Goal: Task Accomplishment & Management: Use online tool/utility

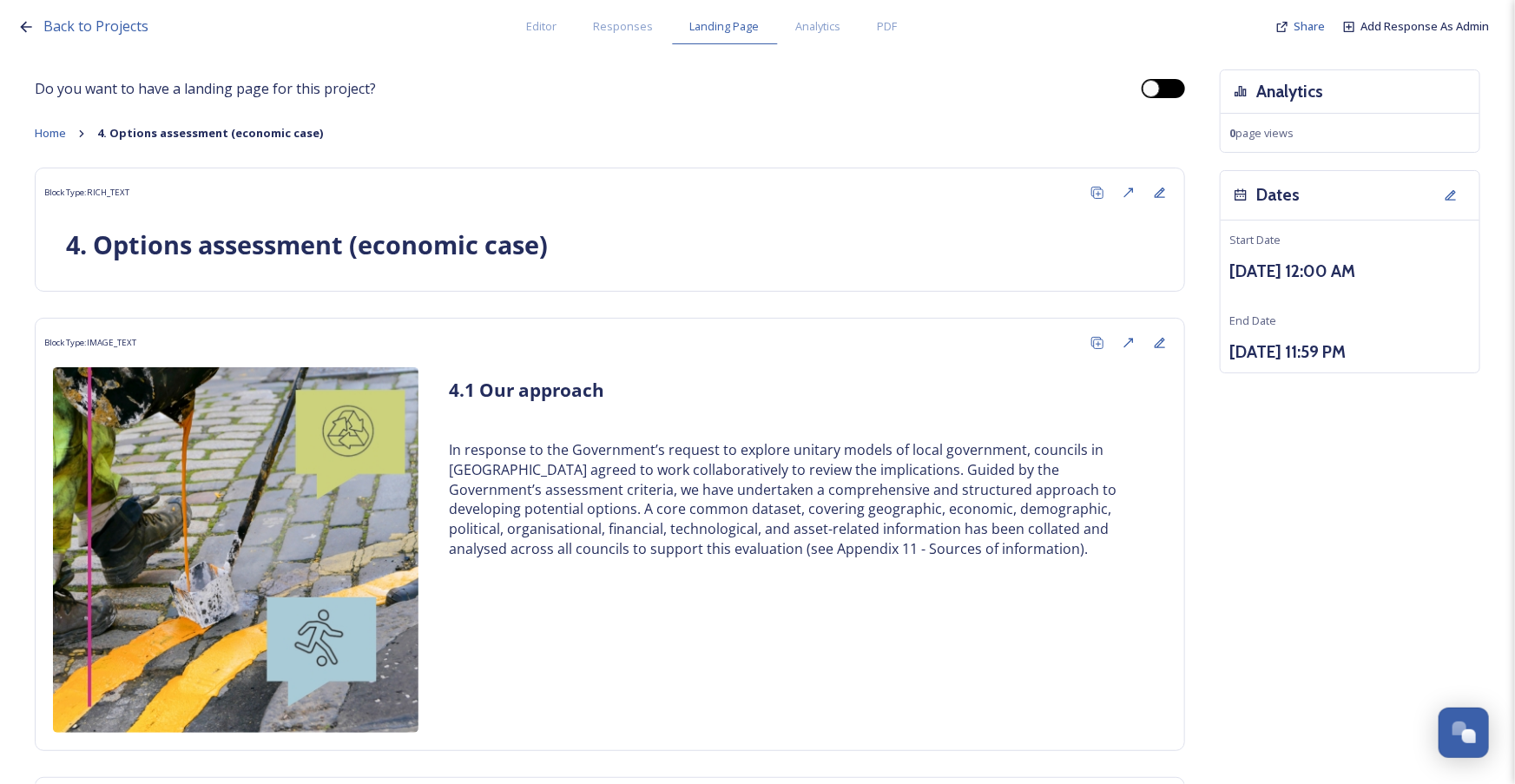
click at [1144, 84] on div at bounding box center [1150, 88] width 17 height 17
checkbox input "false"
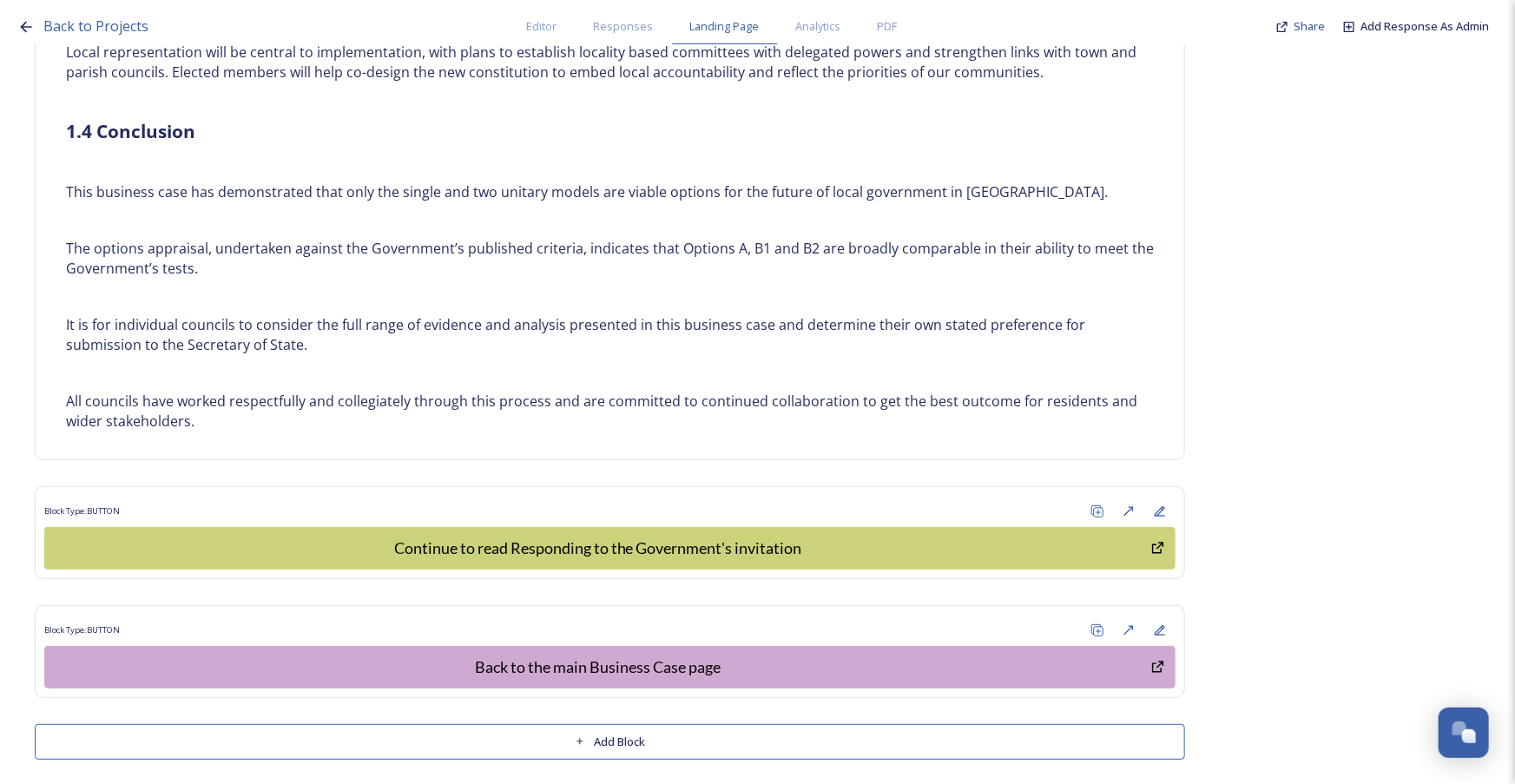
scroll to position [3528, 0]
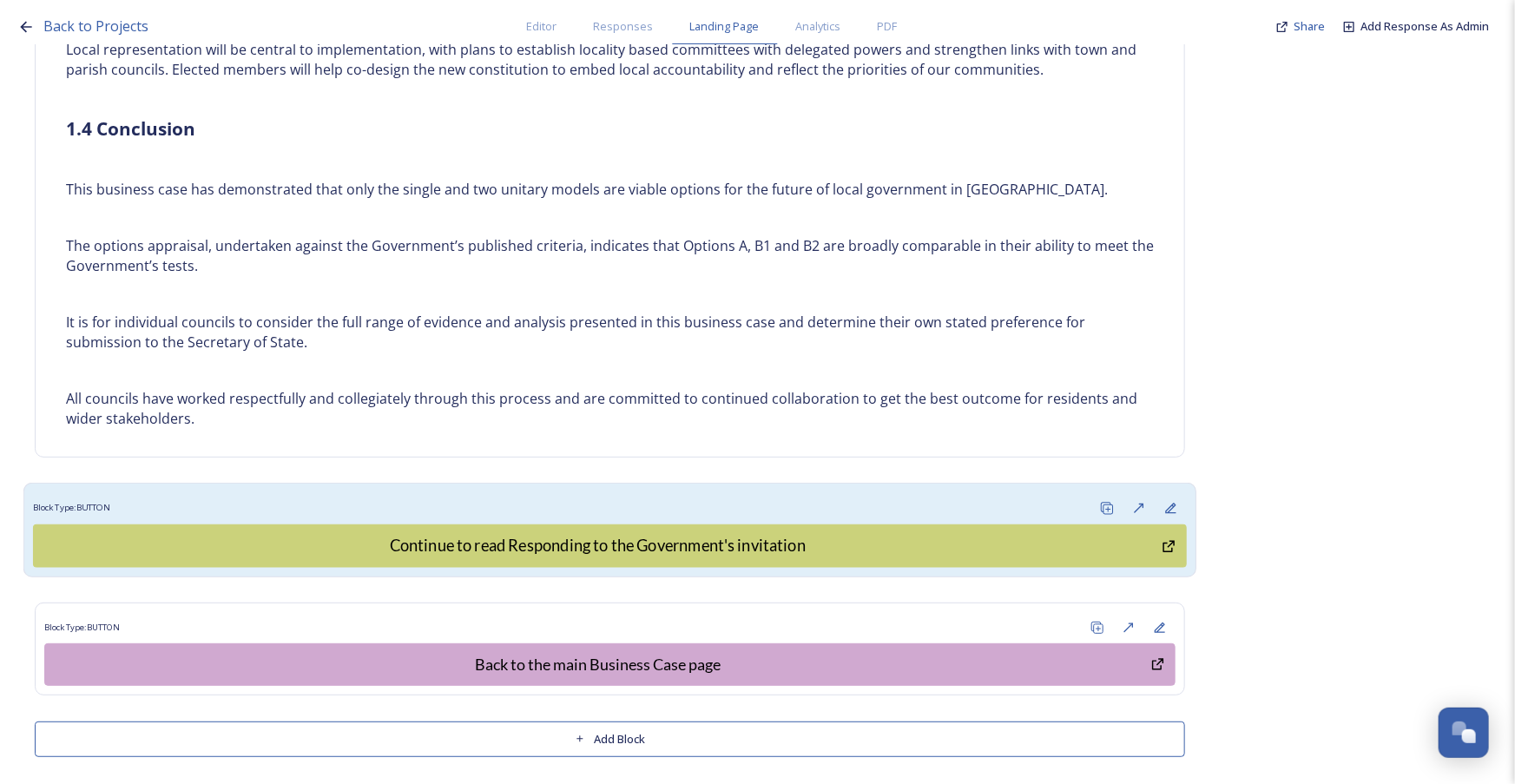
click at [654, 494] on div "Block Type: BUTTON" at bounding box center [610, 509] width 1154 height 32
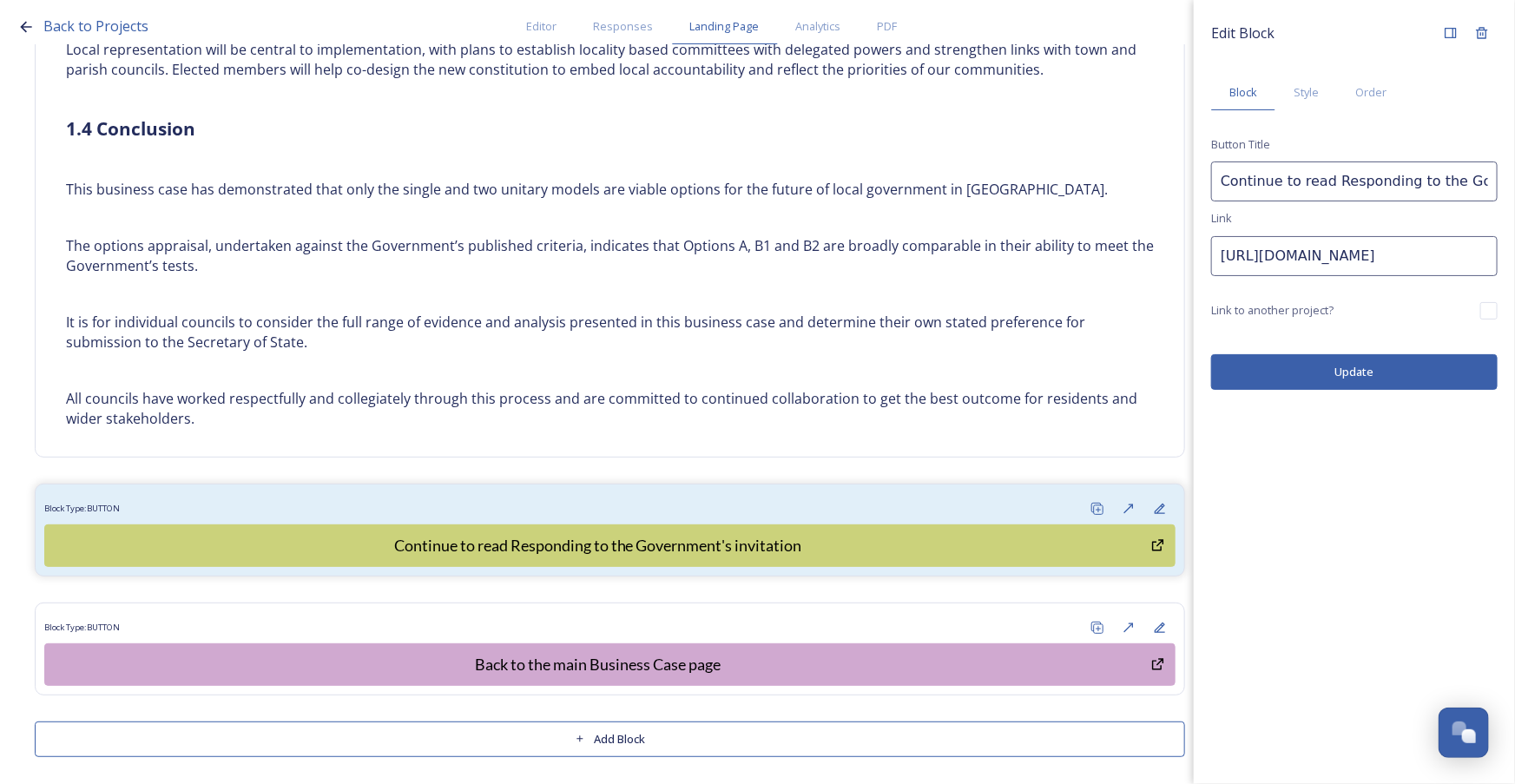
click at [1372, 257] on input "https://app.snapsea.io/collaborate/projects/93bb312a-2b7d-4e2c-afdb-fcd7fc9752c…" at bounding box center [1354, 256] width 286 height 40
drag, startPoint x: 1221, startPoint y: 258, endPoint x: 1888, endPoint y: 247, distance: 667.1
click at [1514, 247] on html "Back to Projects Editor Responses Landing Page Analytics PDF Share Add Response…" at bounding box center [757, 392] width 1515 height 784
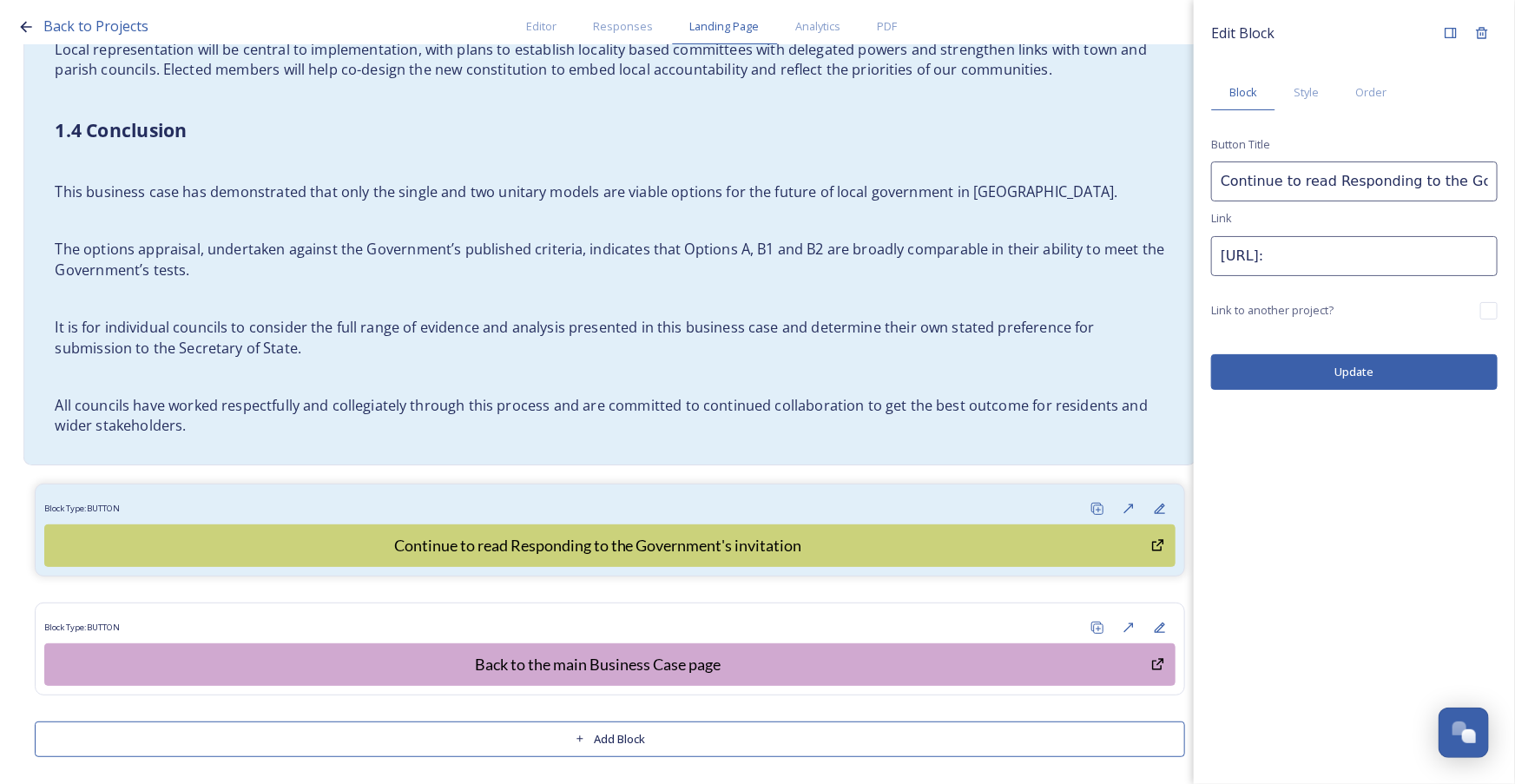
drag, startPoint x: 1326, startPoint y: 249, endPoint x: 1172, endPoint y: 266, distance: 154.9
click at [1172, 266] on div "Back to Projects Editor Responses Landing Page Analytics PDF Share Add Response…" at bounding box center [757, 392] width 1515 height 784
paste input "shapingwestsussex.org/p/c/shaping-west-sussex/shaping-west-sussex?page=947e3518…"
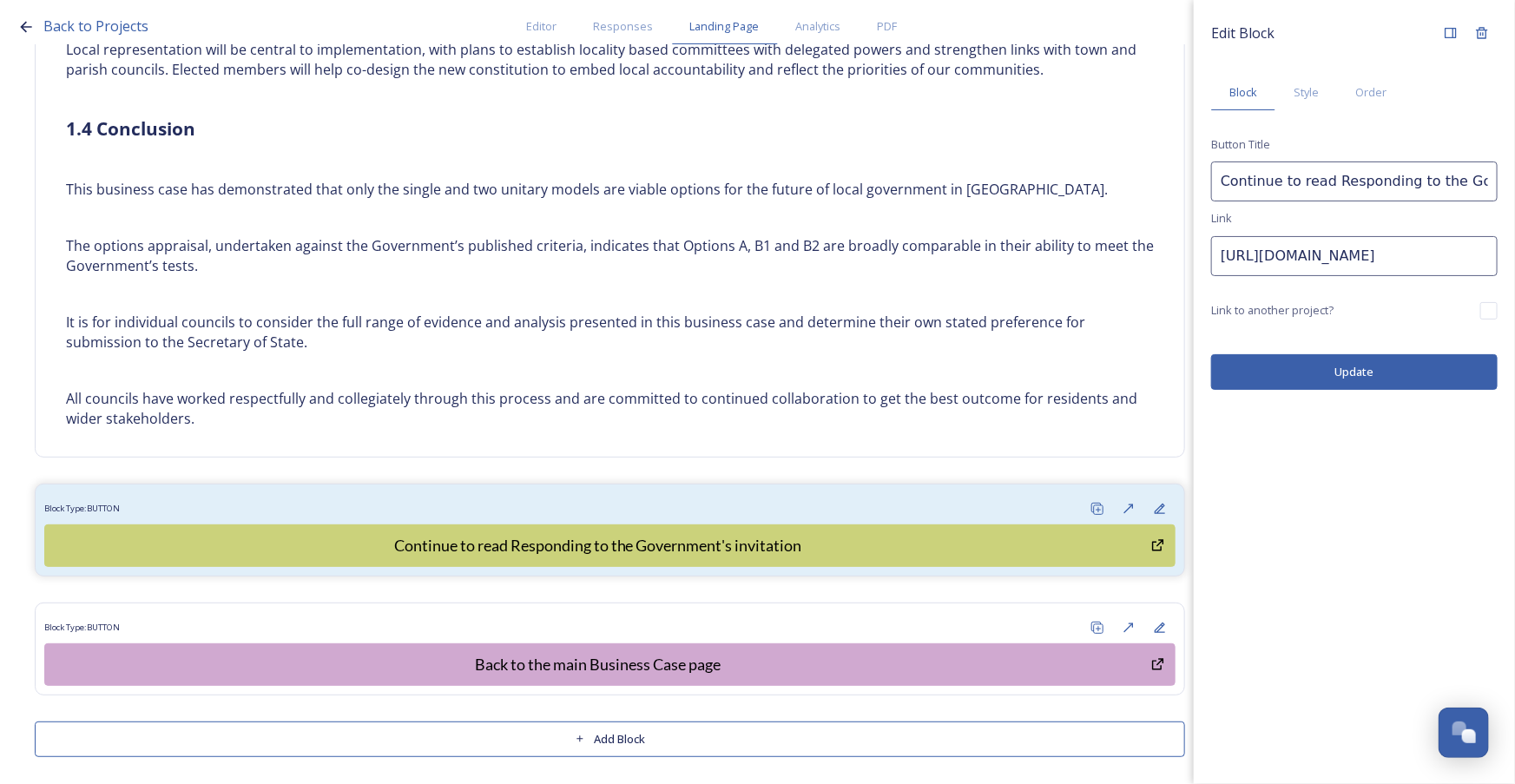
type input "https://shapingwestsussex.org/p/c/shaping-west-sussex/shaping-west-sussex?page=…"
click at [1417, 379] on button "Update" at bounding box center [1354, 372] width 286 height 36
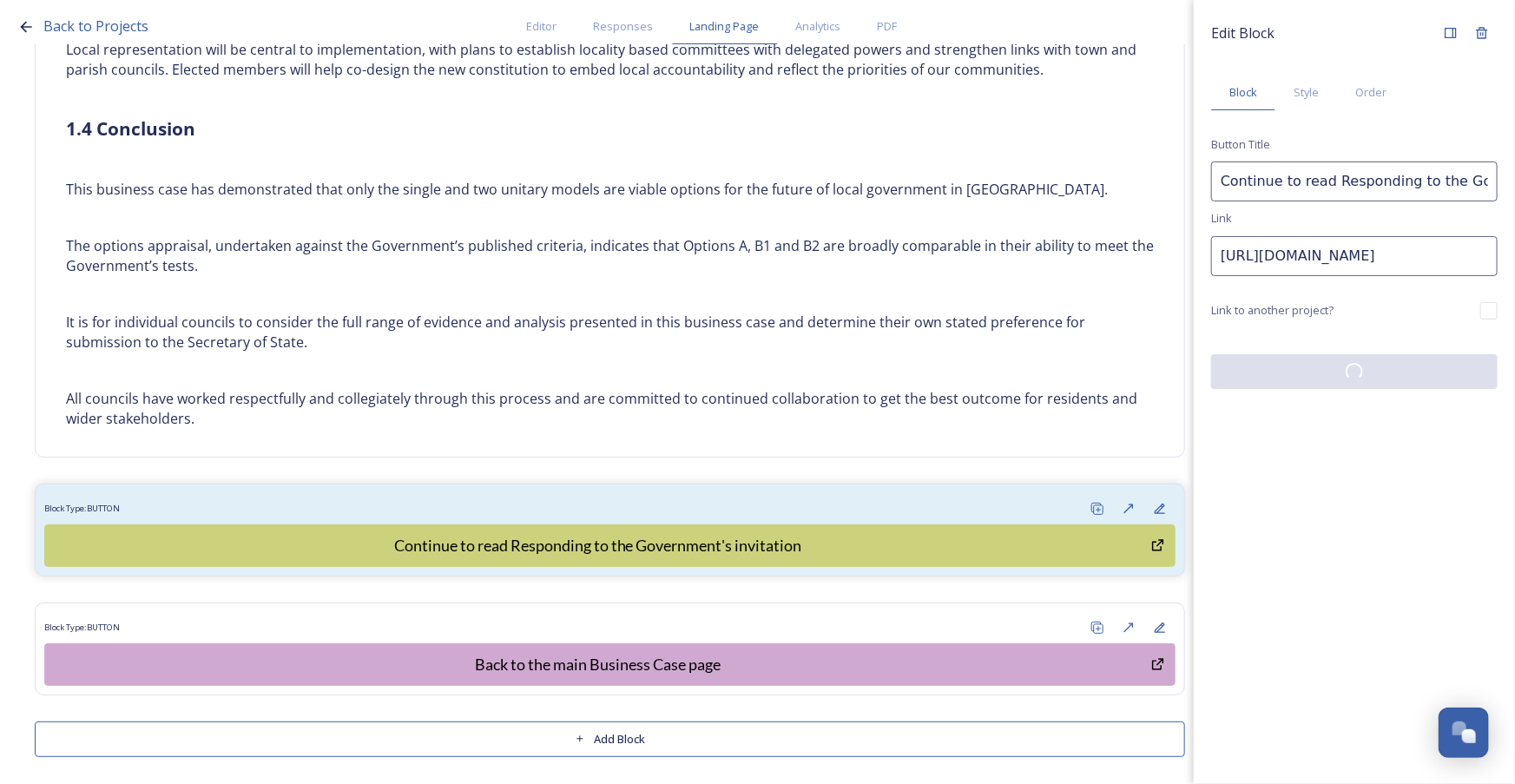
scroll to position [0, 0]
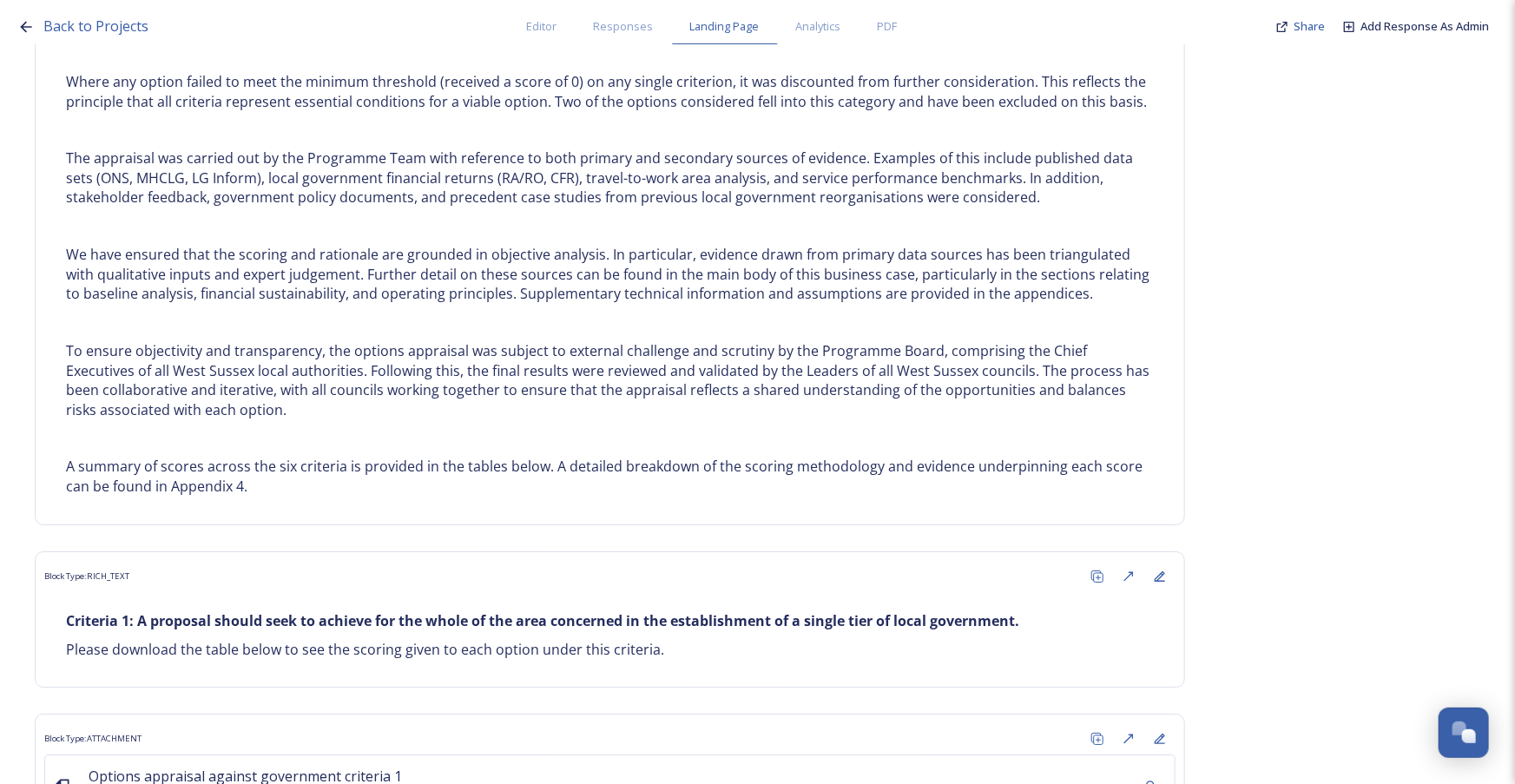
scroll to position [13287, 0]
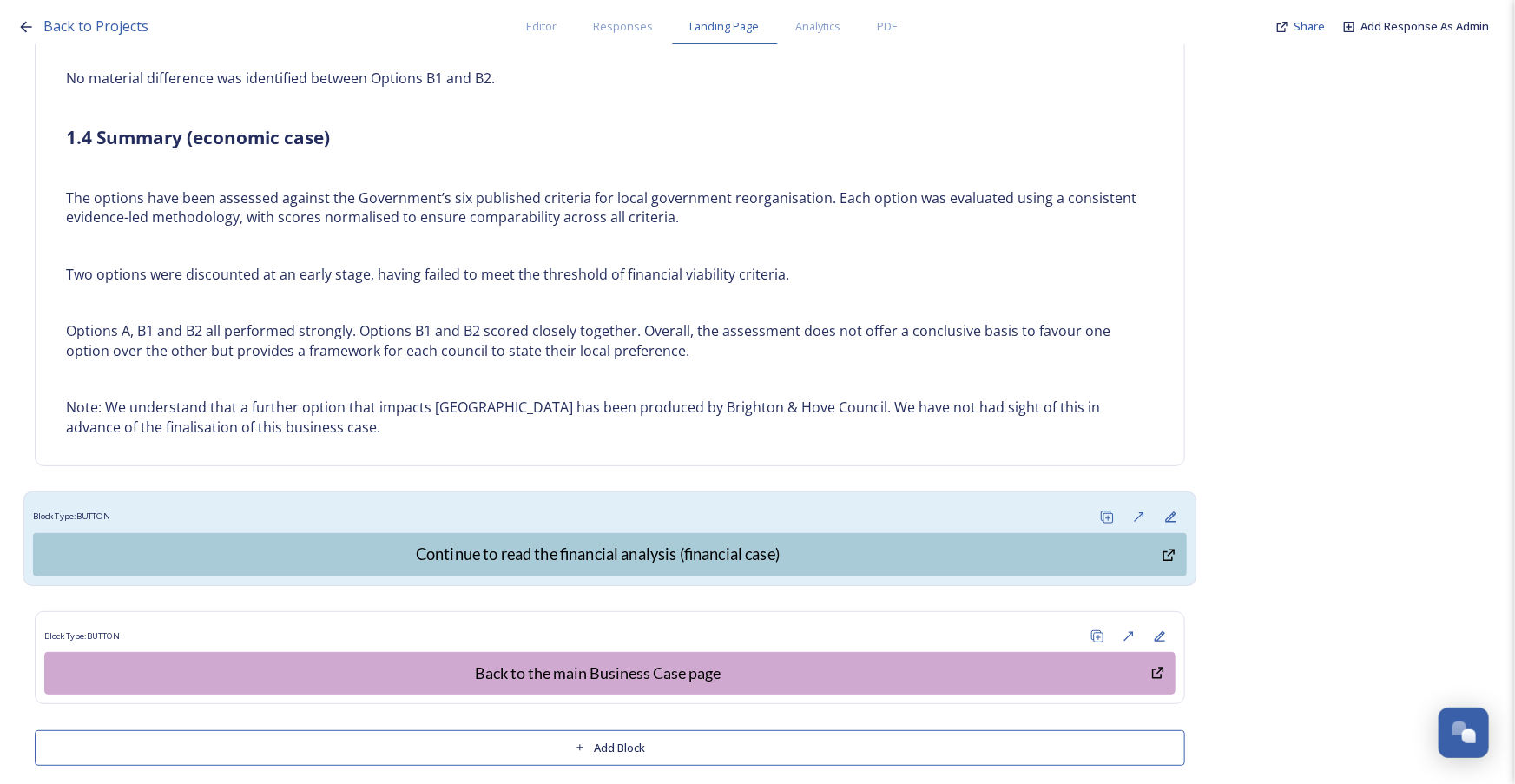
click at [576, 500] on div "Block Type: BUTTON" at bounding box center [610, 517] width 1154 height 32
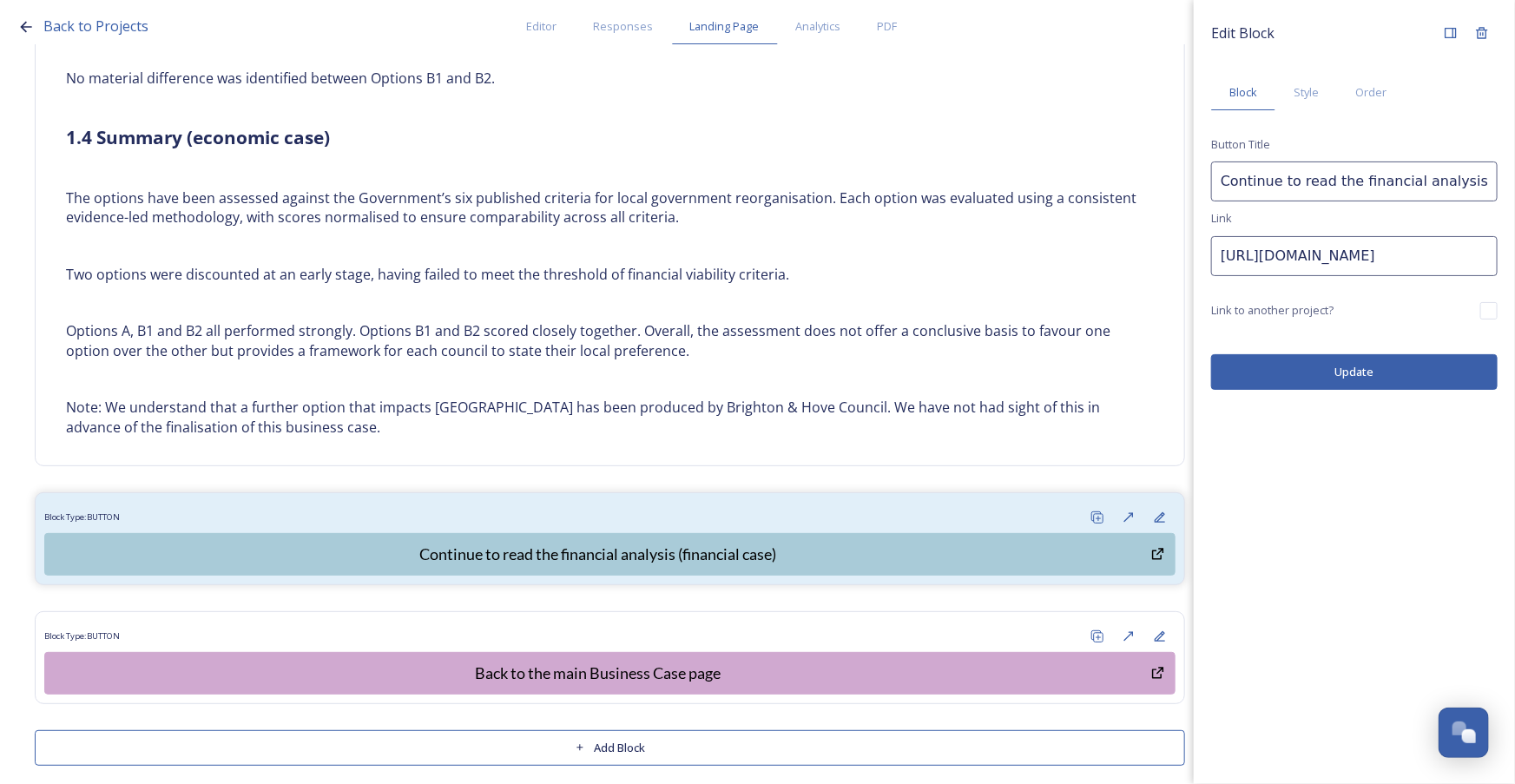
scroll to position [0, 601]
drag, startPoint x: 1222, startPoint y: 254, endPoint x: 1736, endPoint y: 241, distance: 514.2
click at [1514, 241] on html "Back to Projects Editor Responses Landing Page Analytics PDF Share Add Response…" at bounding box center [757, 392] width 1515 height 784
paste input "https://shapingwestsussex.org/p/c/shaping-west-sussex/shaping-west-sussex?page=…"
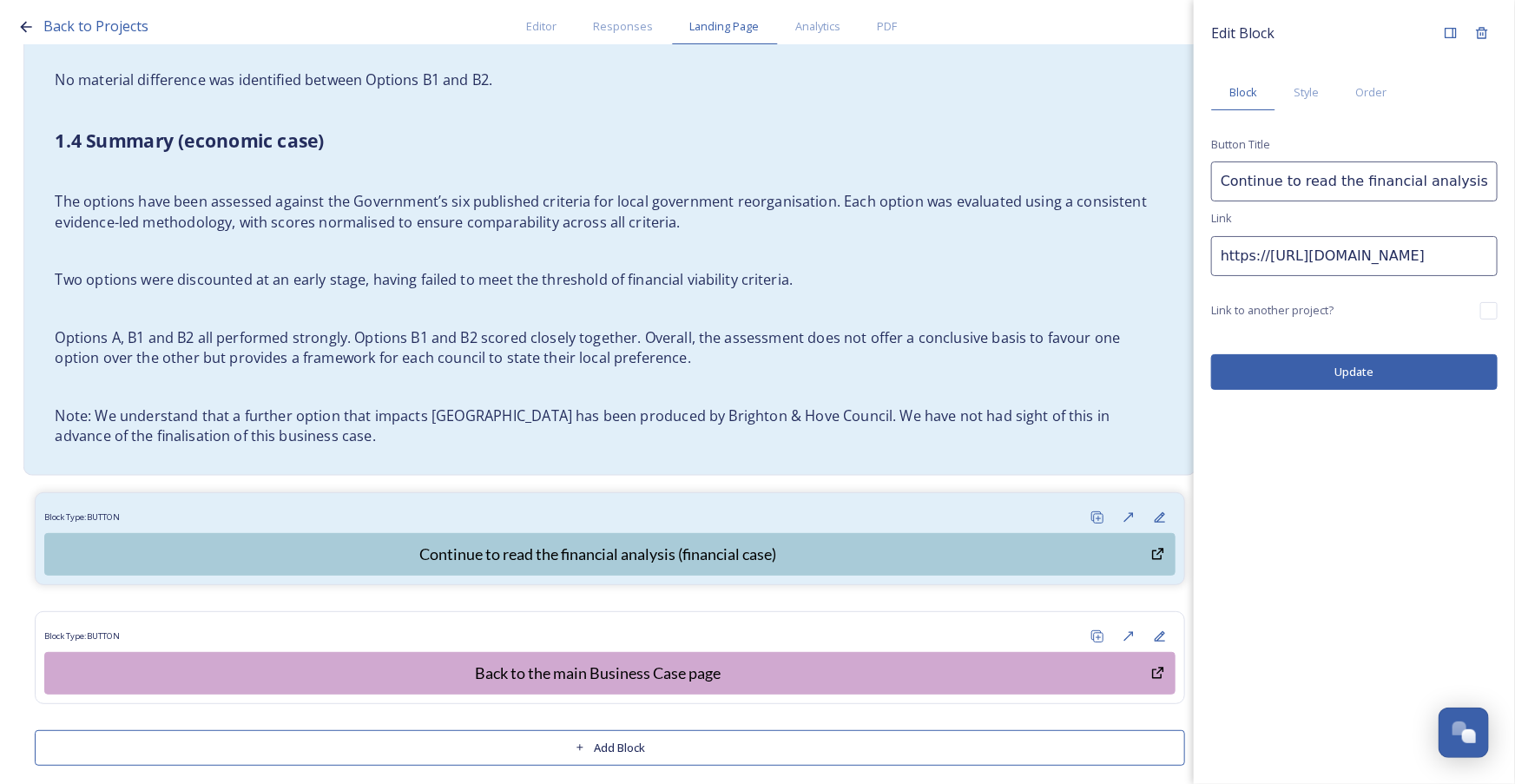
drag, startPoint x: 1401, startPoint y: 259, endPoint x: 1048, endPoint y: 307, distance: 356.2
click at [1048, 307] on div "Back to Projects Editor Responses Landing Page Analytics PDF Share Add Response…" at bounding box center [757, 392] width 1515 height 784
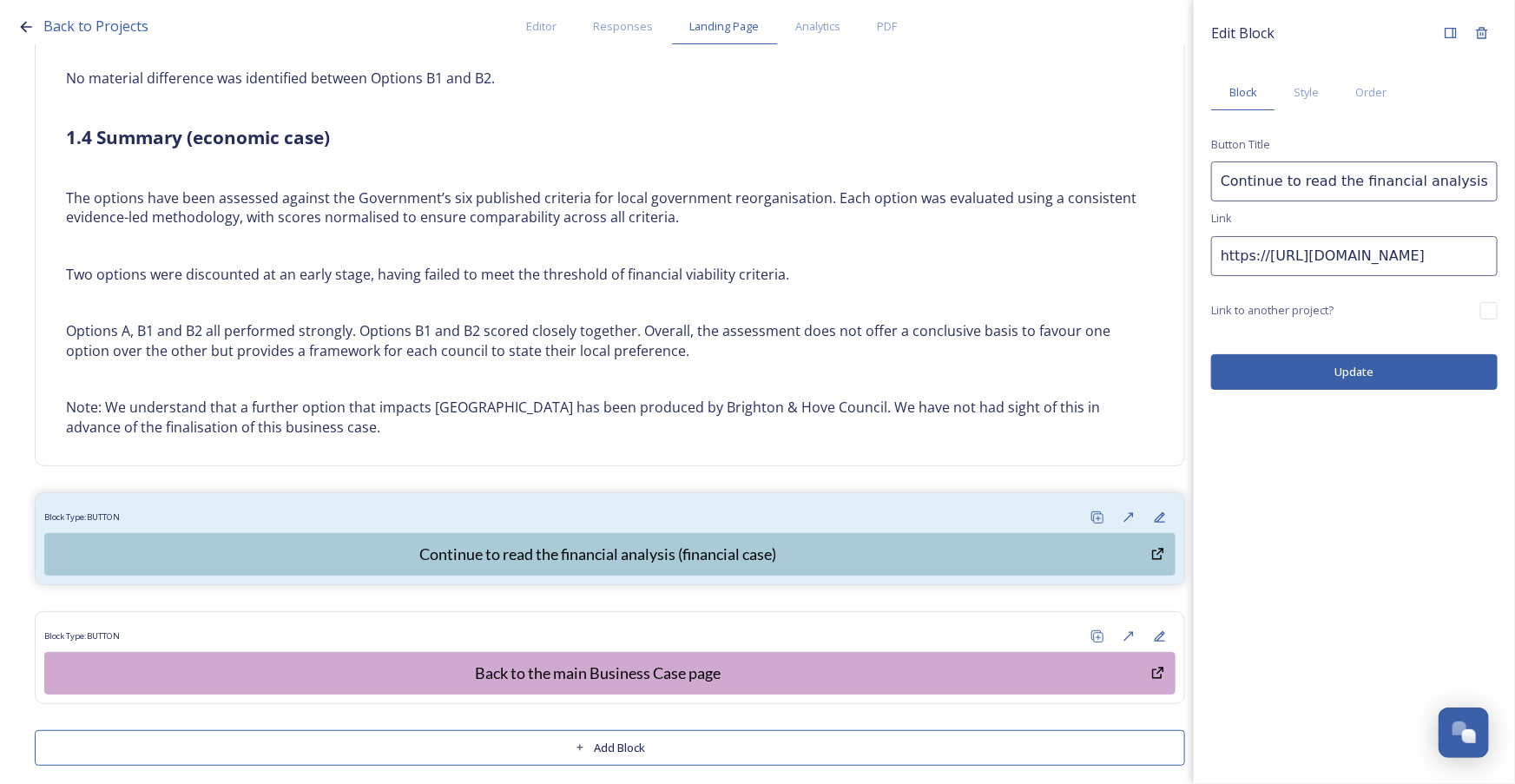
click at [1323, 252] on input "https://https://shapingwestsussex.org/p/c/shaping-west-sussex/shaping-west-suss…" at bounding box center [1354, 256] width 286 height 40
drag, startPoint x: 1264, startPoint y: 255, endPoint x: 1189, endPoint y: 256, distance: 75.0
click at [1189, 256] on div "Back to Projects Editor Responses Landing Page Analytics PDF Share Add Response…" at bounding box center [757, 392] width 1515 height 784
type input "https://shapingwestsussex.org/p/c/shaping-west-sussex/shaping-west-sussex?page=…"
click at [1430, 375] on button "Update" at bounding box center [1354, 372] width 286 height 36
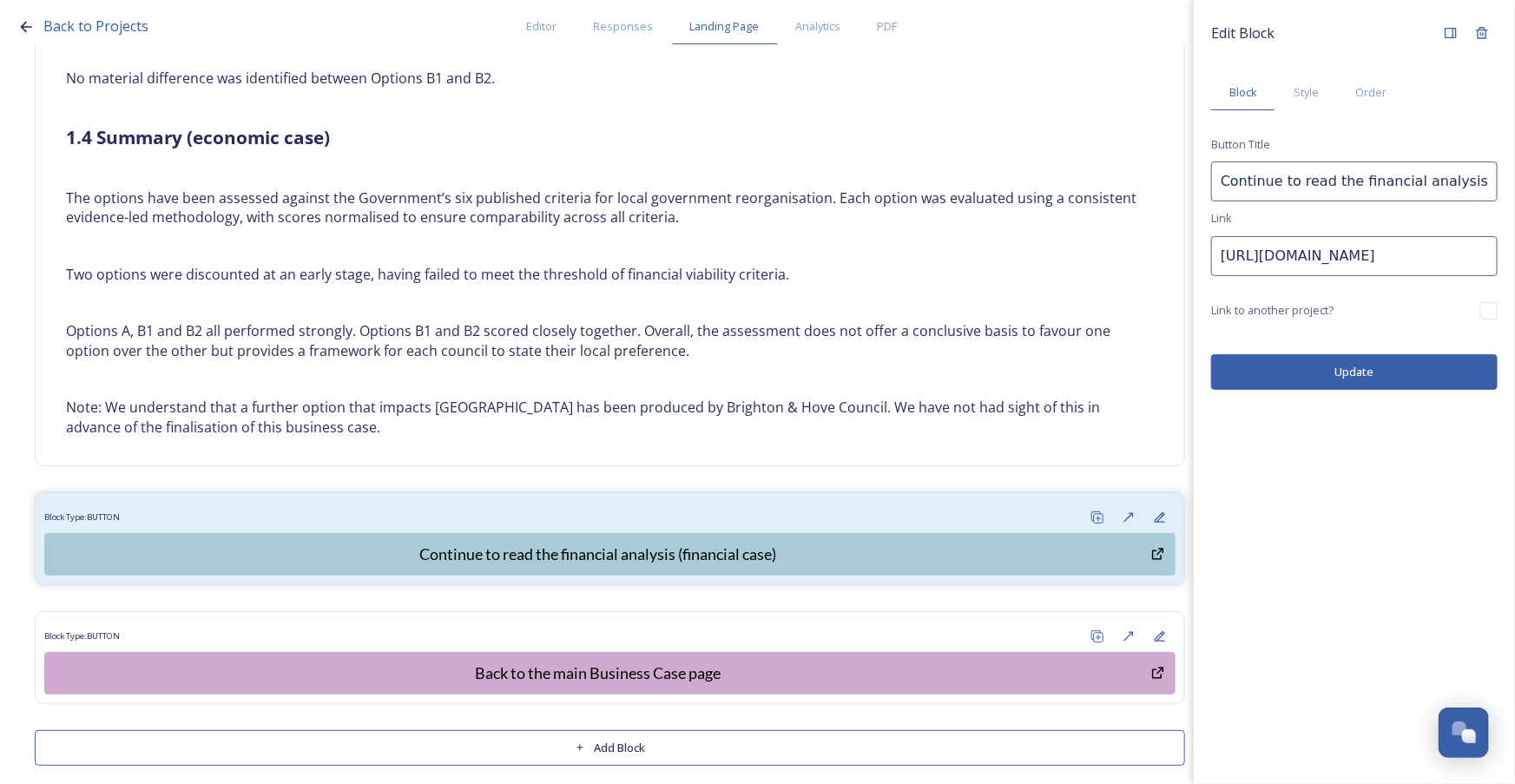
click at [1376, 369] on button "Update" at bounding box center [1354, 372] width 286 height 36
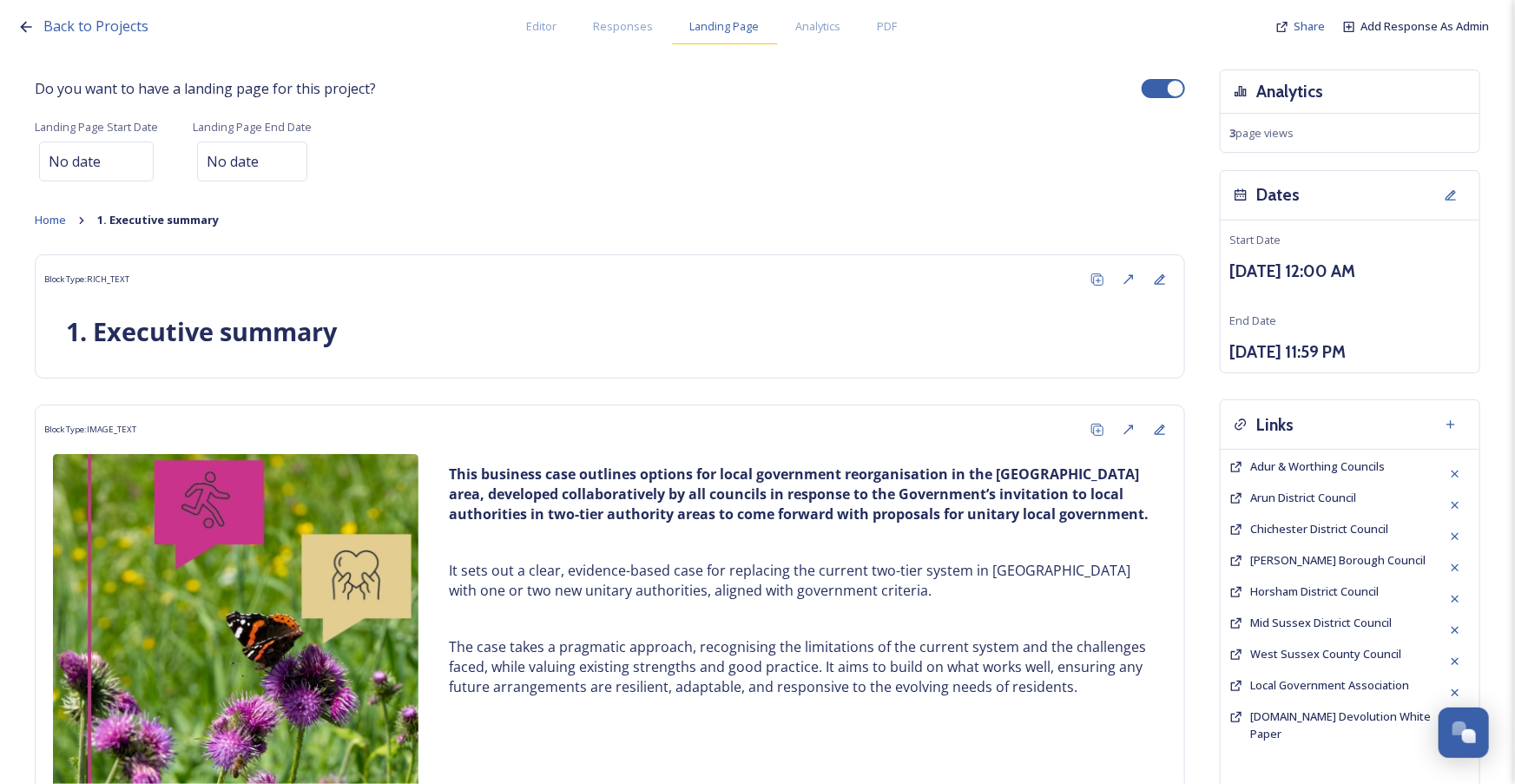
click at [727, 30] on span "Landing Page" at bounding box center [725, 26] width 69 height 16
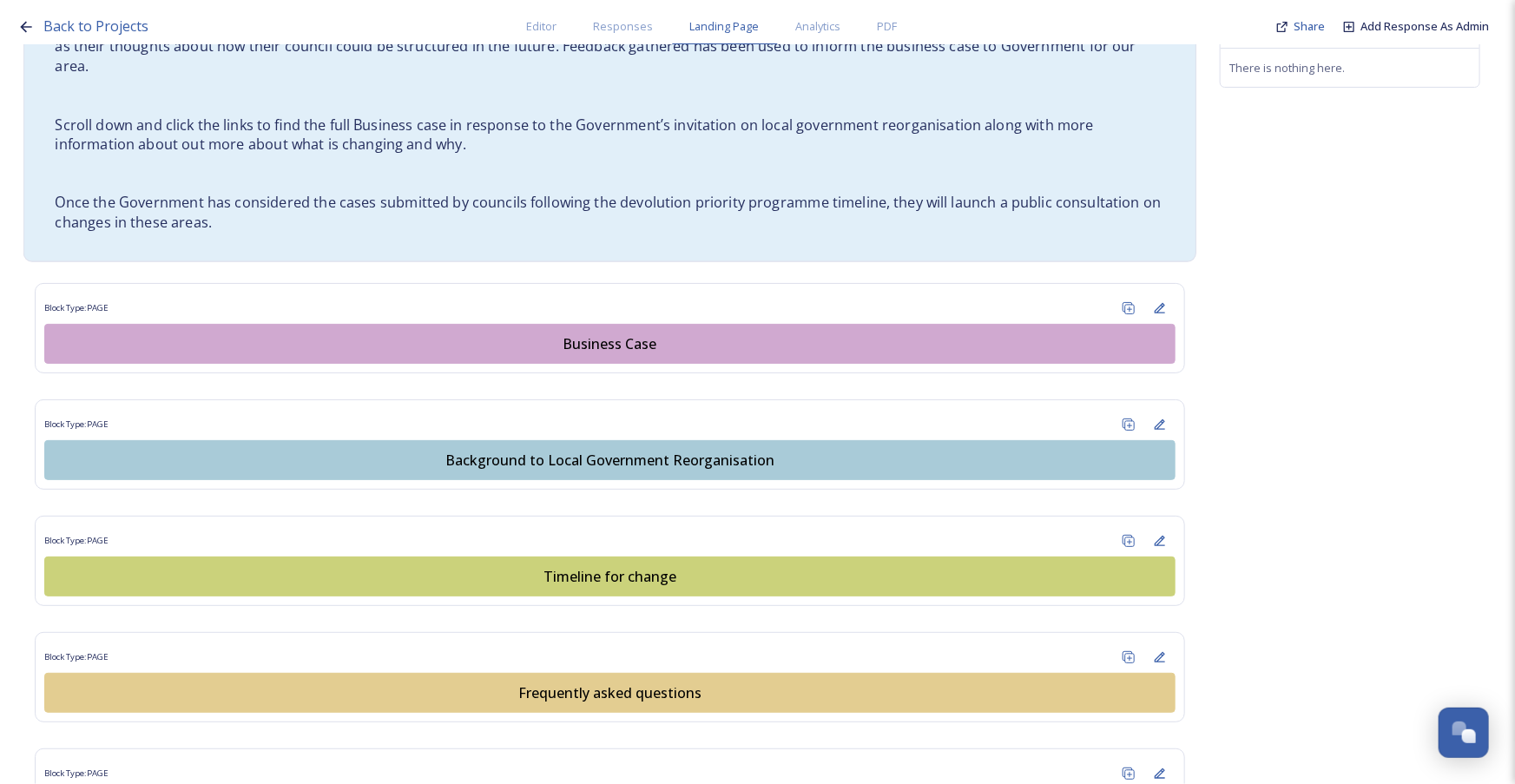
scroll to position [868, 0]
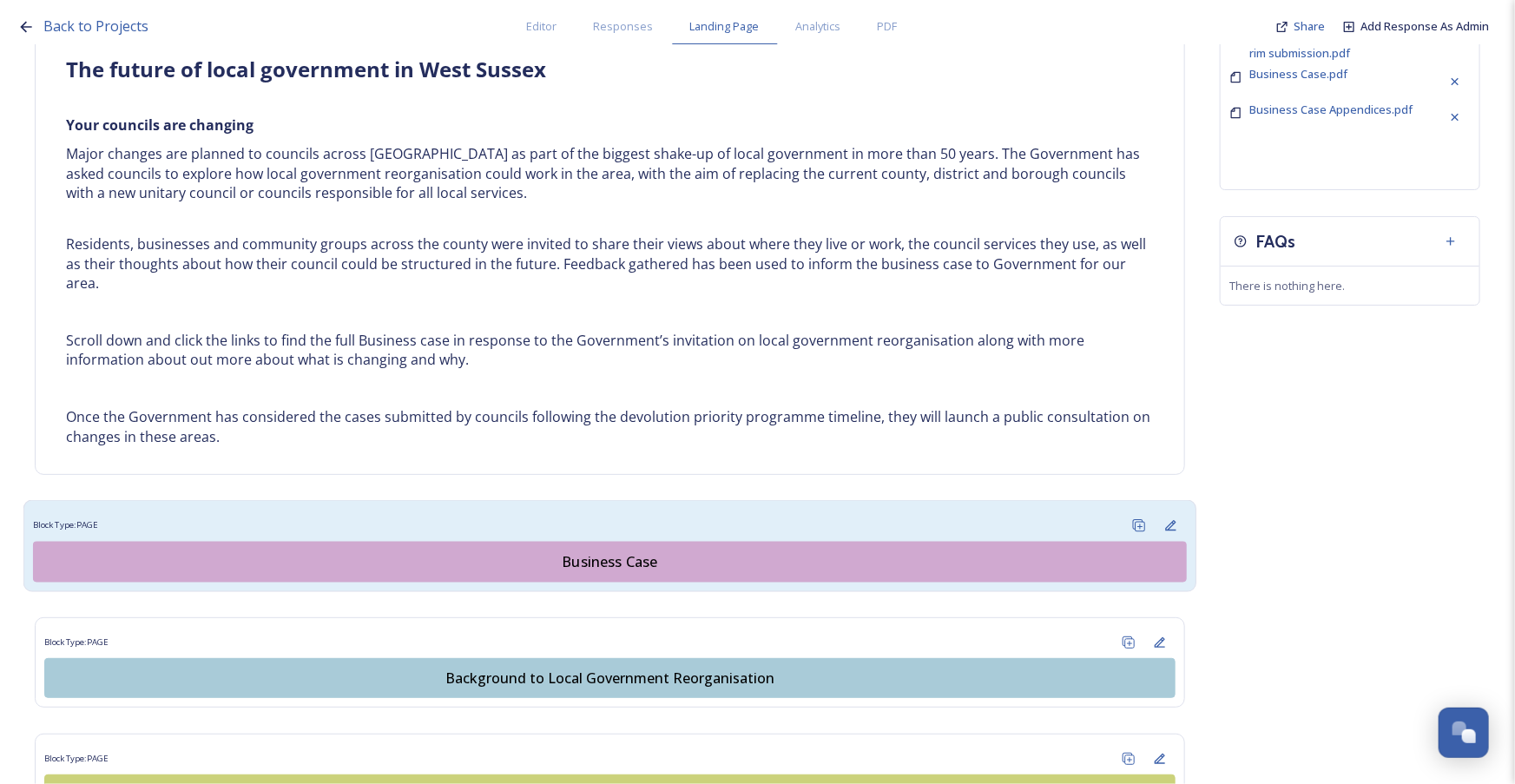
click at [606, 557] on div "Business Case" at bounding box center [609, 561] width 1134 height 21
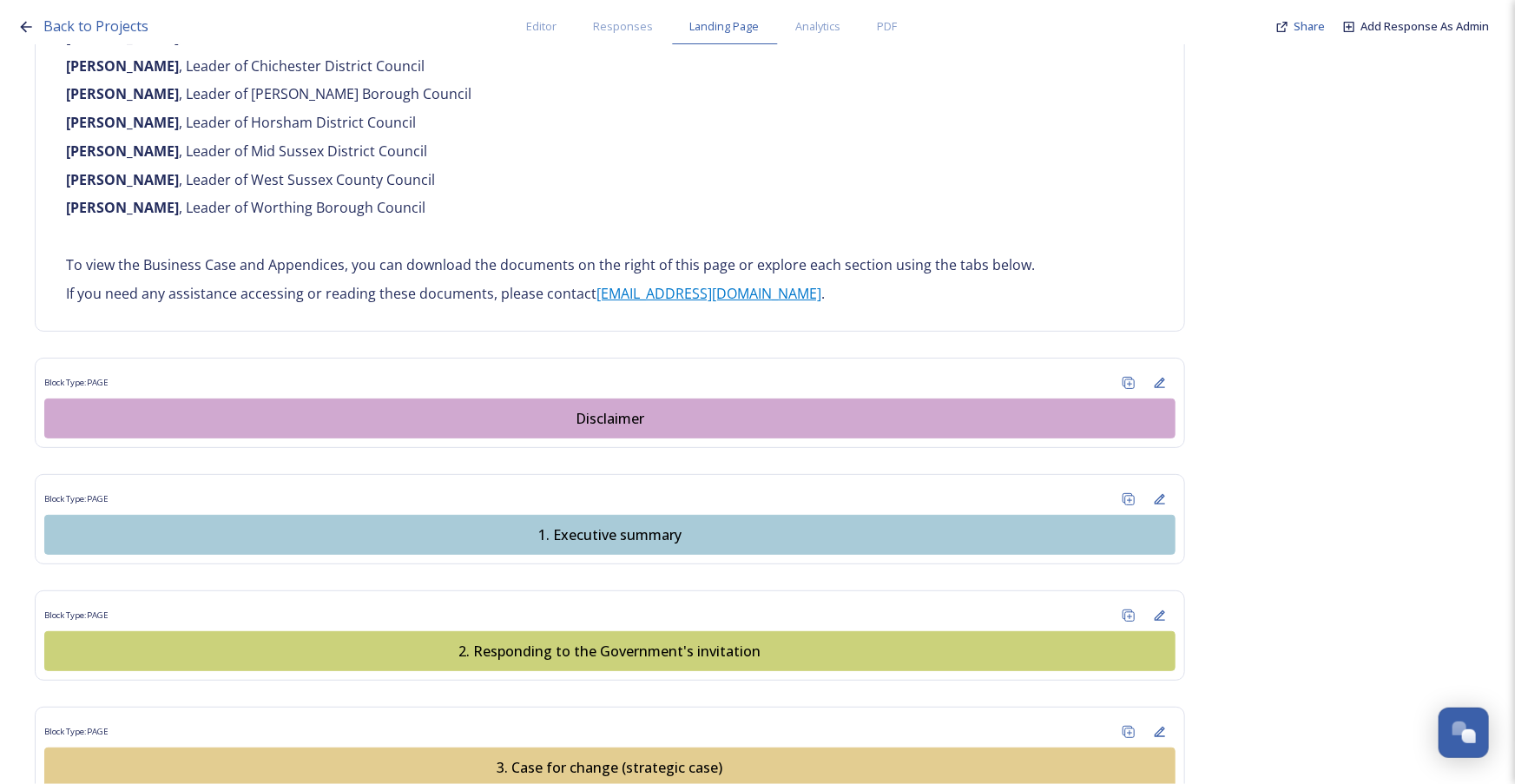
scroll to position [1420, 0]
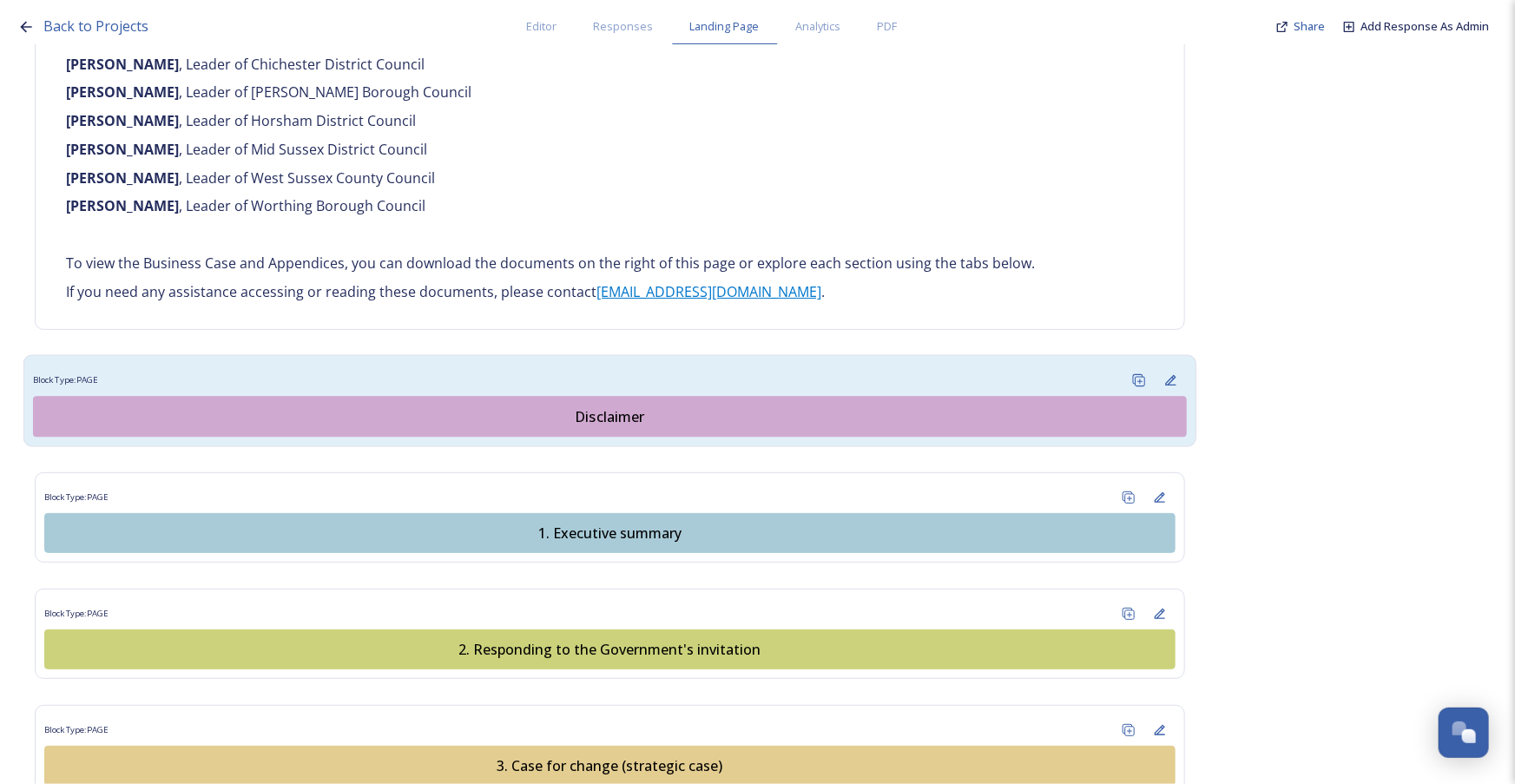
click at [615, 406] on div "Disclaimer" at bounding box center [609, 416] width 1134 height 21
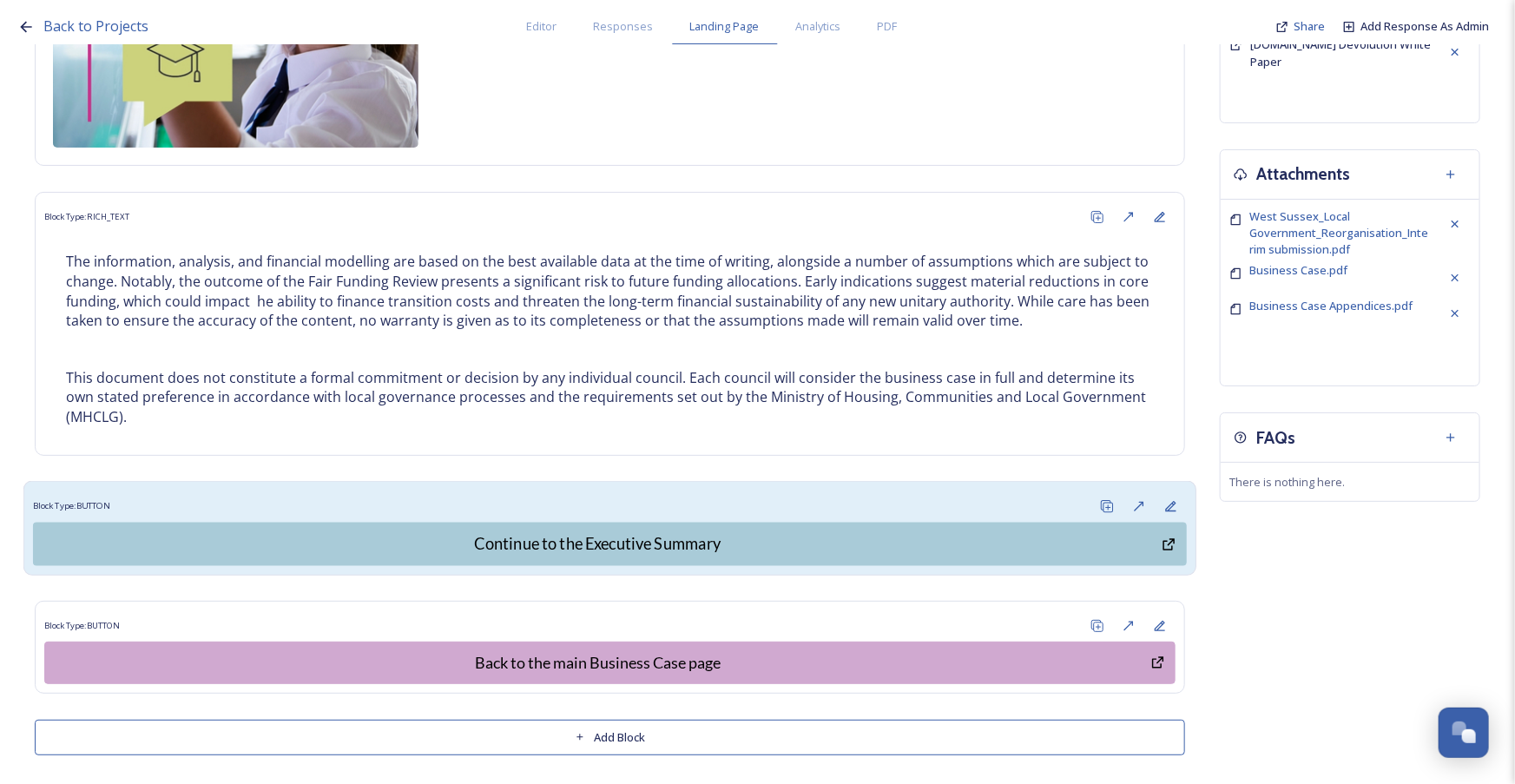
scroll to position [672, 0]
click at [638, 500] on div "Block Type: BUTTON" at bounding box center [610, 506] width 1154 height 32
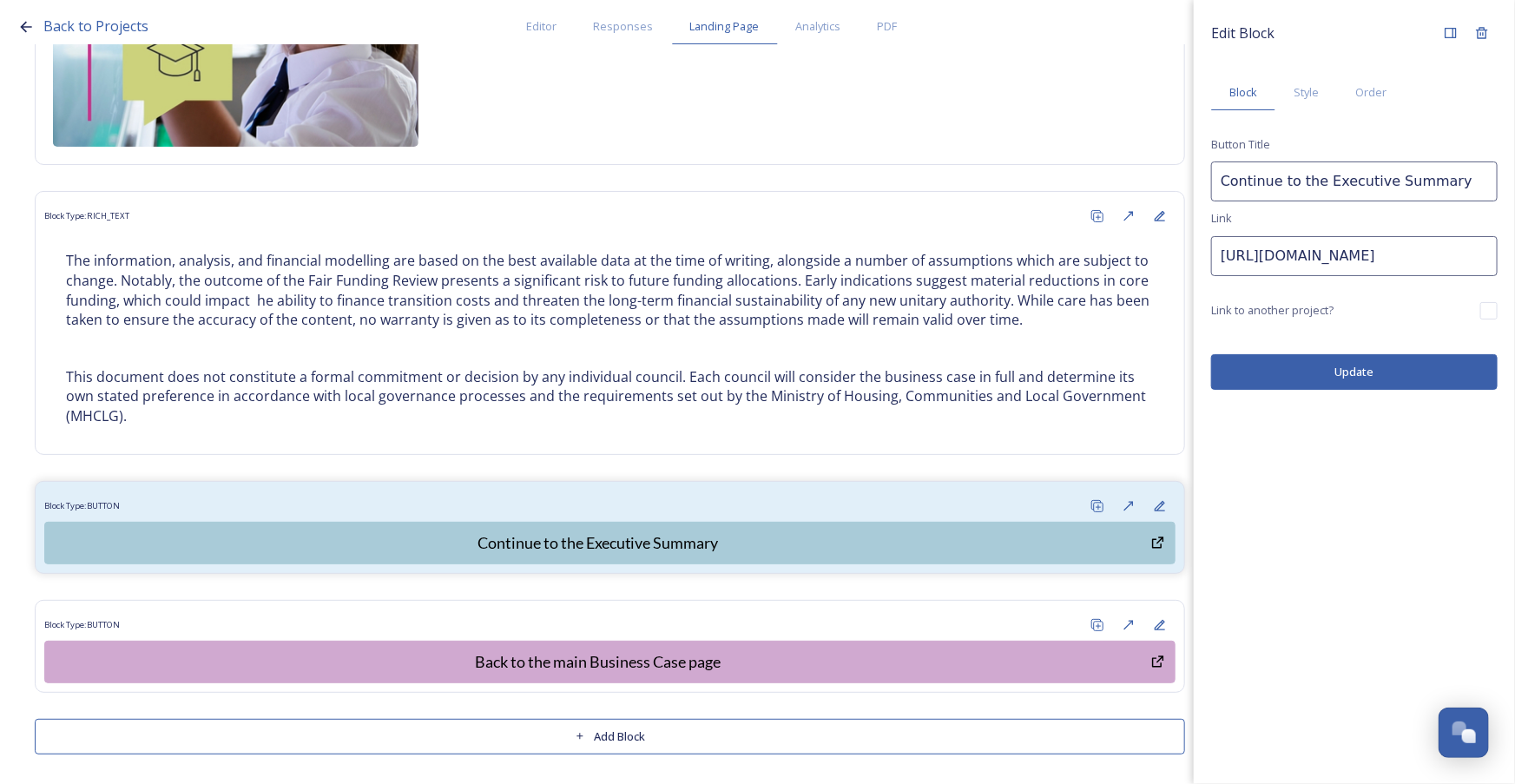
scroll to position [0, 607]
drag, startPoint x: 1221, startPoint y: 256, endPoint x: 1758, endPoint y: 248, distance: 537.1
click at [1514, 248] on html "Back to Projects Editor Responses Landing Page Analytics PDF Share Add Response…" at bounding box center [757, 392] width 1515 height 784
paste input "https://shapingwestsussex.org/p/c/shaping-west-sussex/shaping-west-sussex?page=…"
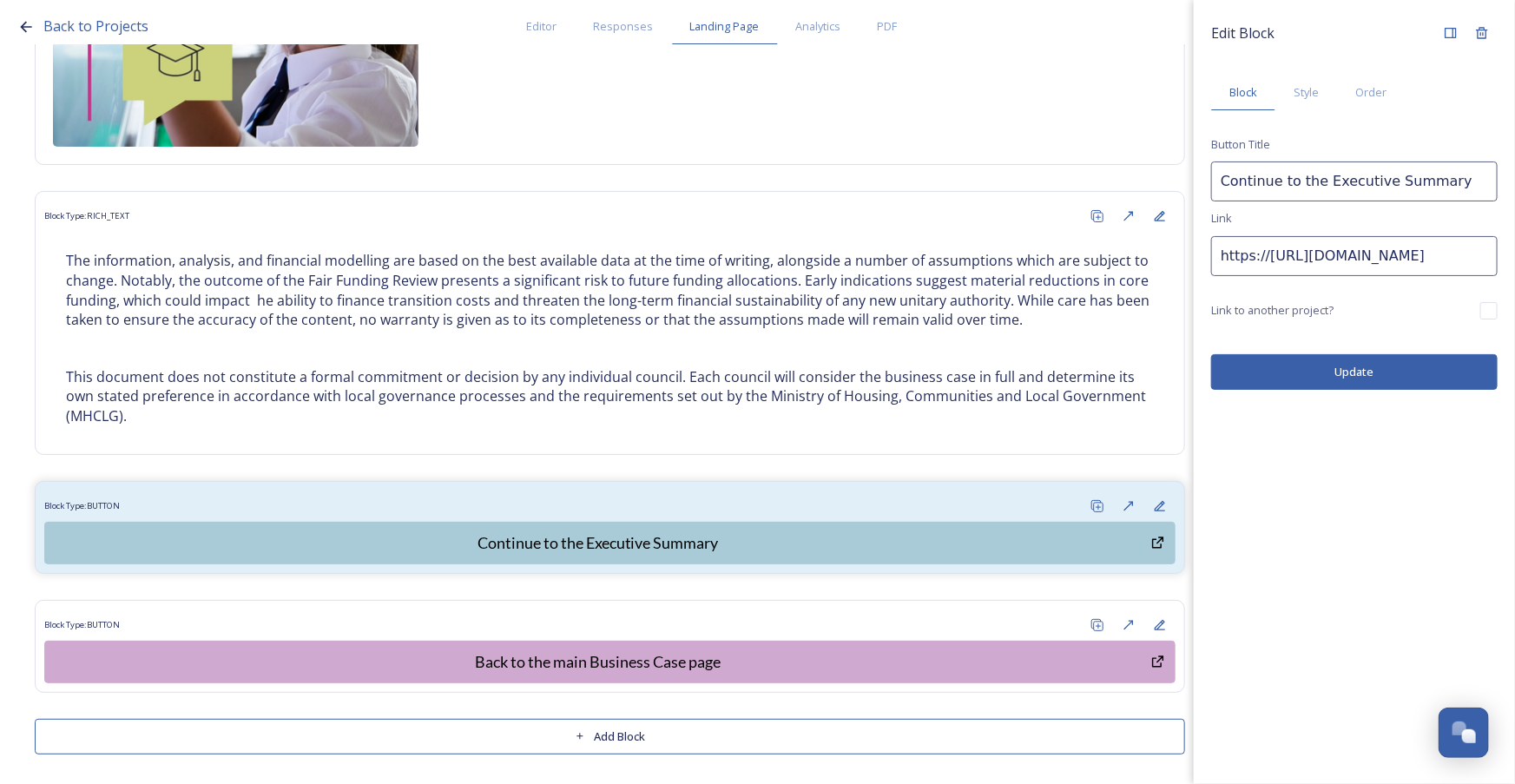
drag, startPoint x: 1337, startPoint y: 243, endPoint x: 1233, endPoint y: 256, distance: 104.8
click at [1019, 285] on div "Back to Projects Editor Responses Landing Page Analytics PDF Share Add Response…" at bounding box center [757, 392] width 1515 height 784
click at [1298, 258] on input "https://https://shapingwestsussex.org/p/c/shaping-west-sussex/shaping-west-suss…" at bounding box center [1354, 256] width 286 height 40
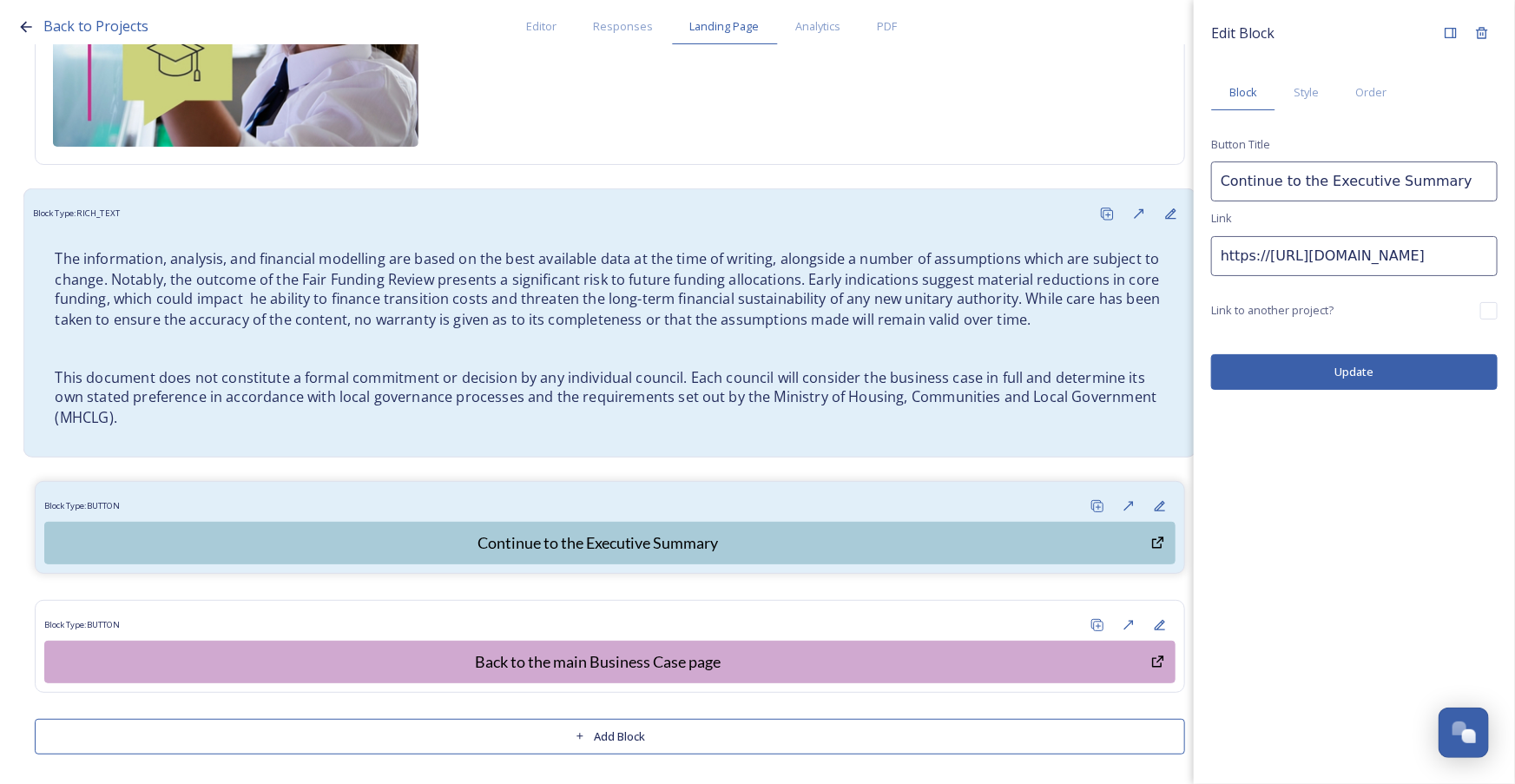
drag, startPoint x: 1262, startPoint y: 254, endPoint x: 1141, endPoint y: 261, distance: 121.2
click at [1141, 261] on div "Back to Projects Editor Responses Landing Page Analytics PDF Share Add Response…" at bounding box center [757, 392] width 1515 height 784
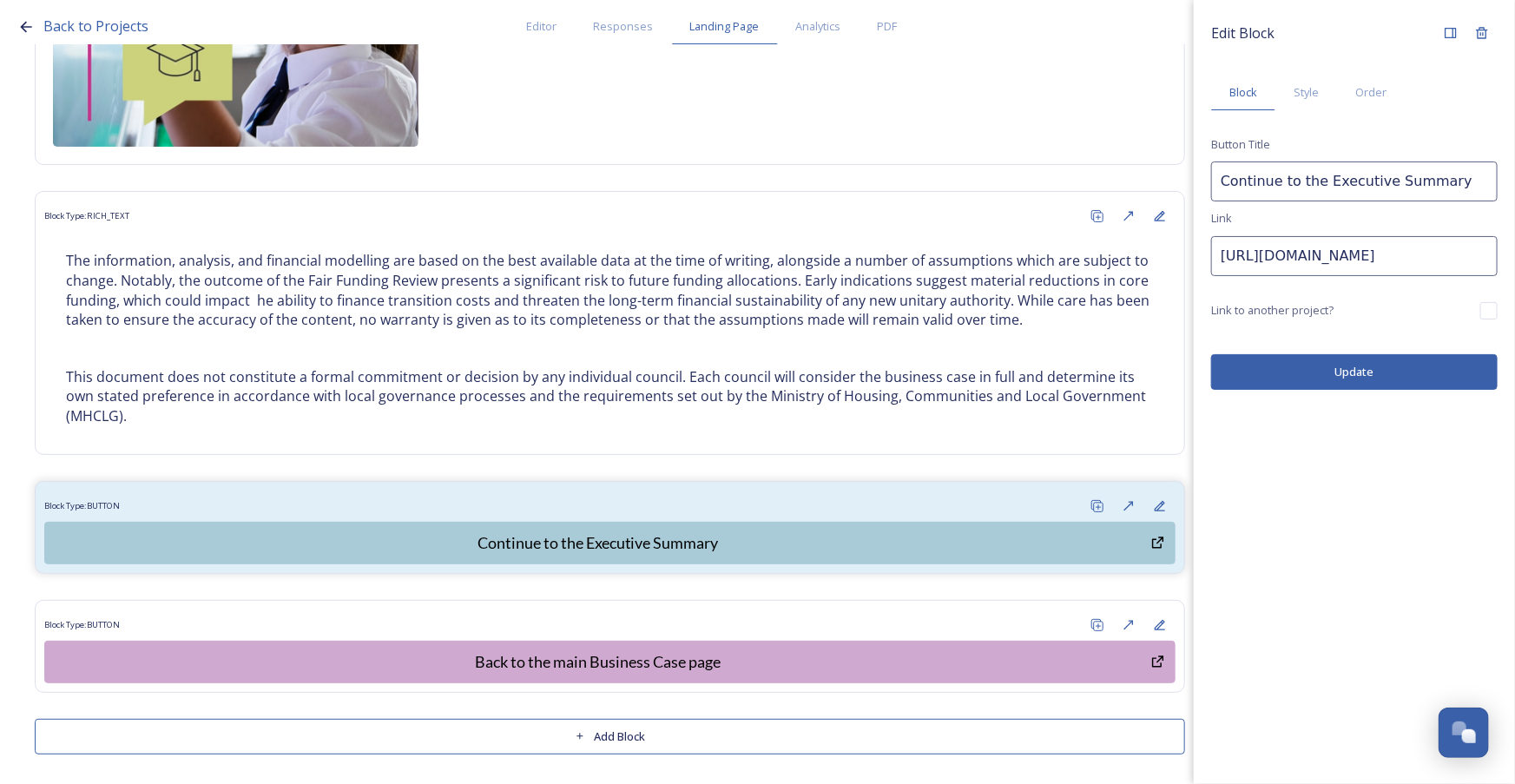
type input "https://shapingwestsussex.org/p/c/shaping-west-sussex/shaping-west-sussex?page=…"
click at [1340, 381] on button "Update" at bounding box center [1354, 372] width 286 height 36
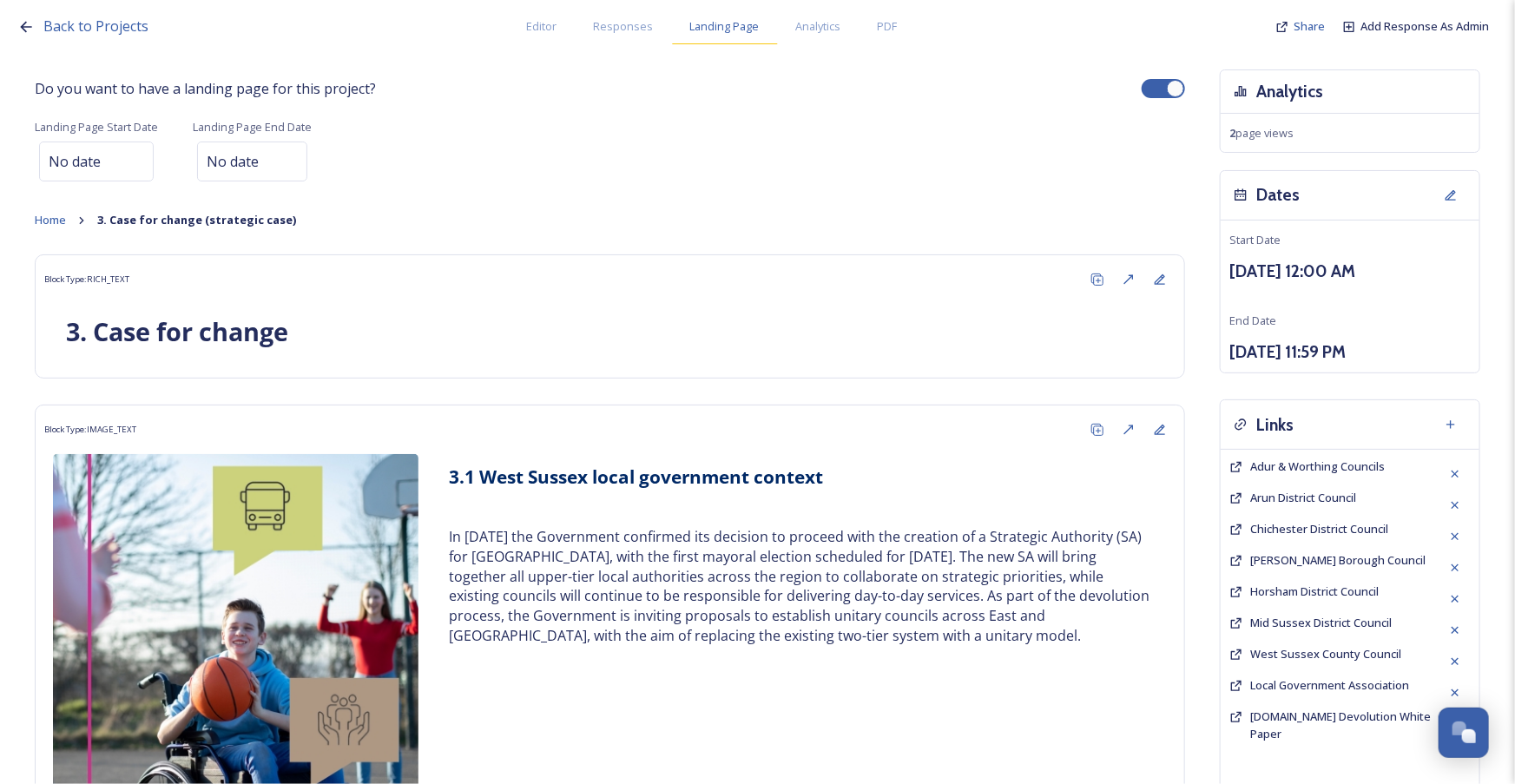
click at [725, 32] on span "Landing Page" at bounding box center [725, 26] width 69 height 16
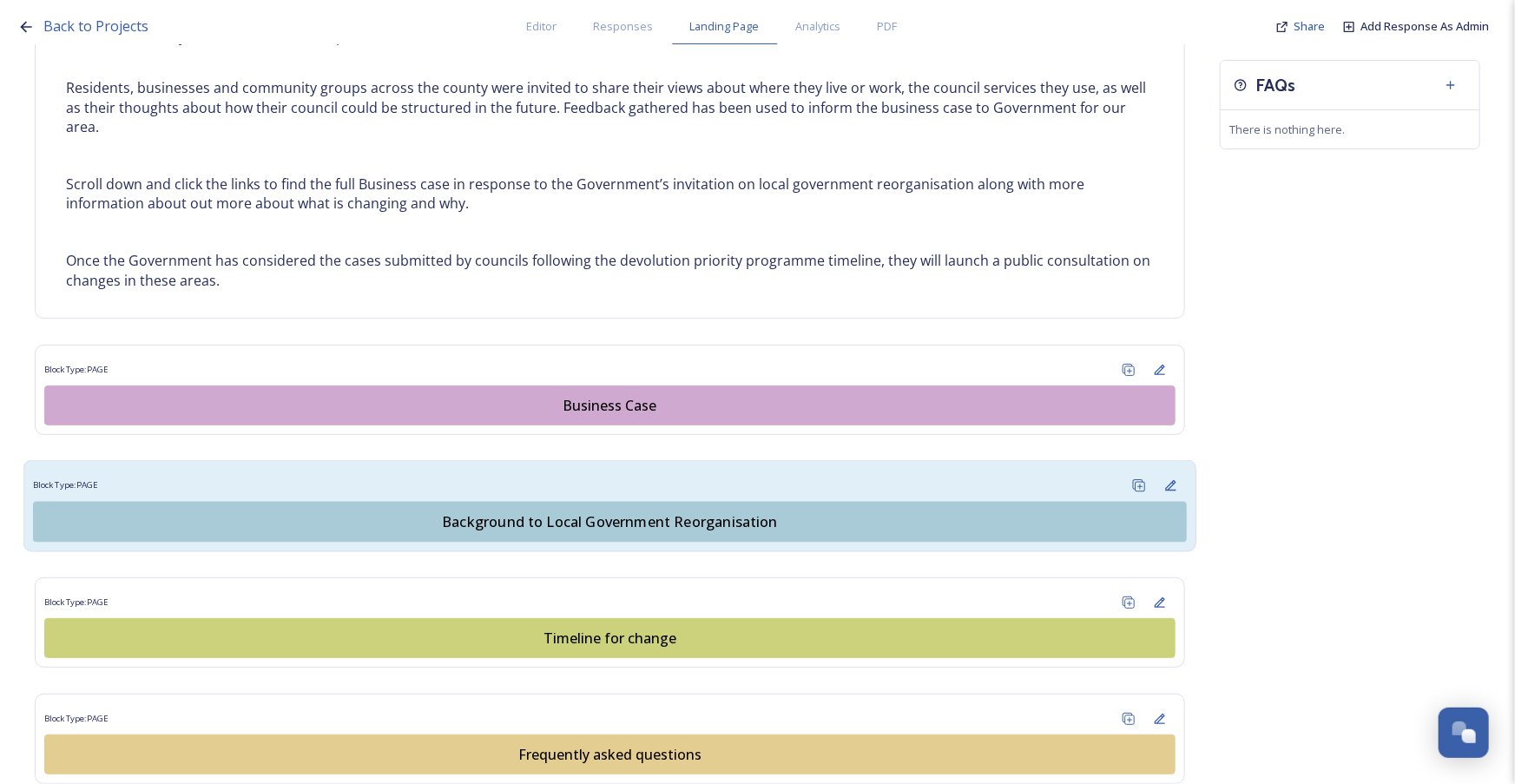
scroll to position [1025, 0]
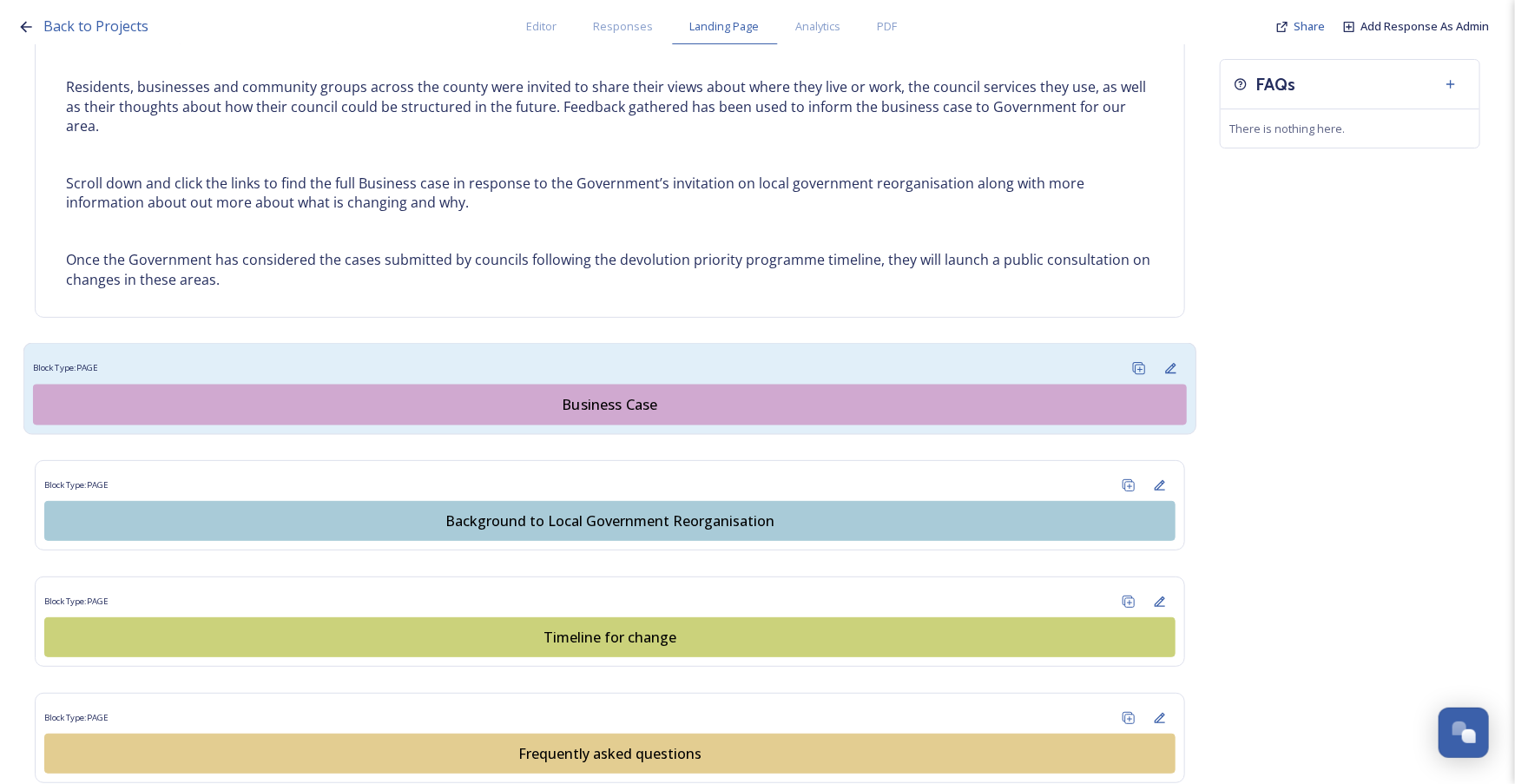
click at [603, 401] on div "Business Case" at bounding box center [609, 404] width 1134 height 21
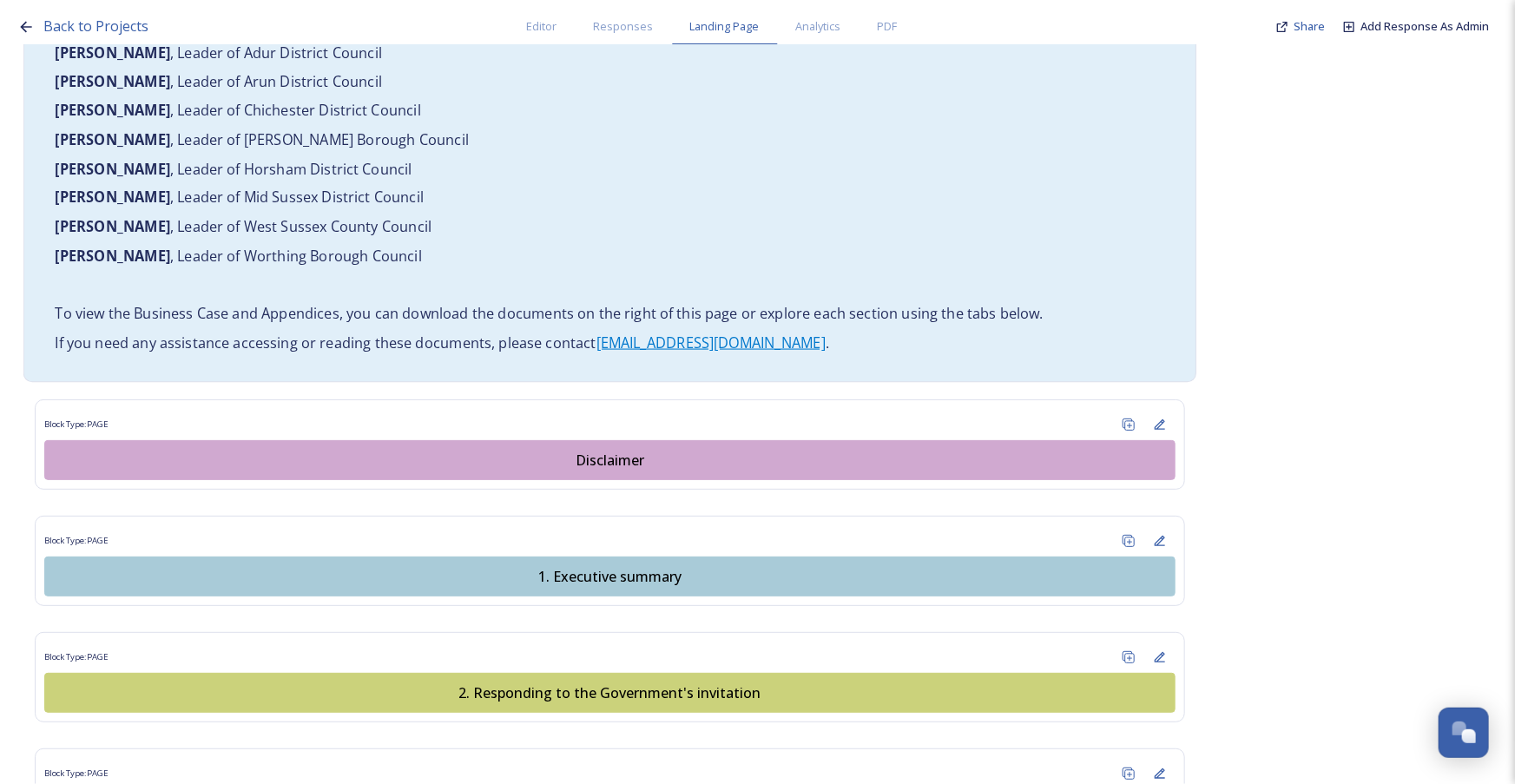
scroll to position [1420, 0]
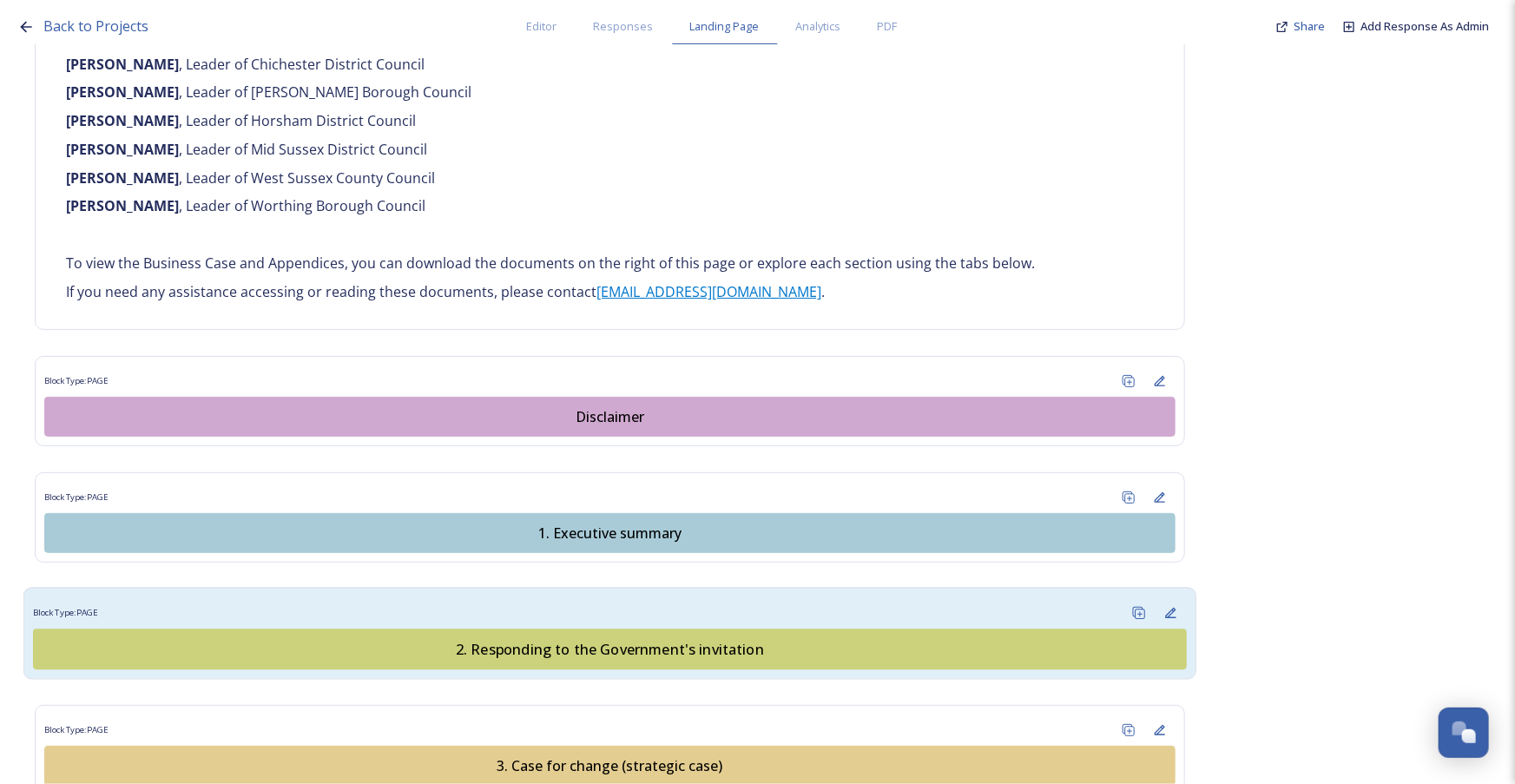
click at [577, 639] on div "2. Responding to the Government's invitation" at bounding box center [609, 649] width 1134 height 21
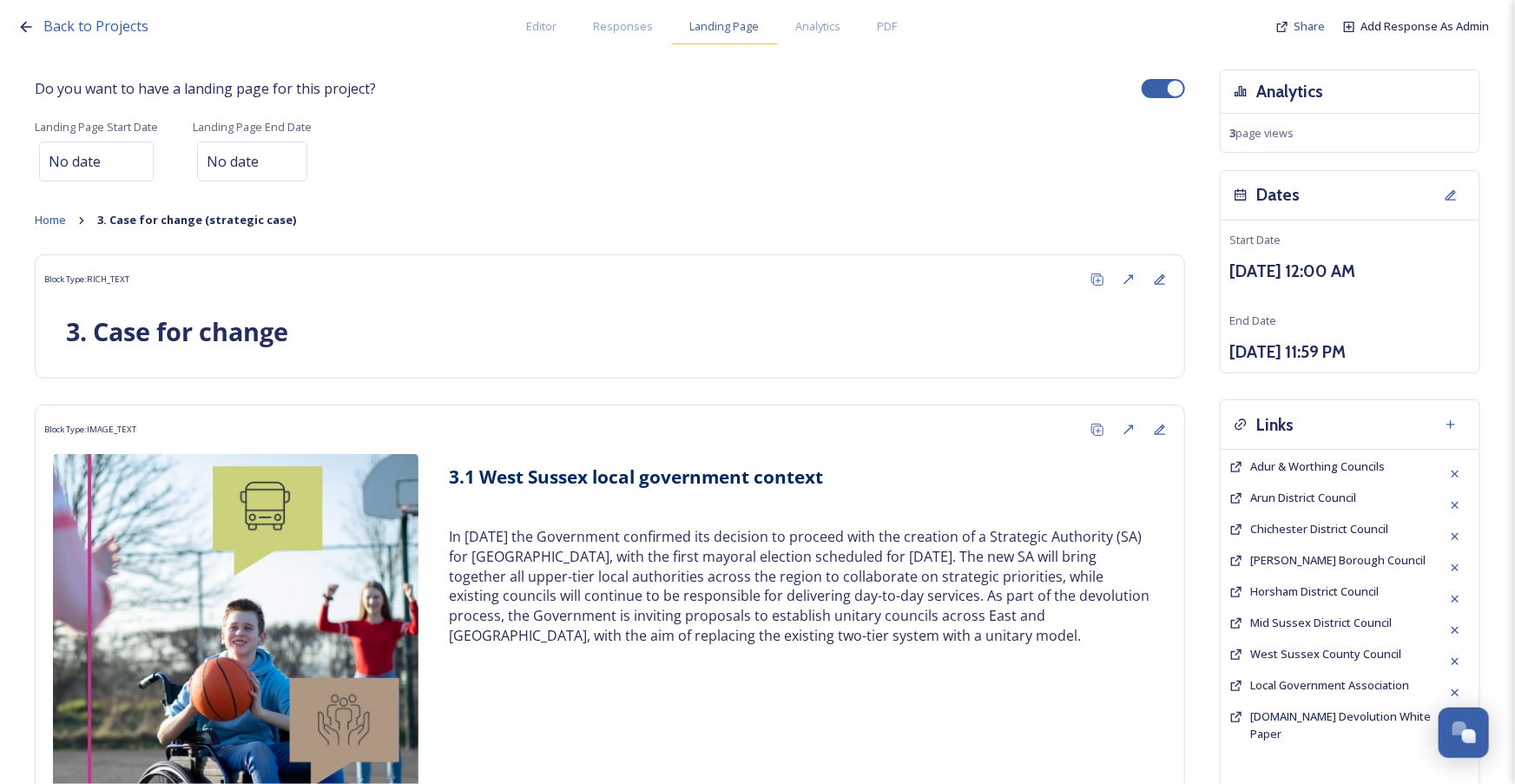
click at [730, 30] on span "Landing Page" at bounding box center [725, 26] width 69 height 16
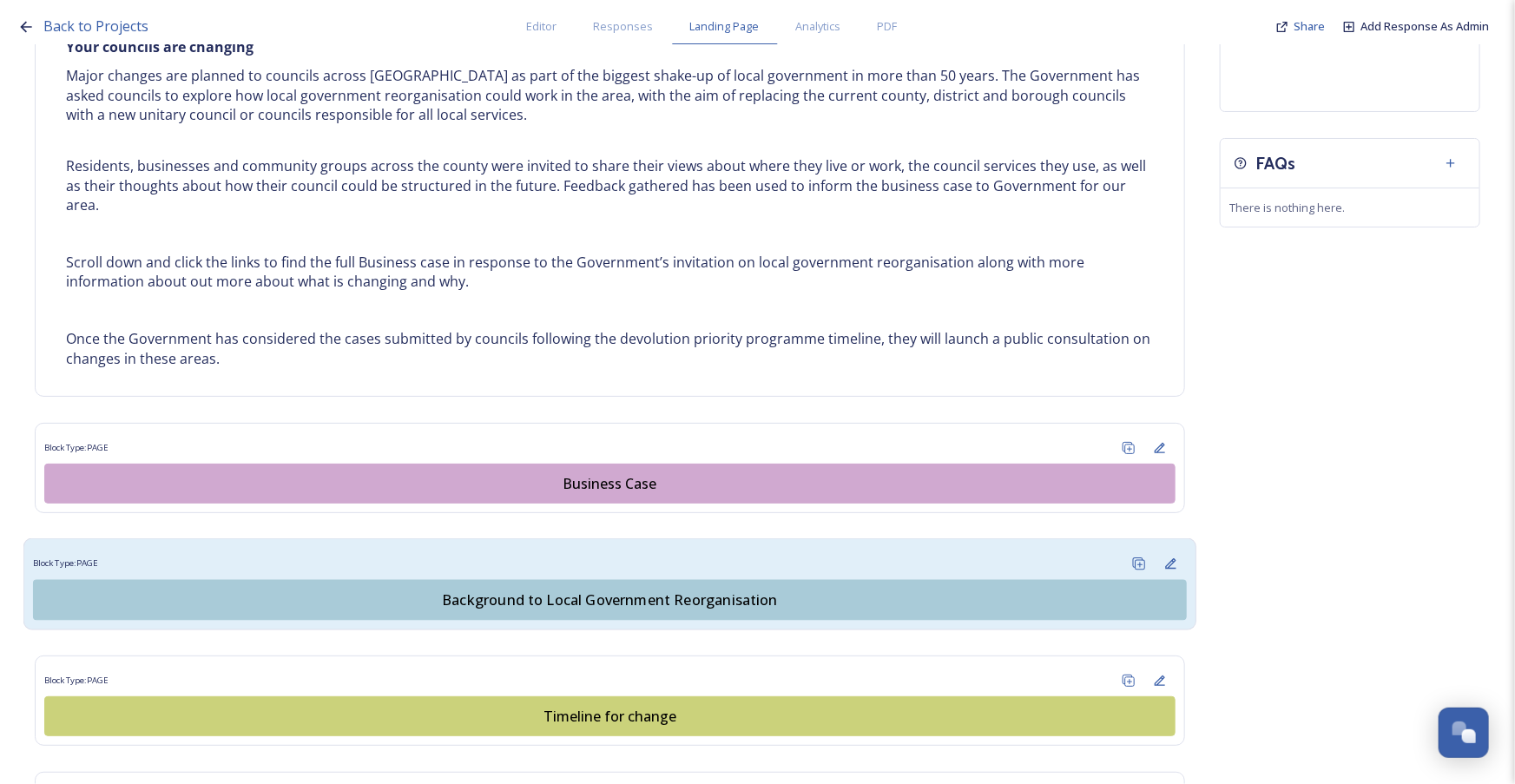
scroll to position [946, 0]
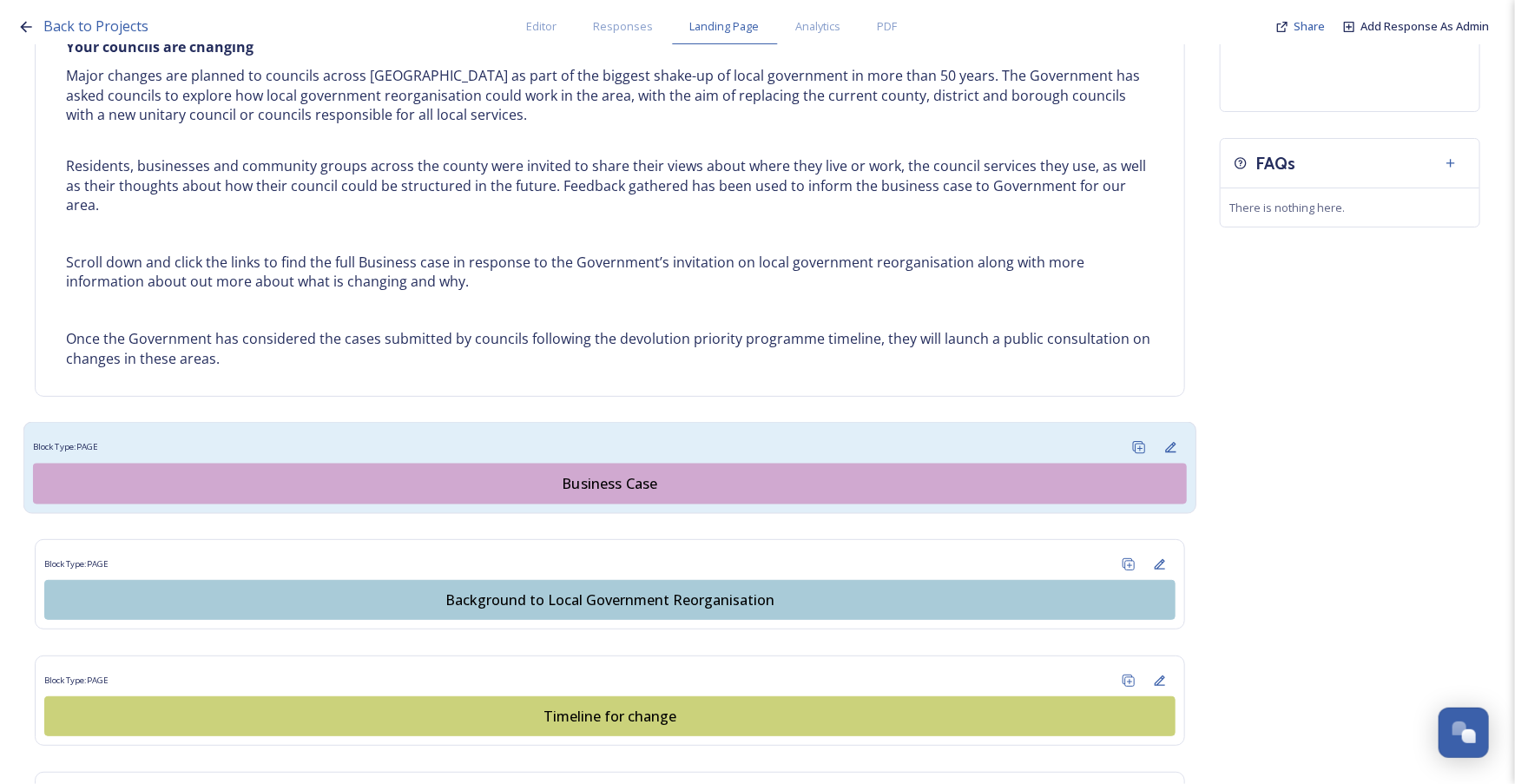
click at [605, 487] on div "Business Case" at bounding box center [609, 483] width 1134 height 21
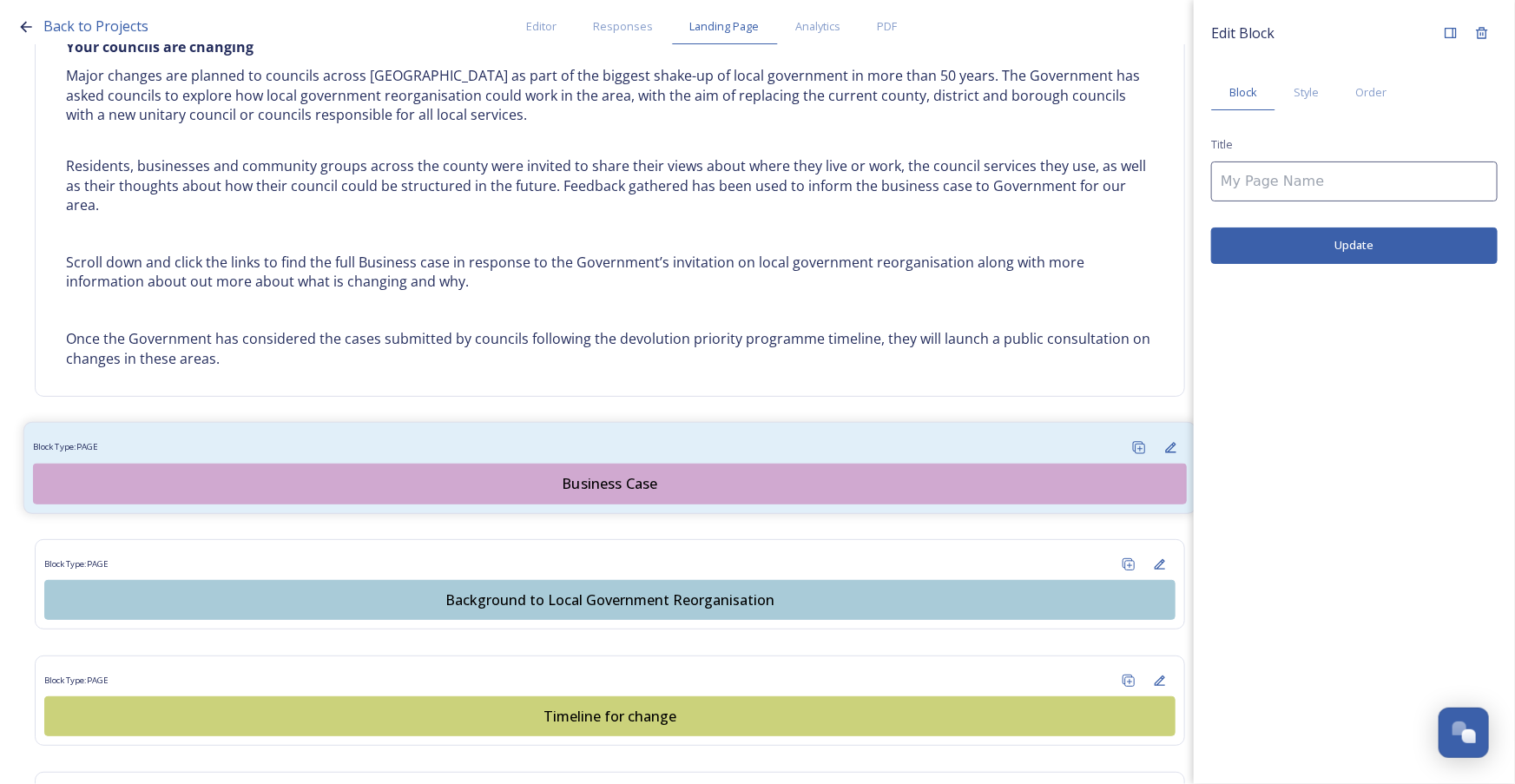
type input "Business Case"
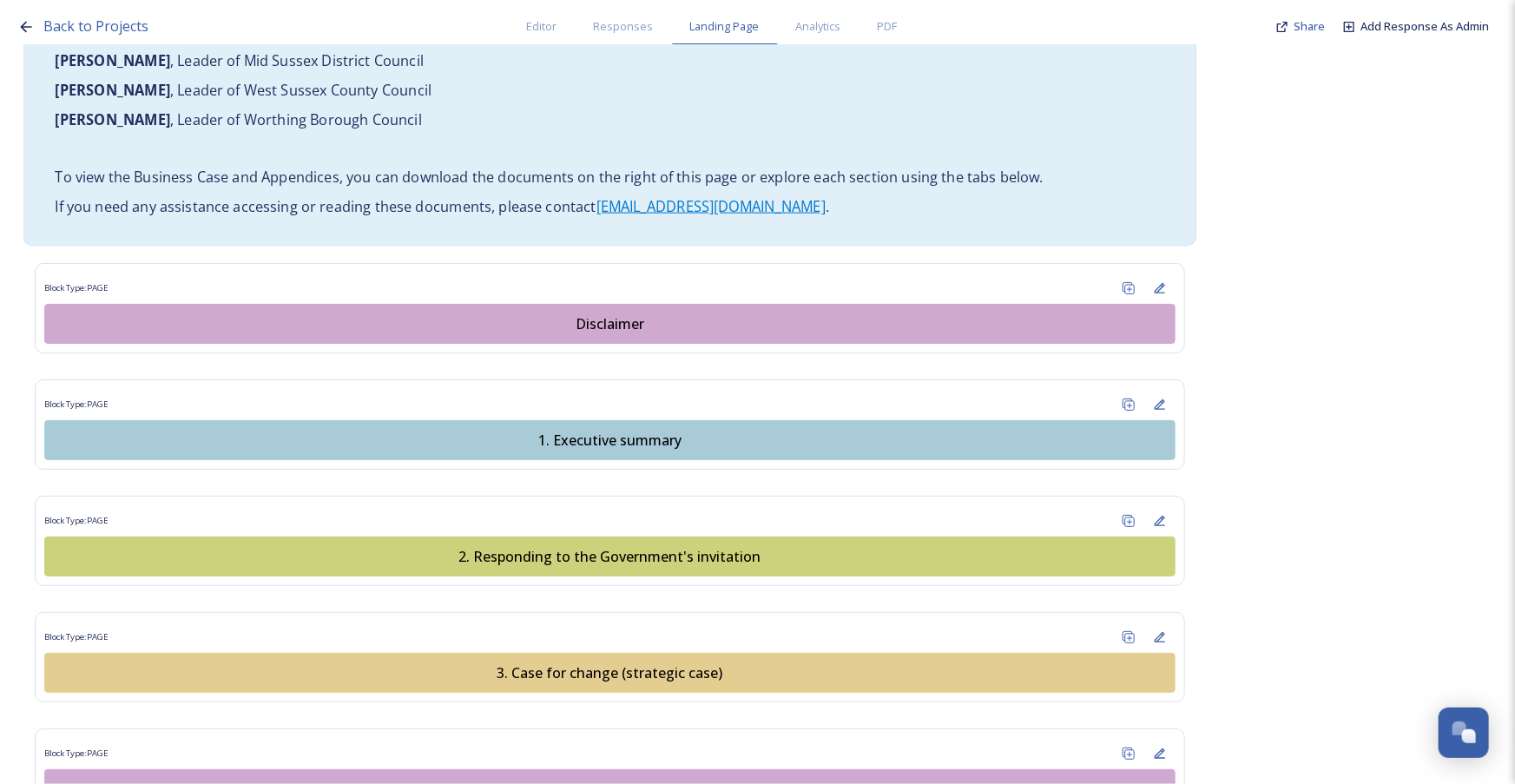
scroll to position [1420, 0]
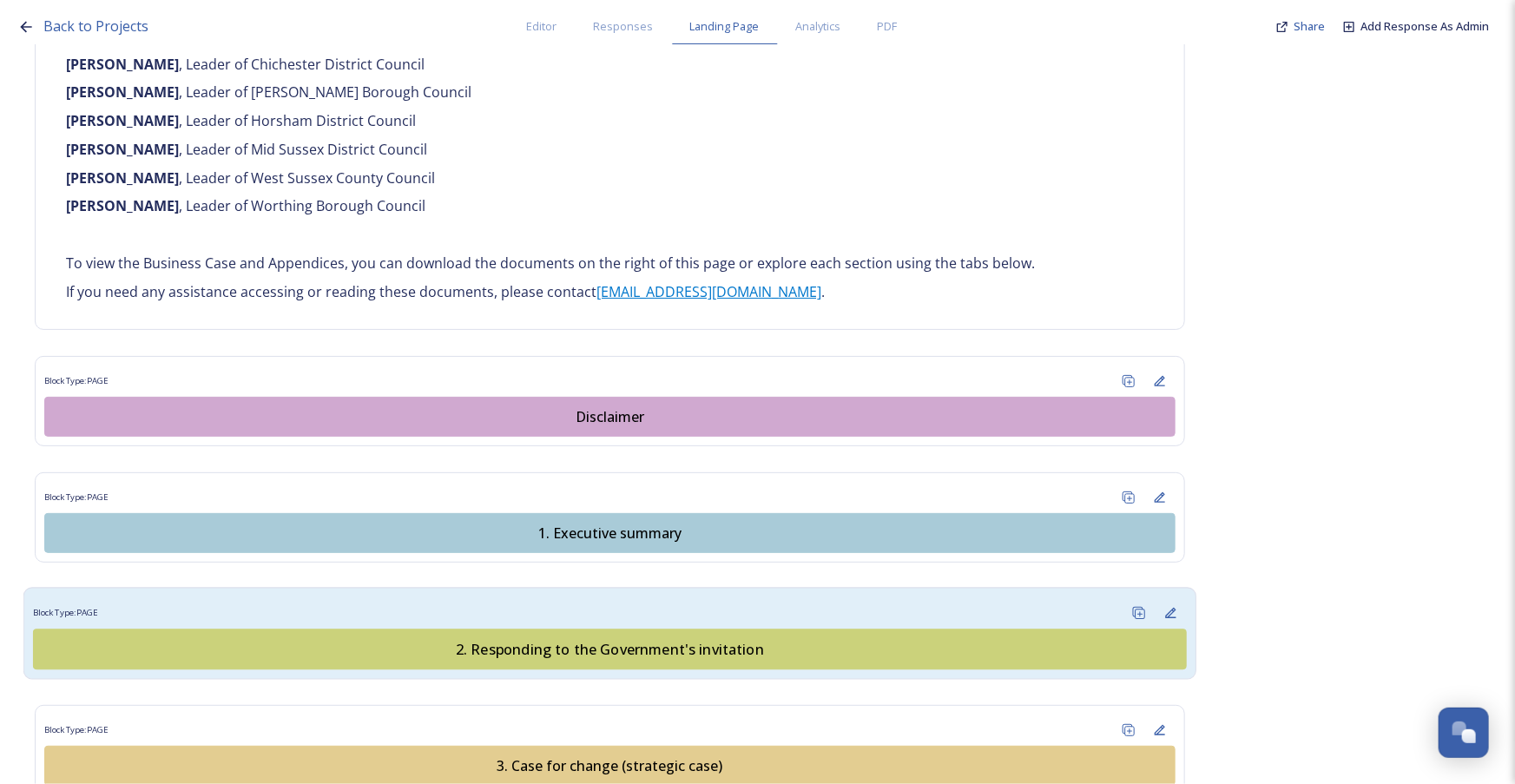
click at [625, 634] on button "2. Responding to the Government's invitation" at bounding box center [610, 649] width 1154 height 41
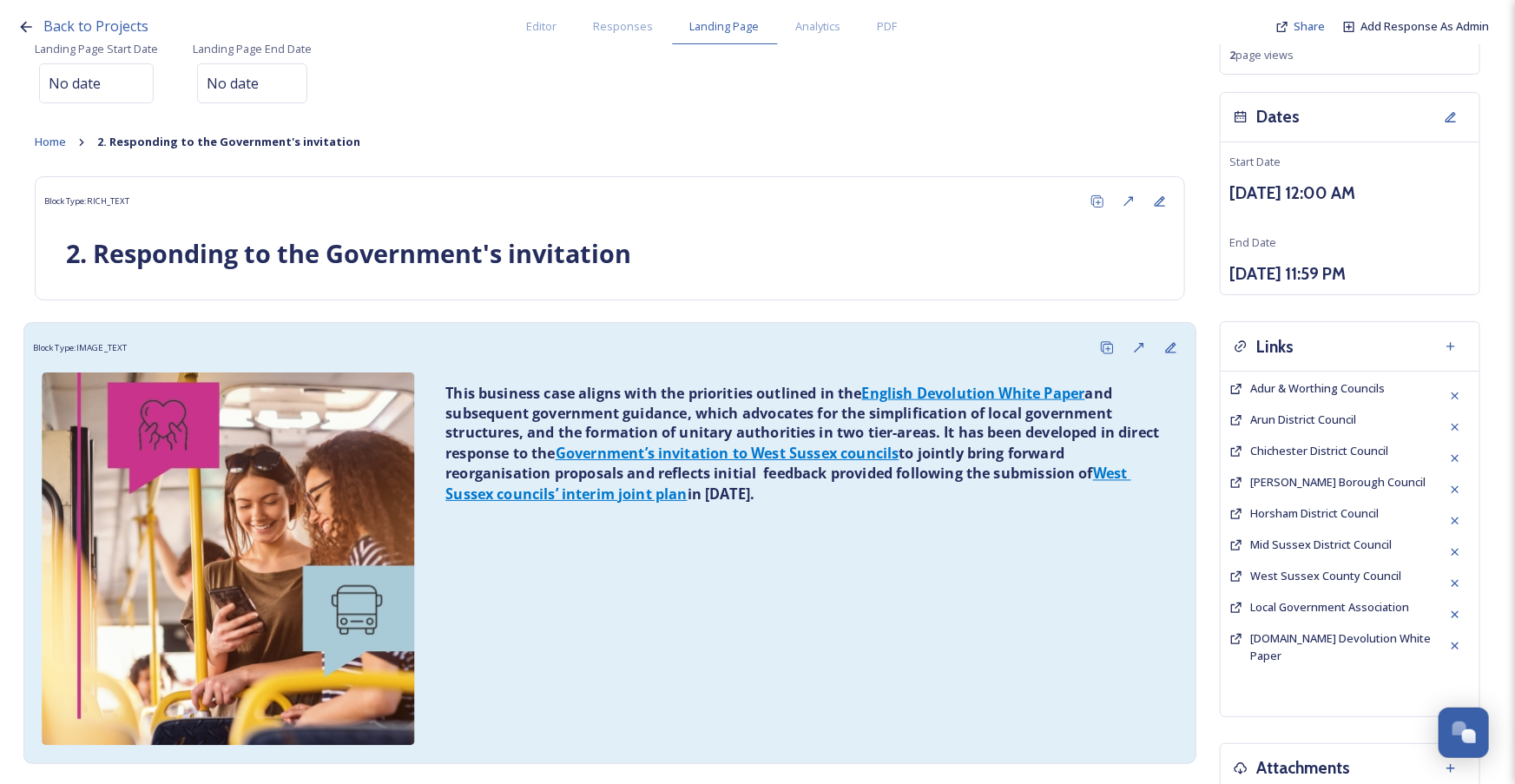
scroll to position [704, 0]
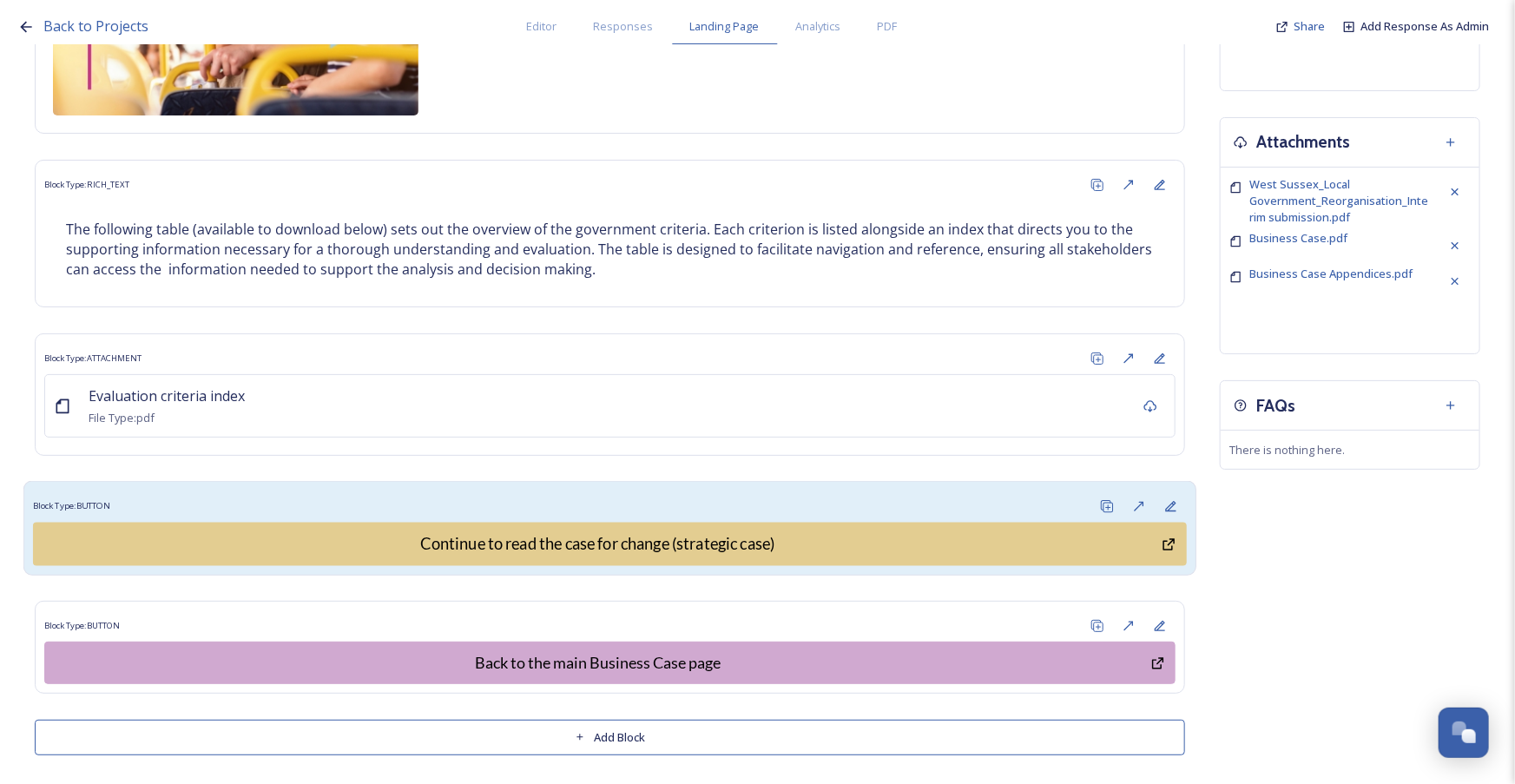
click at [555, 495] on div "Block Type: BUTTON" at bounding box center [610, 507] width 1154 height 32
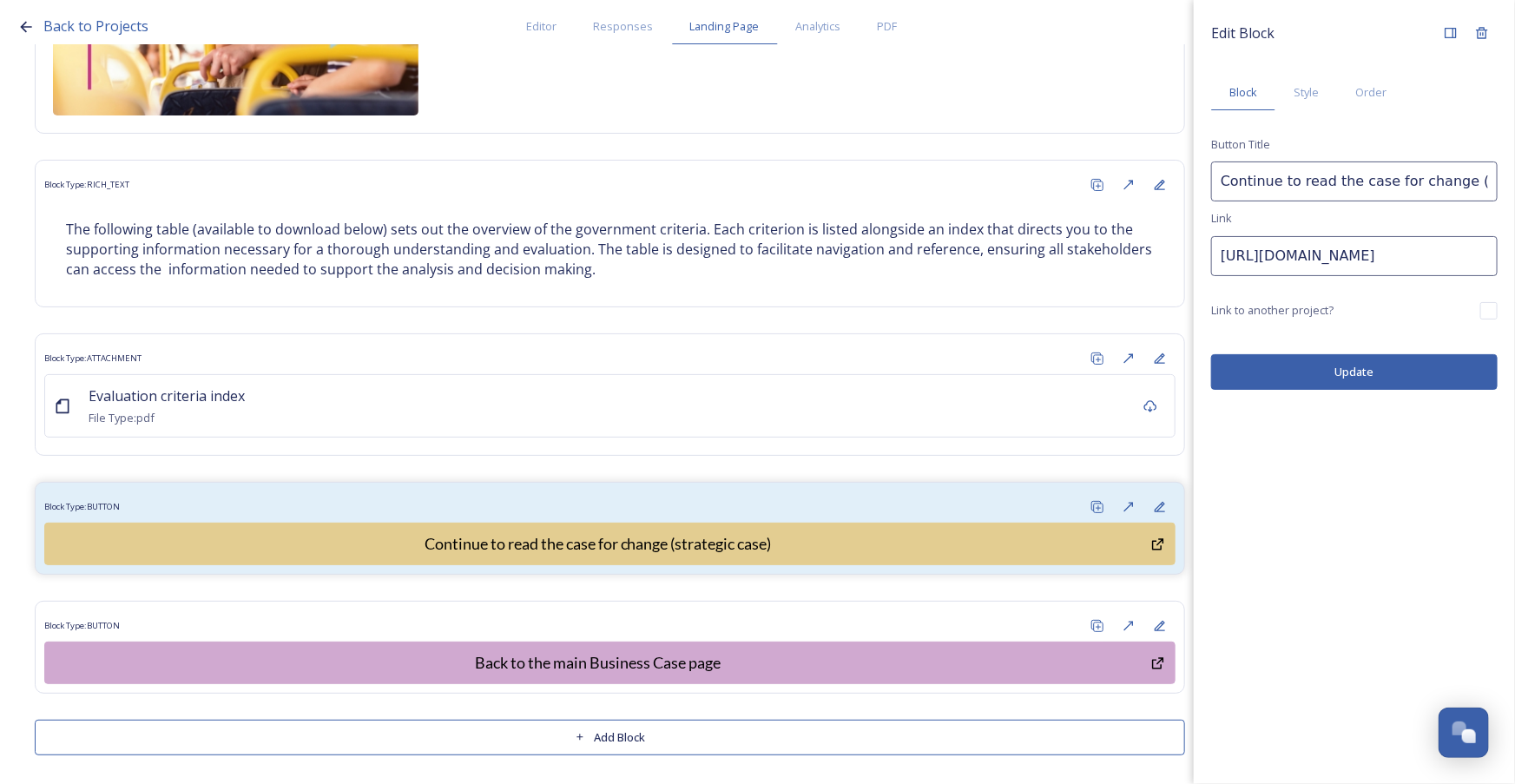
scroll to position [0, 608]
drag, startPoint x: 1215, startPoint y: 252, endPoint x: 1774, endPoint y: 226, distance: 559.6
click at [1514, 226] on html "Back to Projects Editor Responses Landing Page Analytics PDF Share Add Response…" at bounding box center [757, 392] width 1515 height 784
paste input "https://shapingwestsussex.org/p/c/shaping-west-sussex/shaping-west-sussex?page=…"
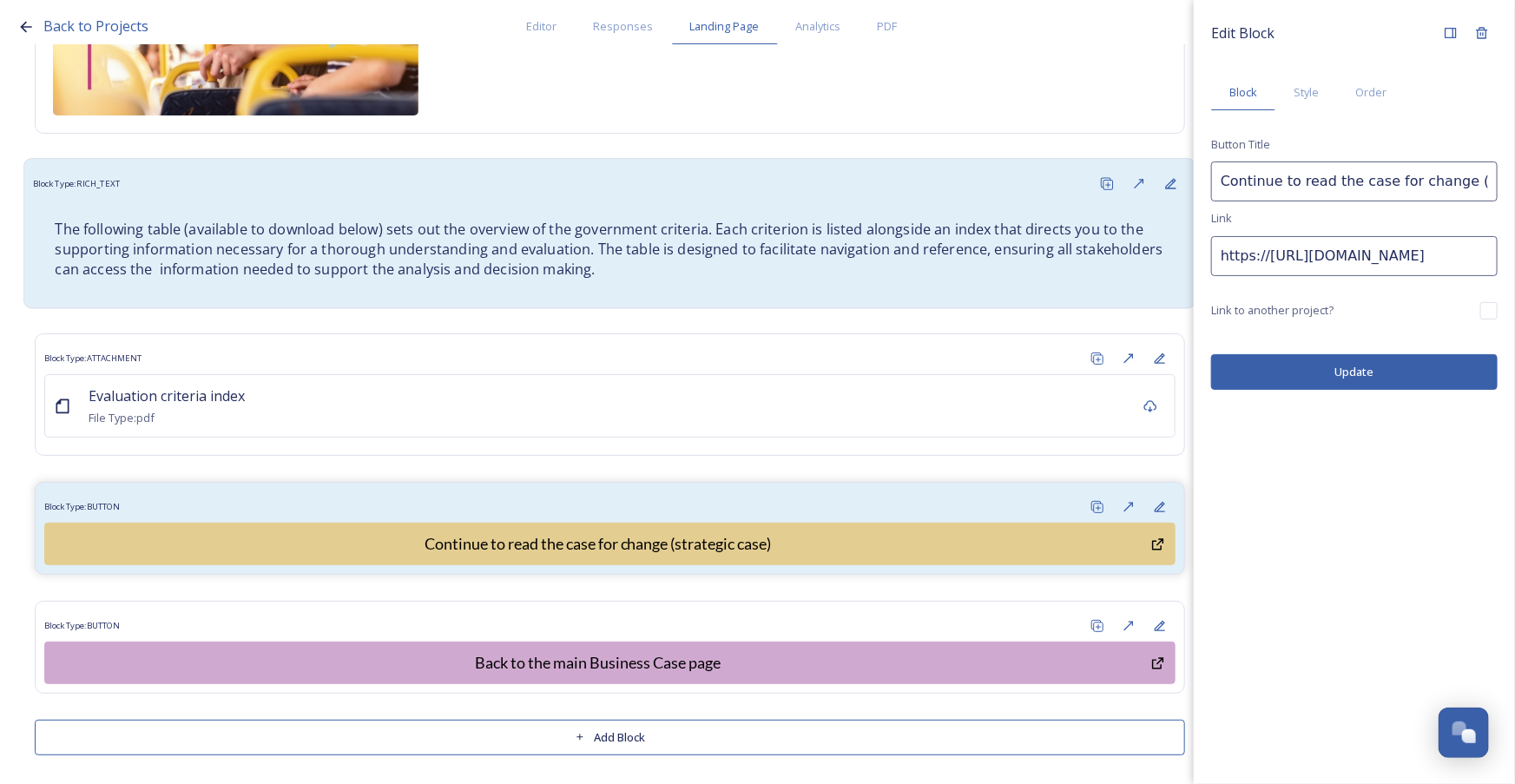
drag, startPoint x: 1274, startPoint y: 256, endPoint x: 1051, endPoint y: 273, distance: 223.6
click at [1041, 276] on div "Back to Projects Editor Responses Landing Page Analytics PDF Share Add Response…" at bounding box center [757, 392] width 1515 height 784
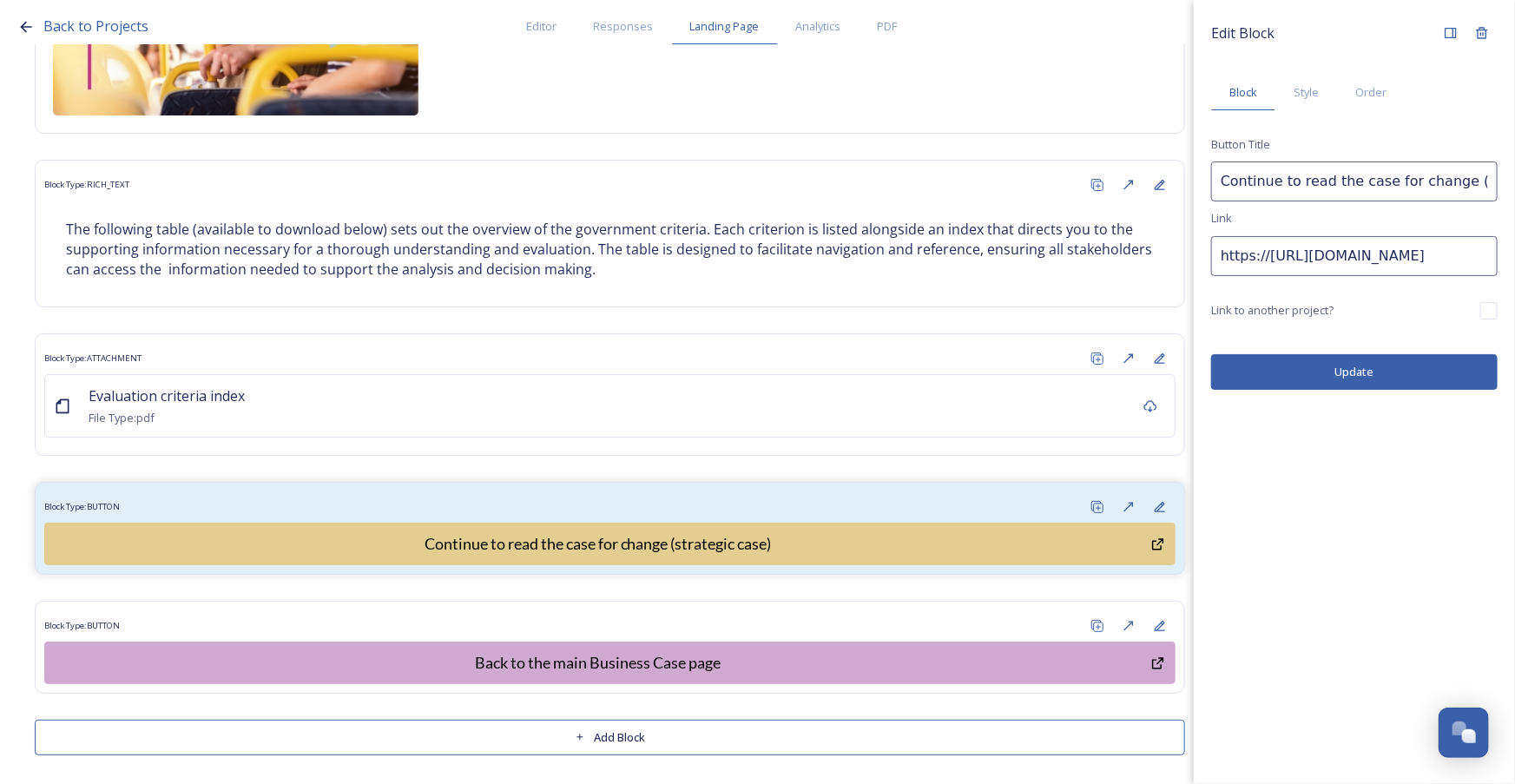
click at [1277, 257] on input "https://https://shapingwestsussex.org/p/c/shaping-west-sussex/shaping-west-suss…" at bounding box center [1354, 256] width 286 height 40
click at [1317, 256] on input "https://https://shapingwestsussex.org/p/c/shaping-west-sussex/shaping-west-suss…" at bounding box center [1354, 256] width 286 height 40
type input "https://shapingwestsussex.org/p/c/shaping-west-sussex/shaping-west-sussex?page=…"
click at [1384, 365] on button "Update" at bounding box center [1354, 372] width 286 height 36
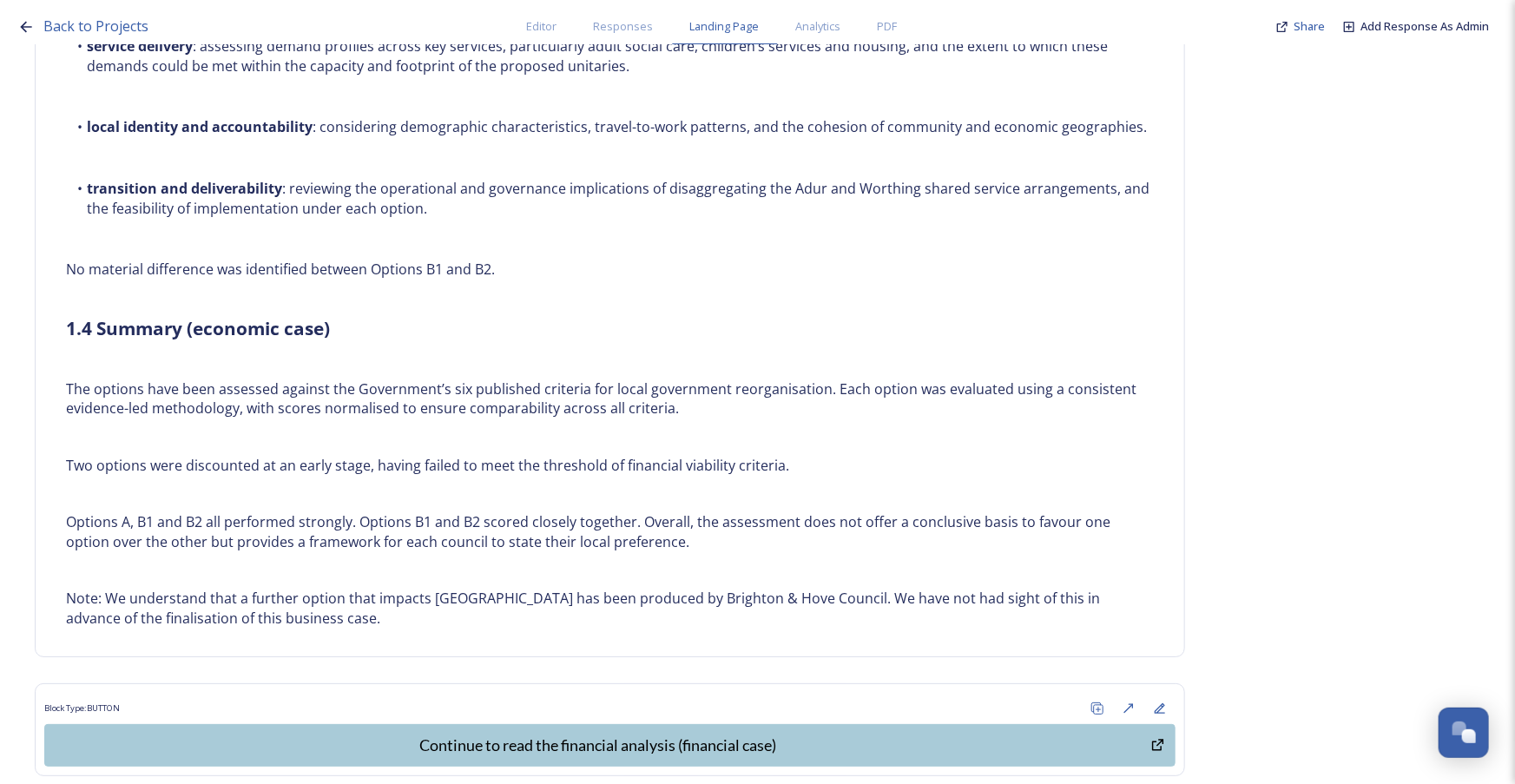
scroll to position [13287, 0]
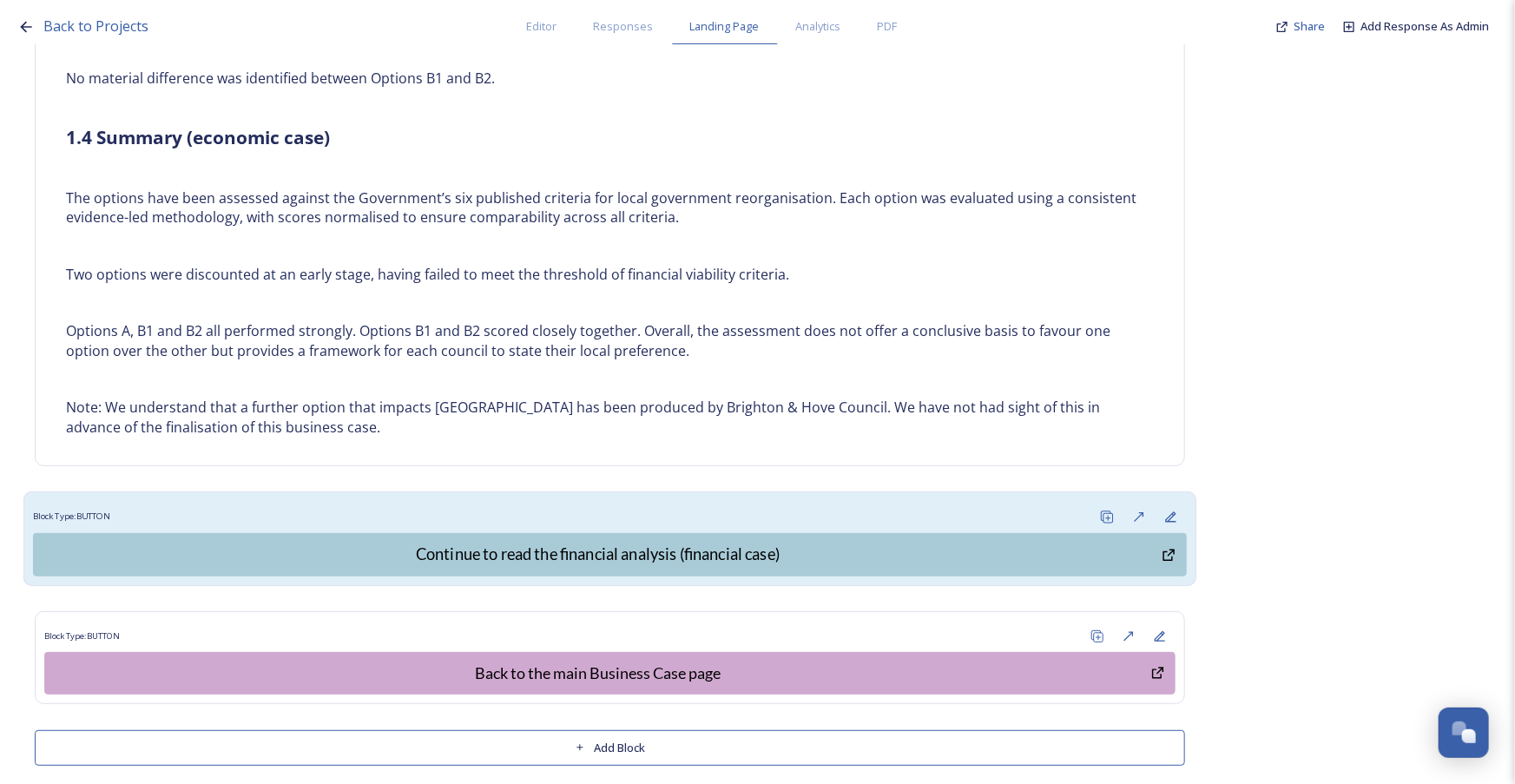
click at [462, 500] on div "Block Type: BUTTON" at bounding box center [610, 517] width 1154 height 32
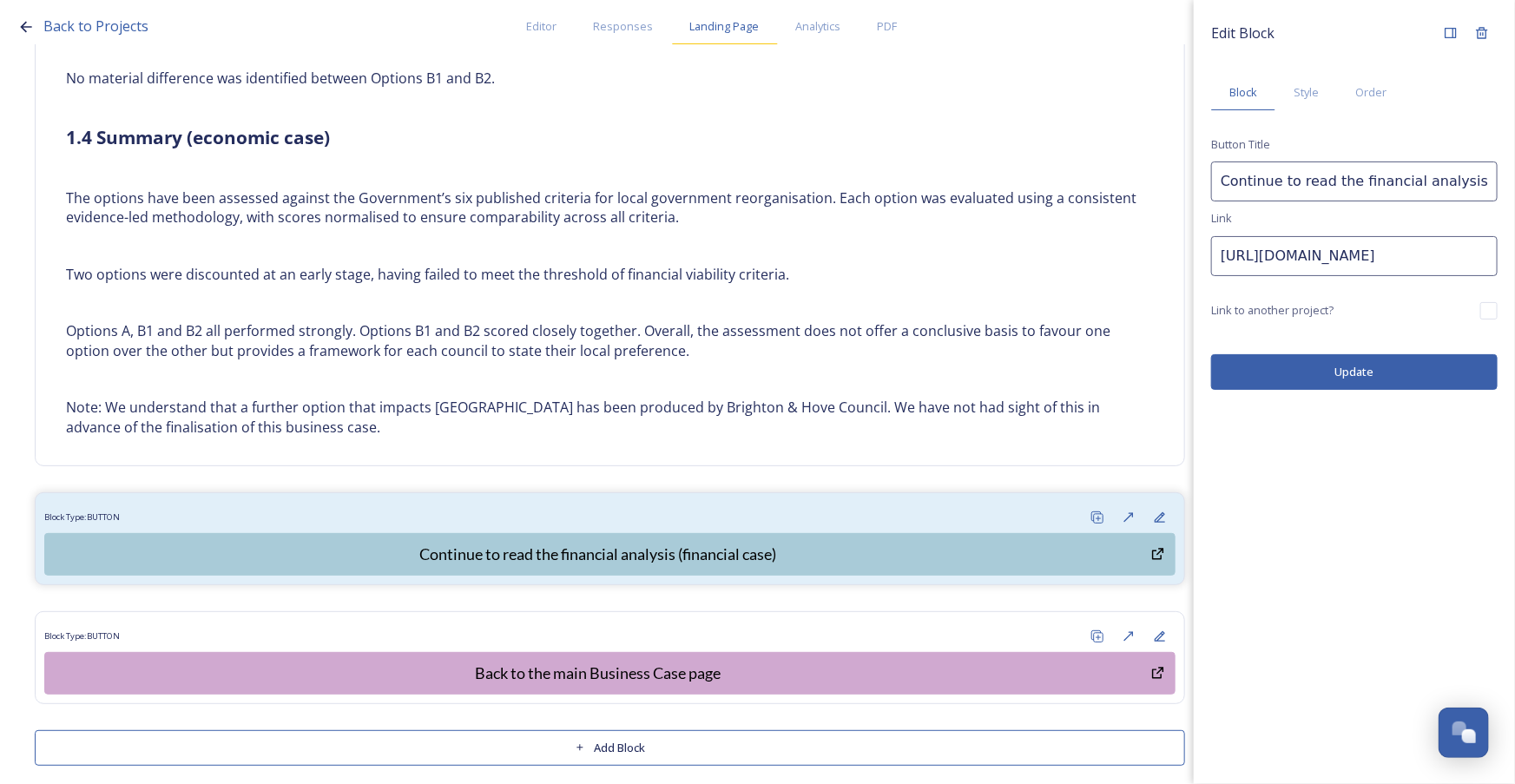
click at [712, 22] on span "Landing Page" at bounding box center [725, 26] width 69 height 16
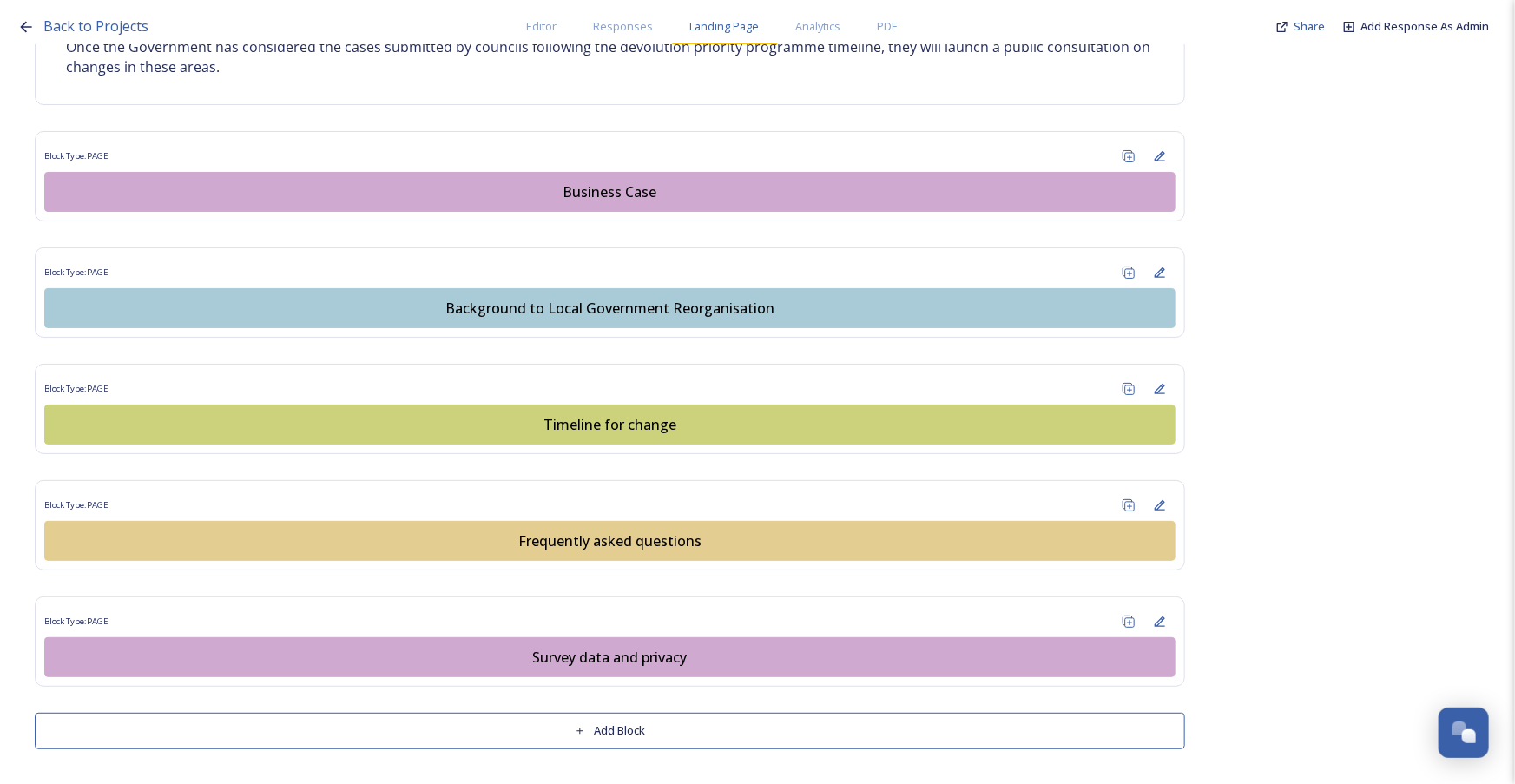
scroll to position [1234, 0]
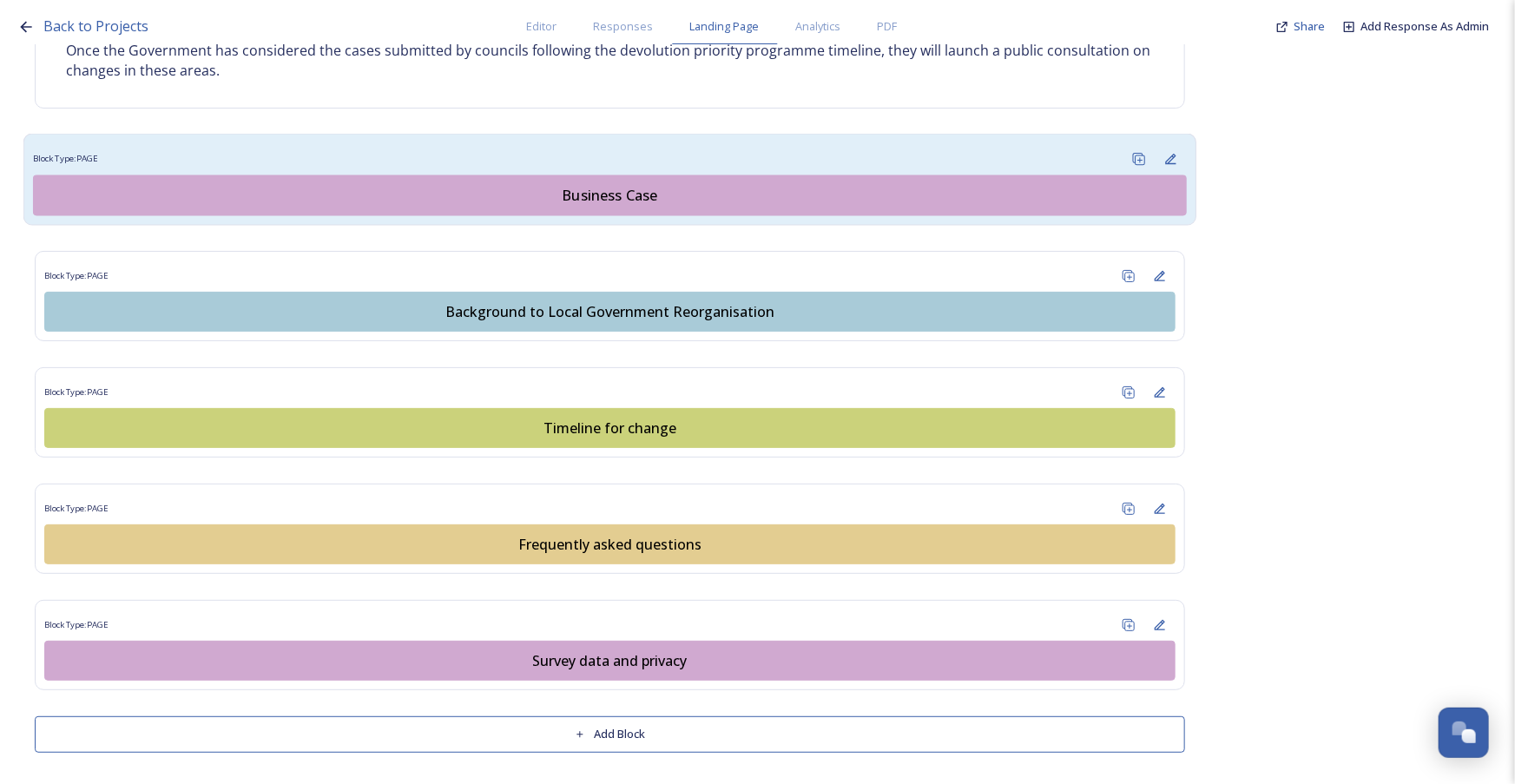
click at [588, 190] on div "Business Case" at bounding box center [609, 194] width 1134 height 21
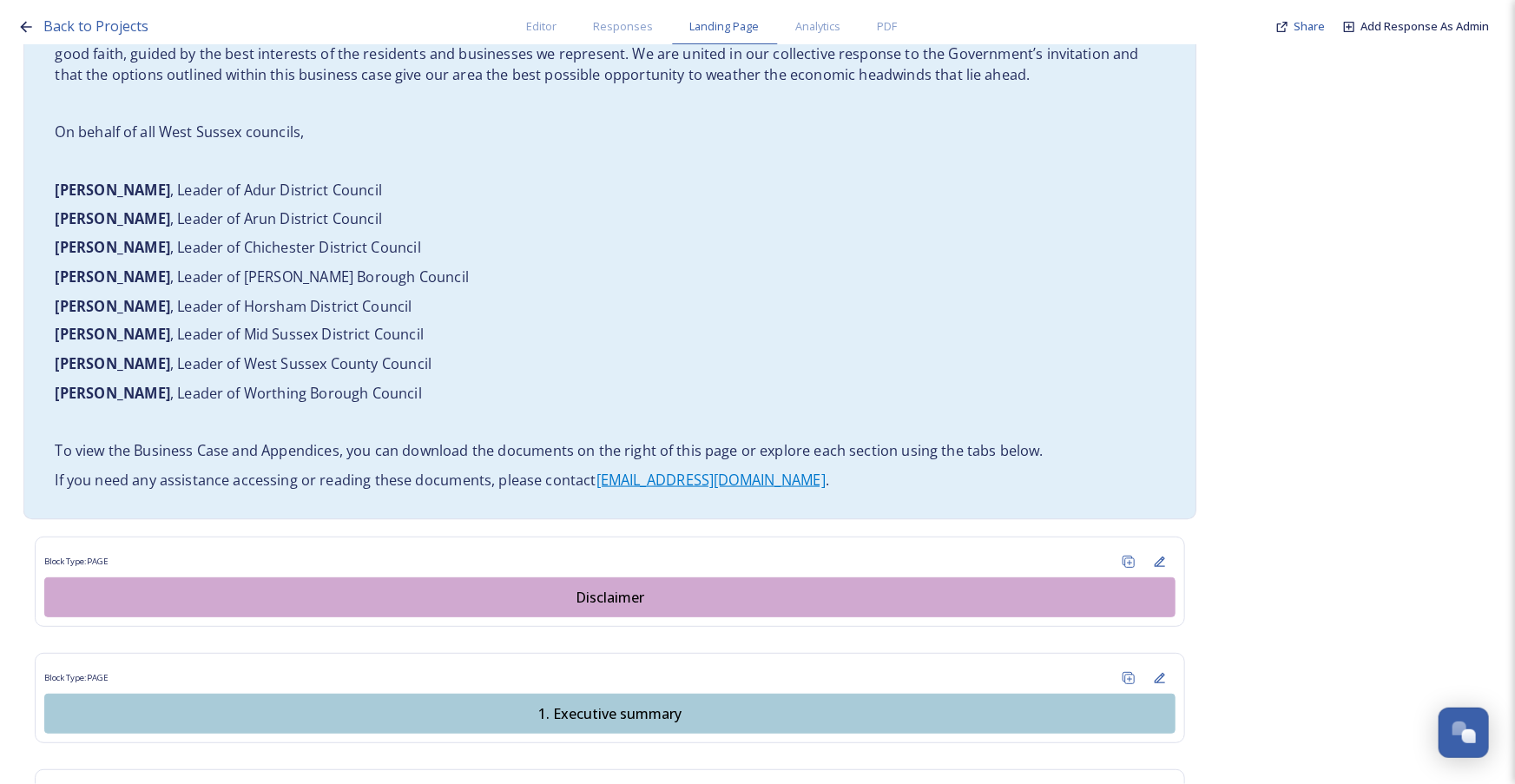
scroll to position [1262, 0]
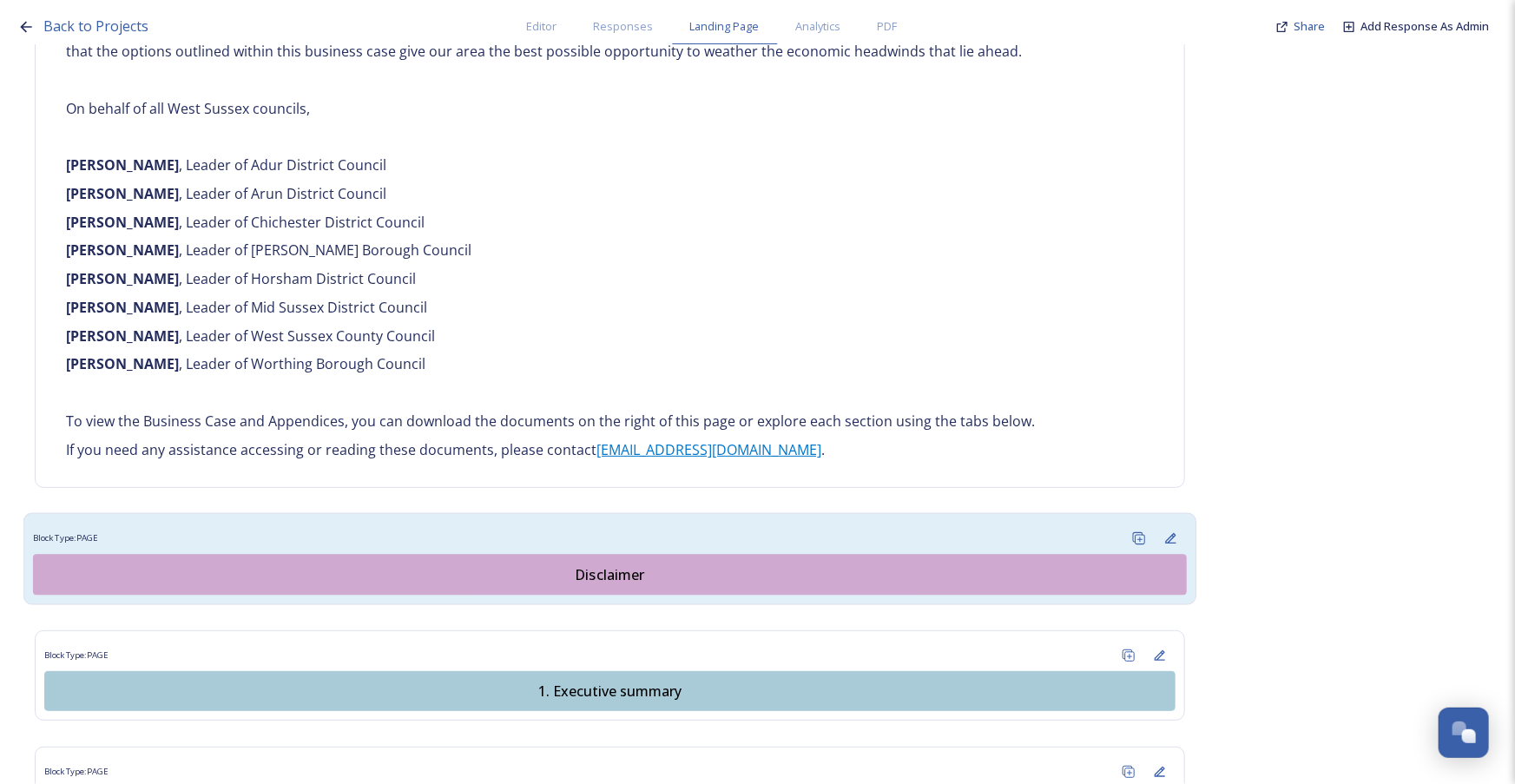
click at [647, 564] on div "Disclaimer" at bounding box center [609, 574] width 1134 height 21
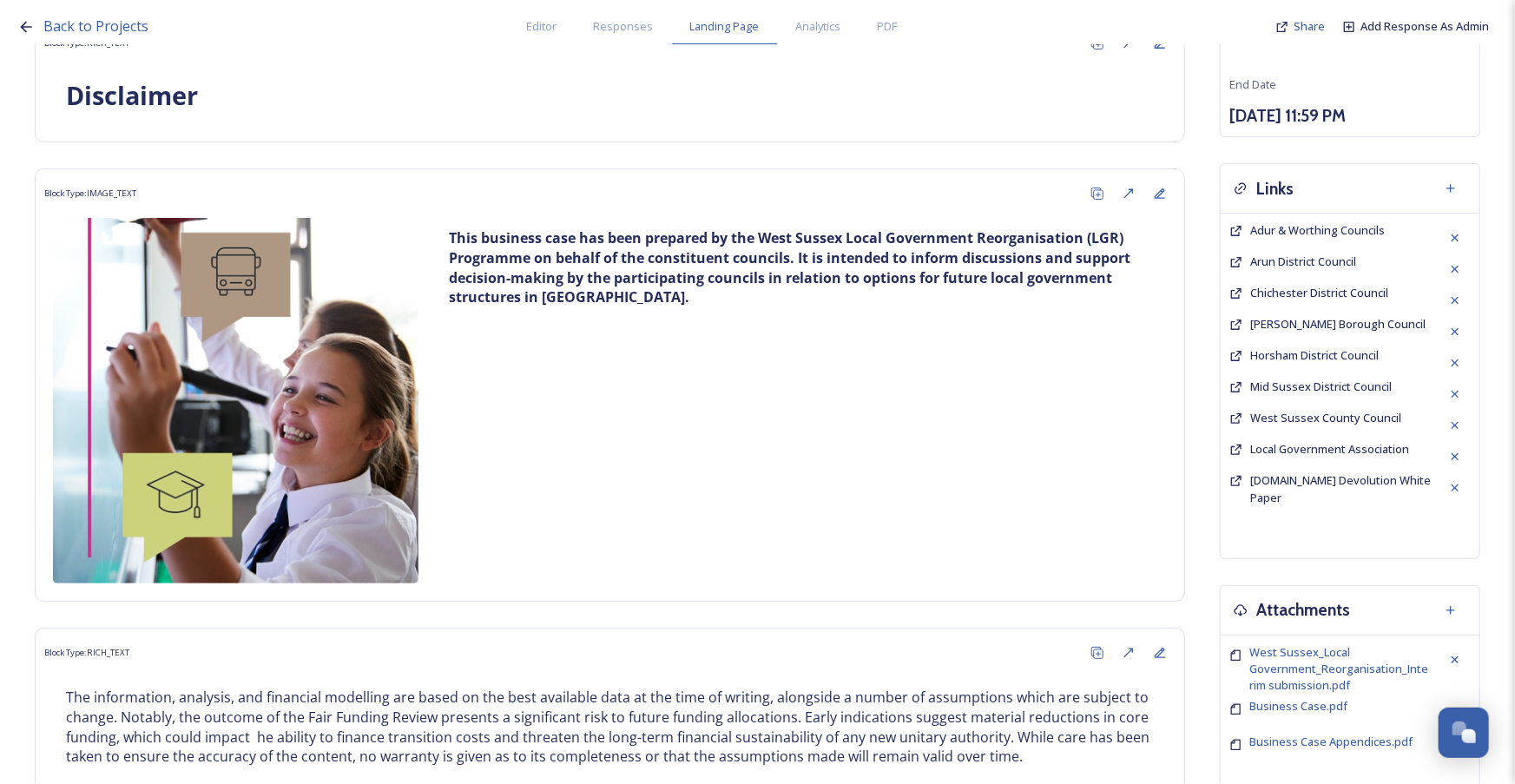
scroll to position [672, 0]
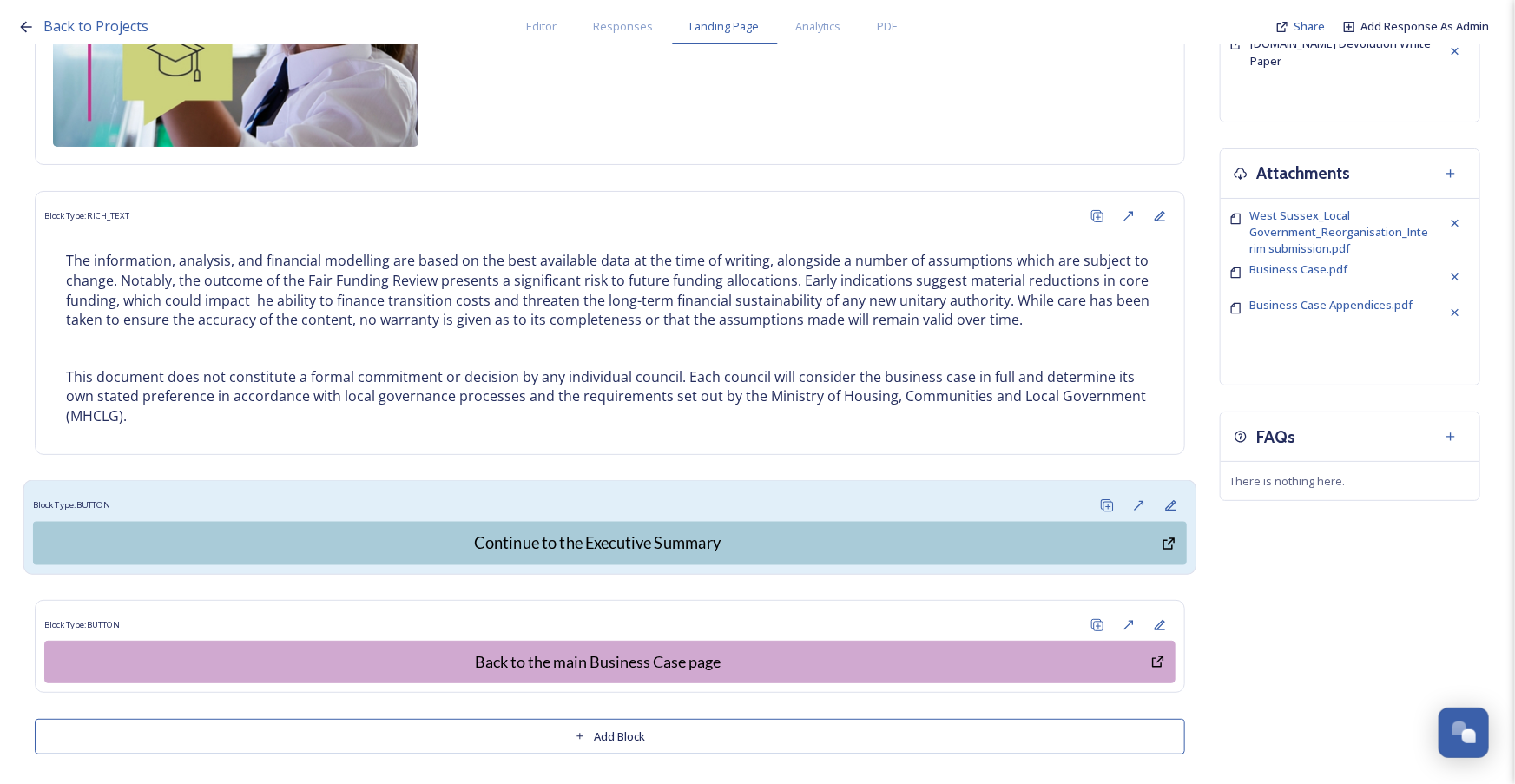
click at [442, 480] on div "Block Type: BUTTON Continue to the Executive Summary" at bounding box center [610, 527] width 1174 height 95
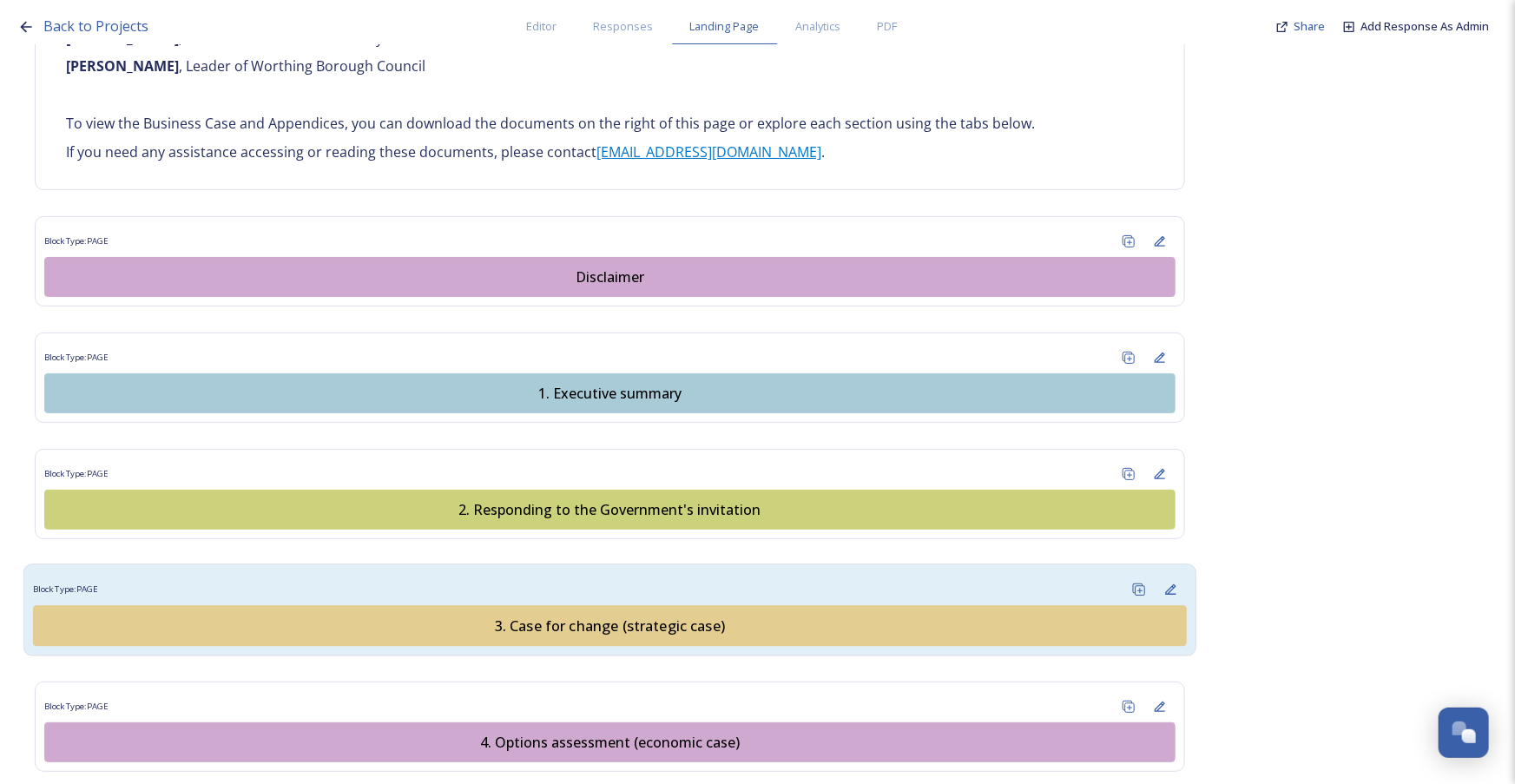
scroll to position [1578, 0]
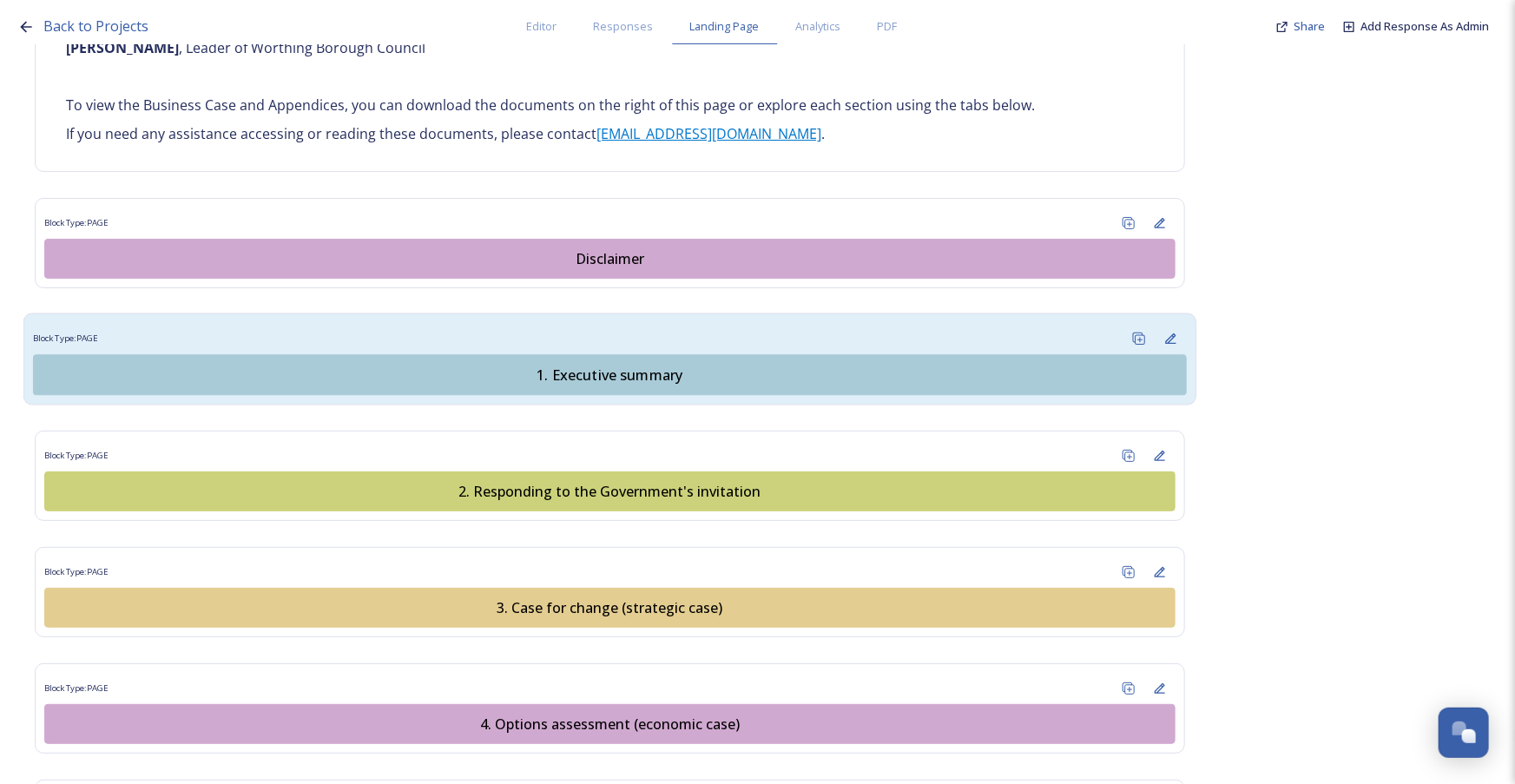
click at [722, 355] on button "1. Executive summary" at bounding box center [610, 374] width 1154 height 41
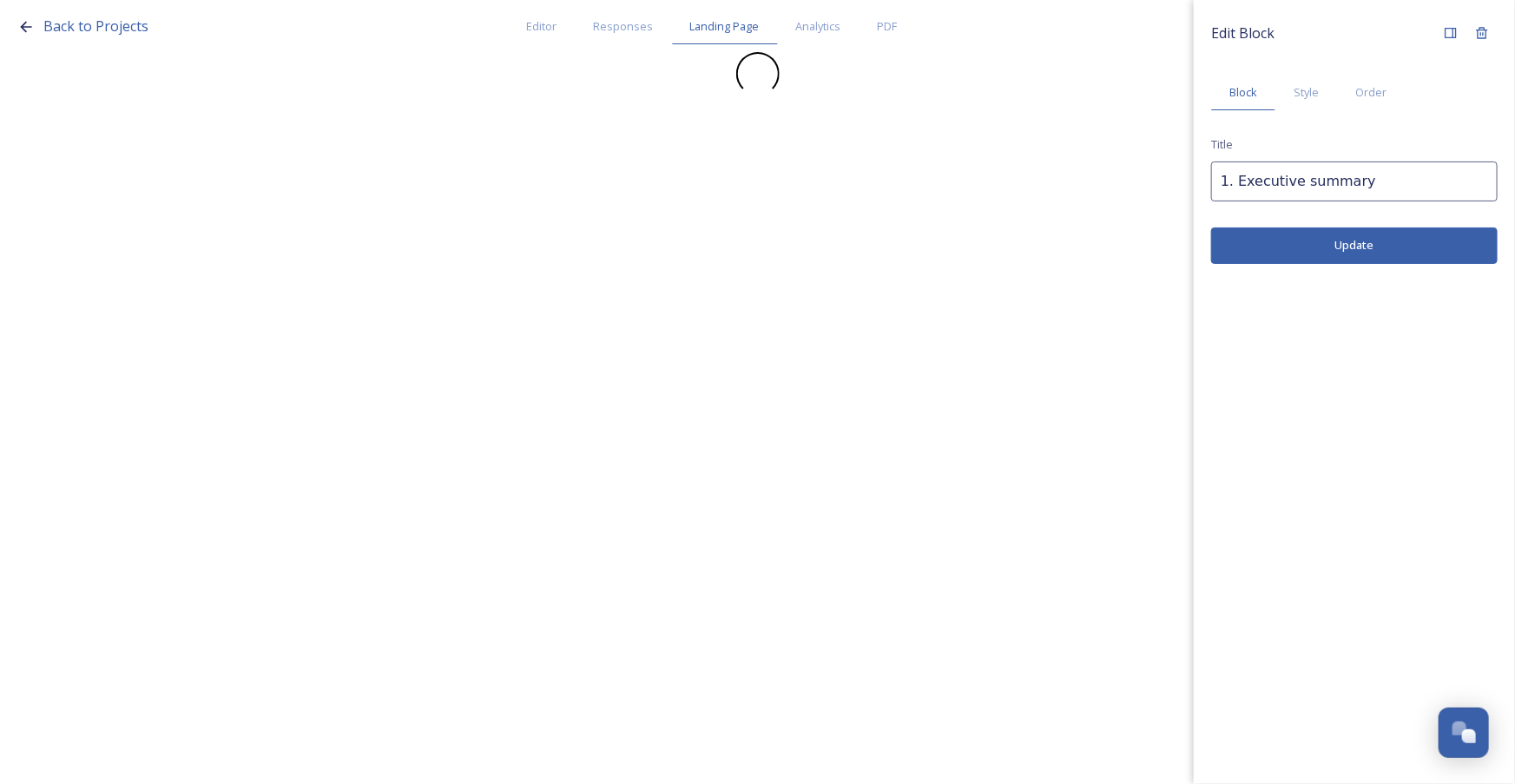
scroll to position [0, 0]
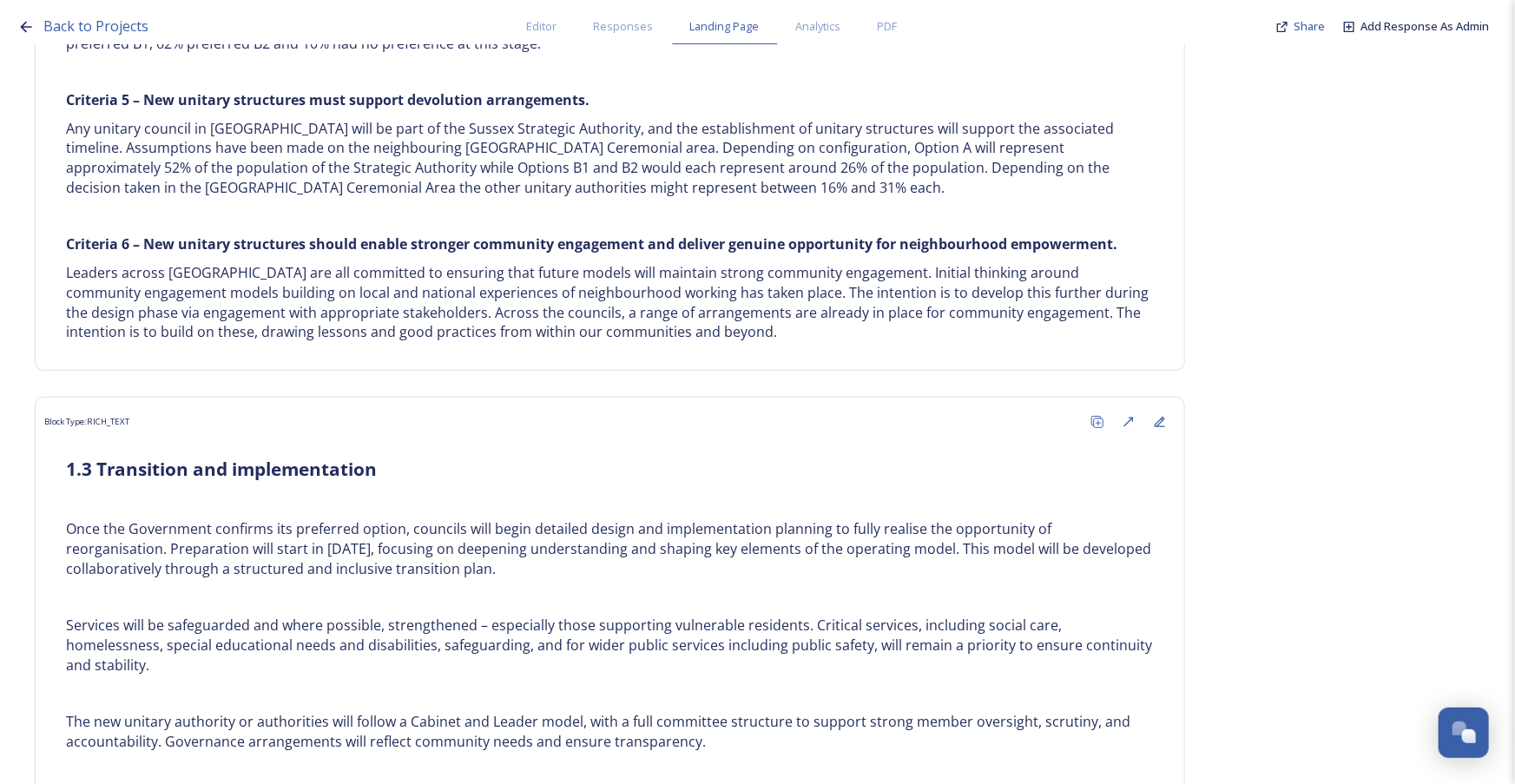
scroll to position [3528, 0]
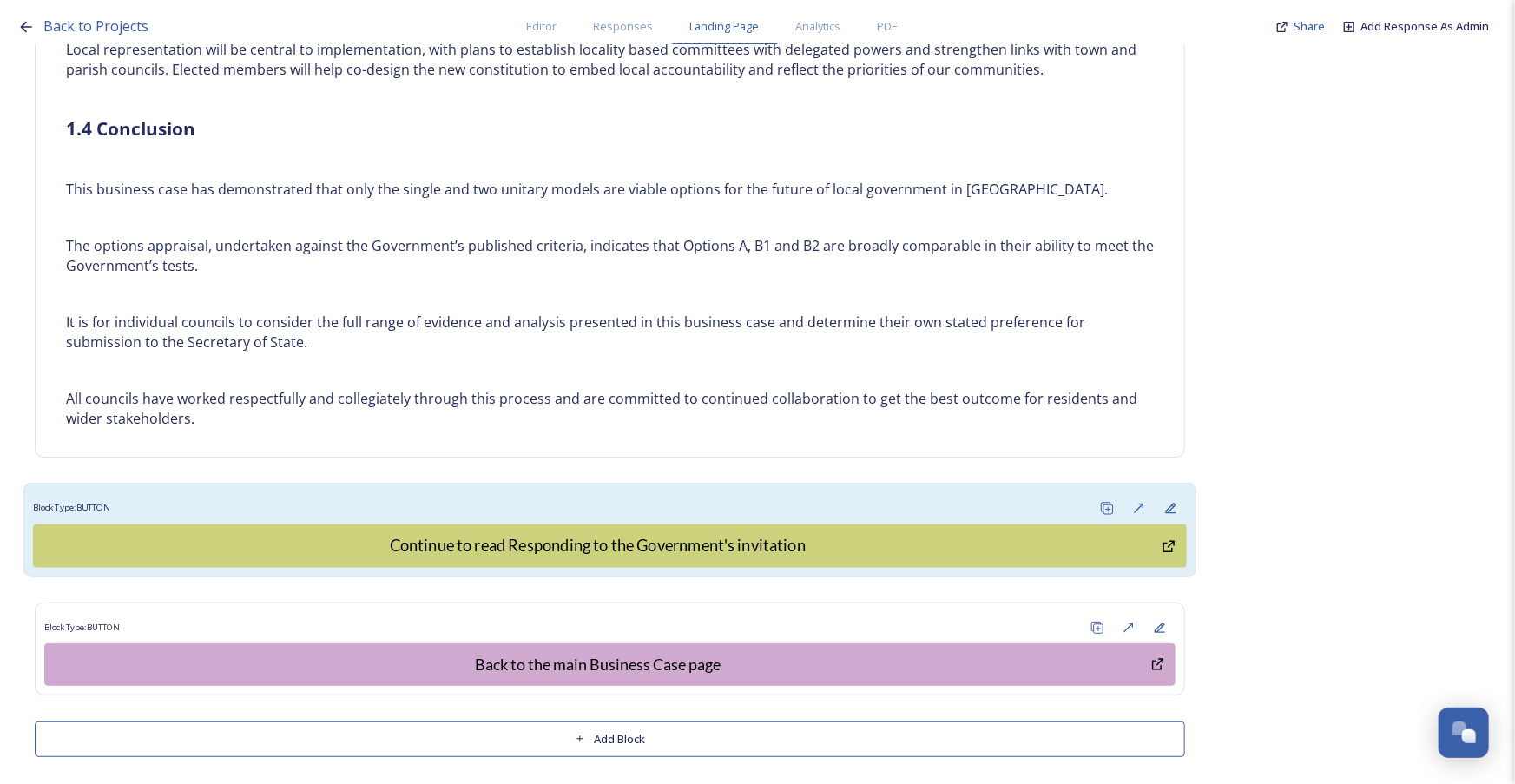
click at [666, 495] on div "Block Type: BUTTON" at bounding box center [610, 509] width 1154 height 32
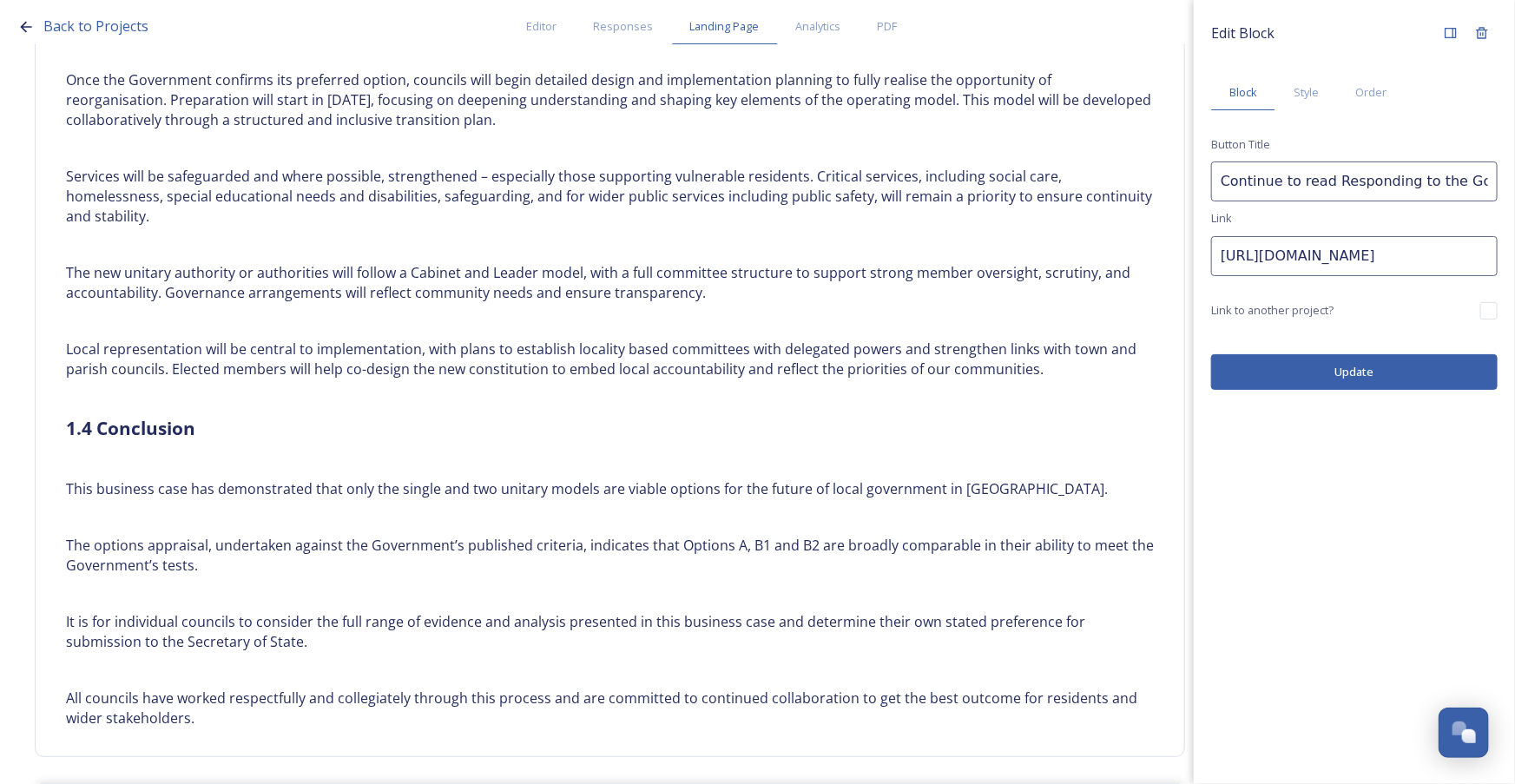
scroll to position [3213, 0]
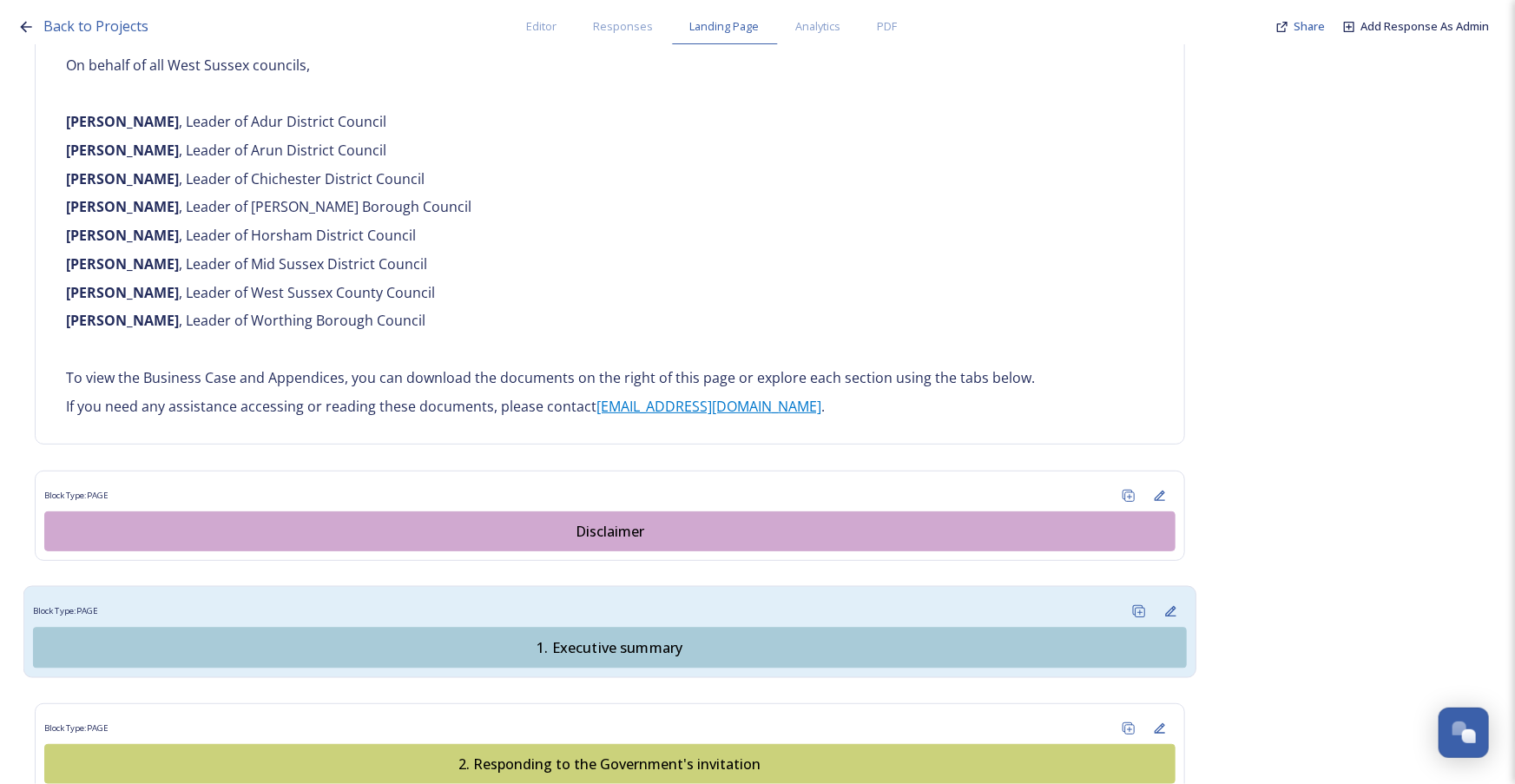
scroll to position [1341, 0]
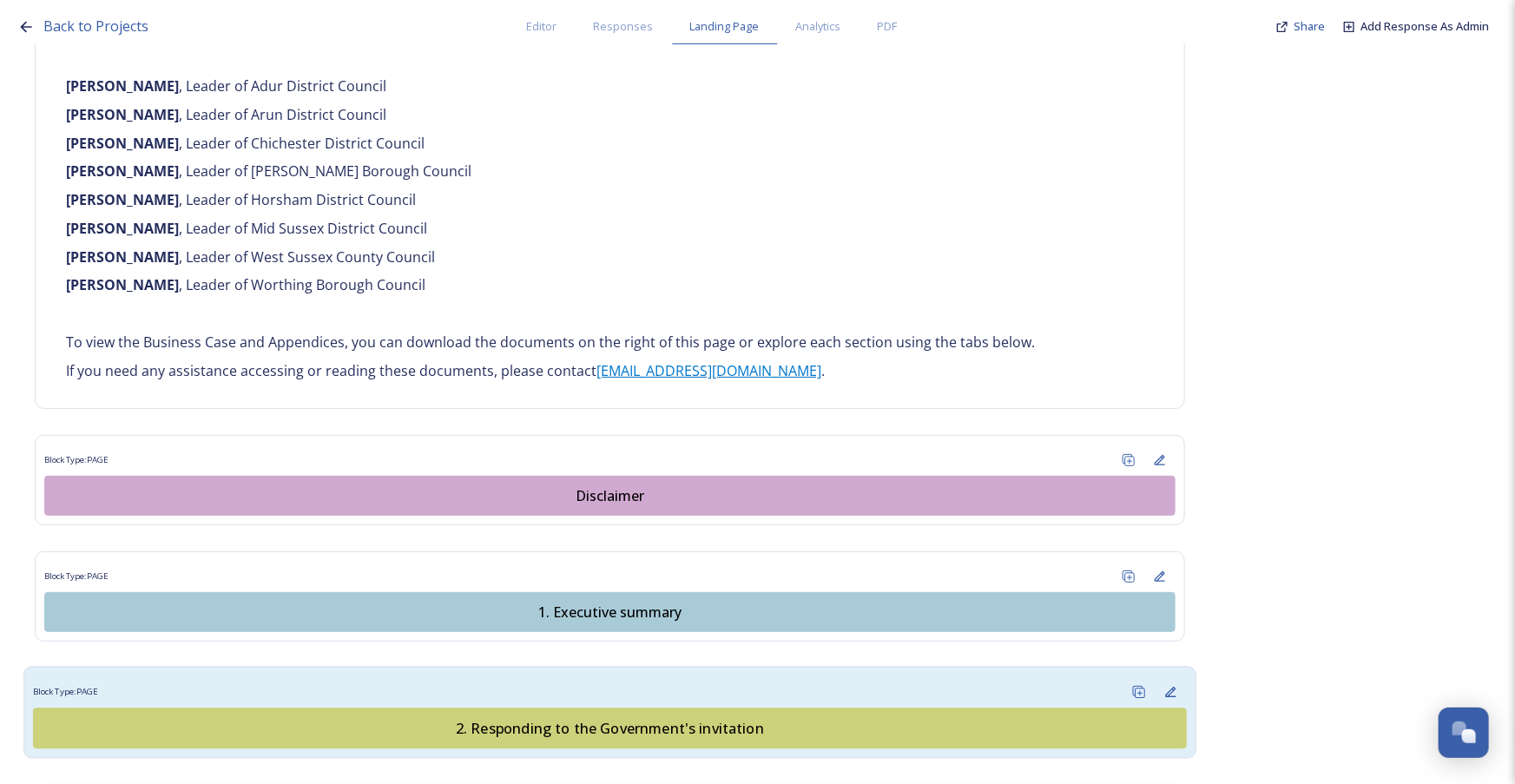
click at [619, 708] on button "2. Responding to the Government's invitation" at bounding box center [610, 728] width 1154 height 41
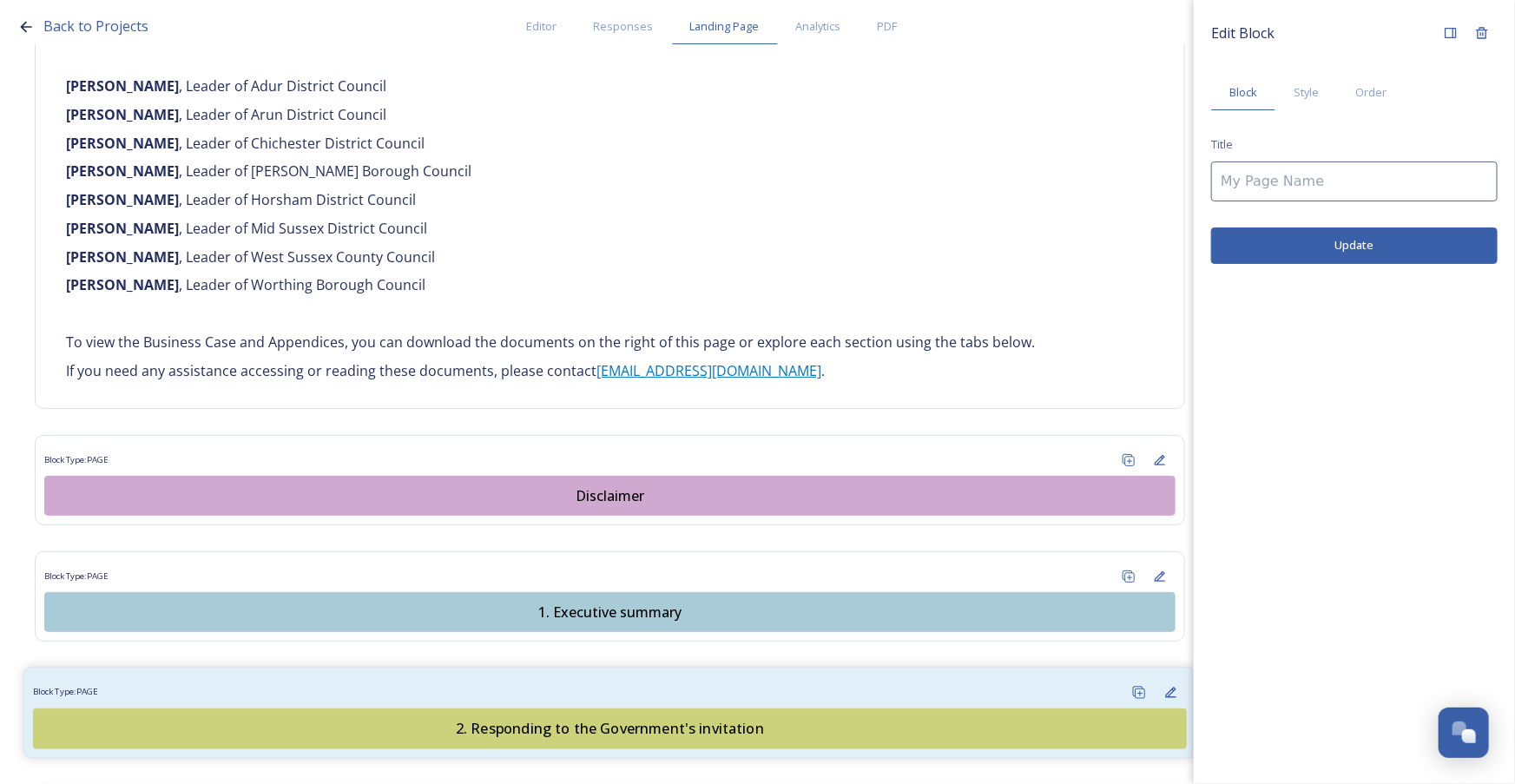
type input "2. Responding to the Government's invitation"
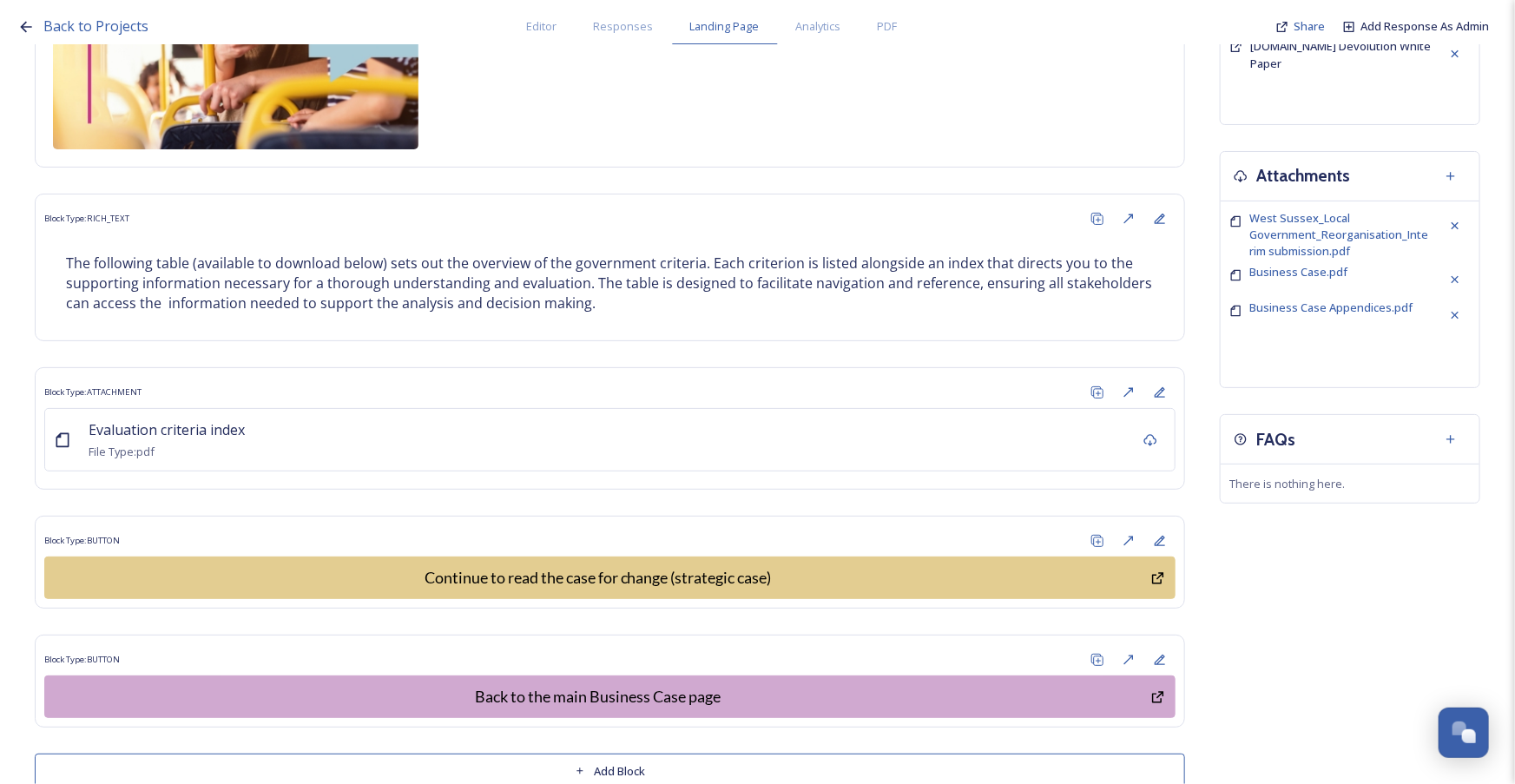
scroll to position [704, 0]
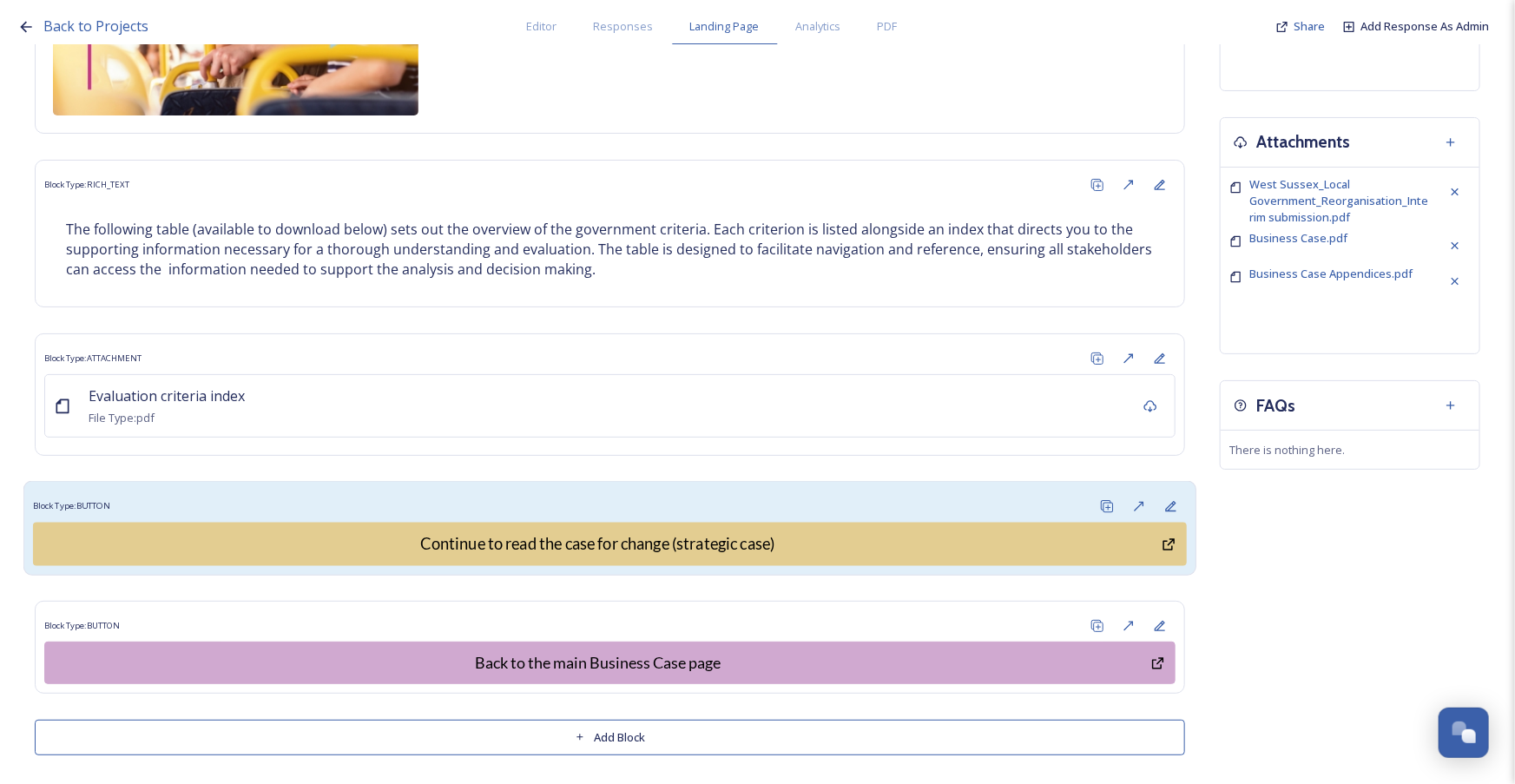
click at [515, 493] on div "Block Type: BUTTON" at bounding box center [610, 507] width 1154 height 32
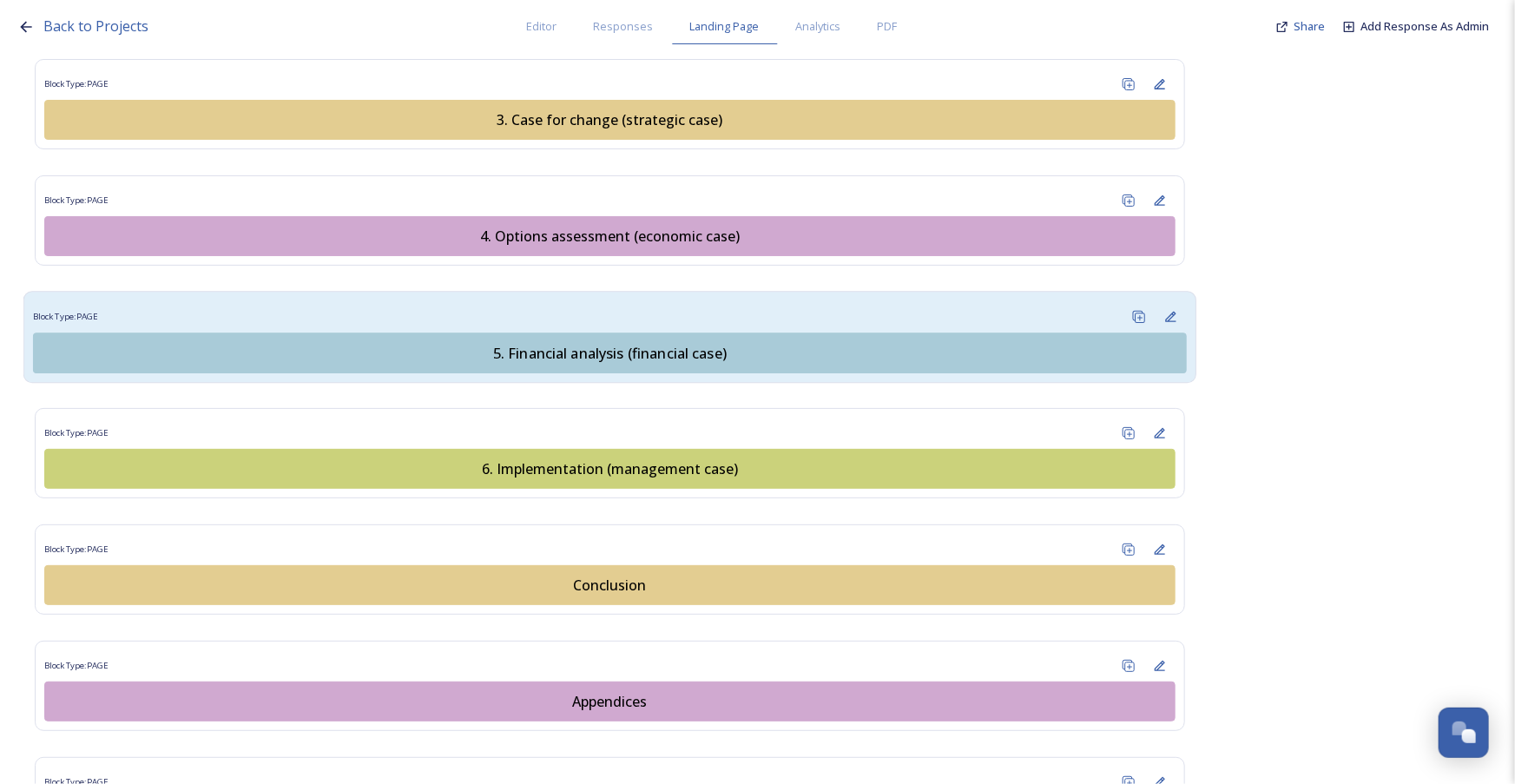
scroll to position [2040, 0]
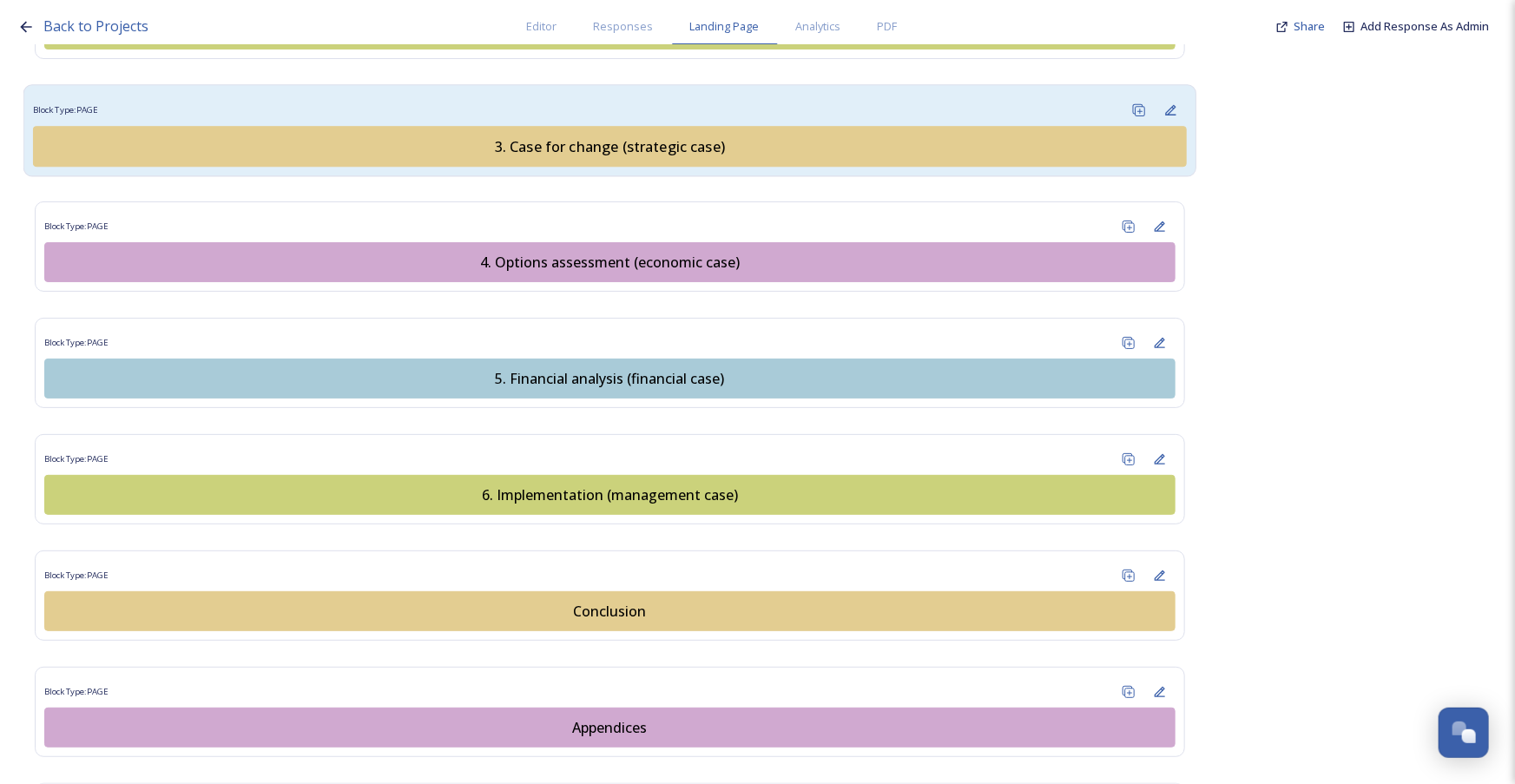
click at [428, 135] on div "3. Case for change (strategic case)" at bounding box center [609, 145] width 1134 height 21
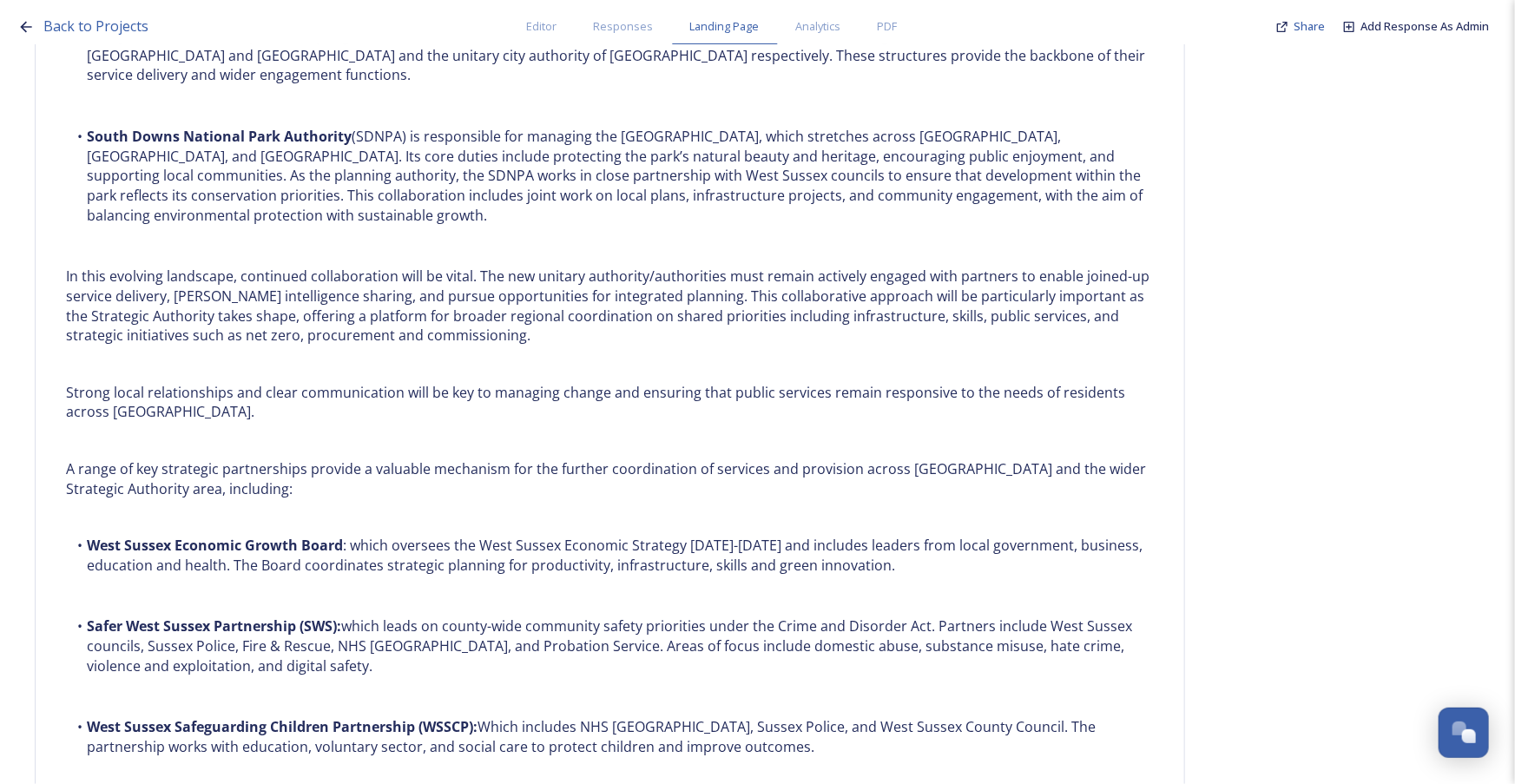
scroll to position [4788, 0]
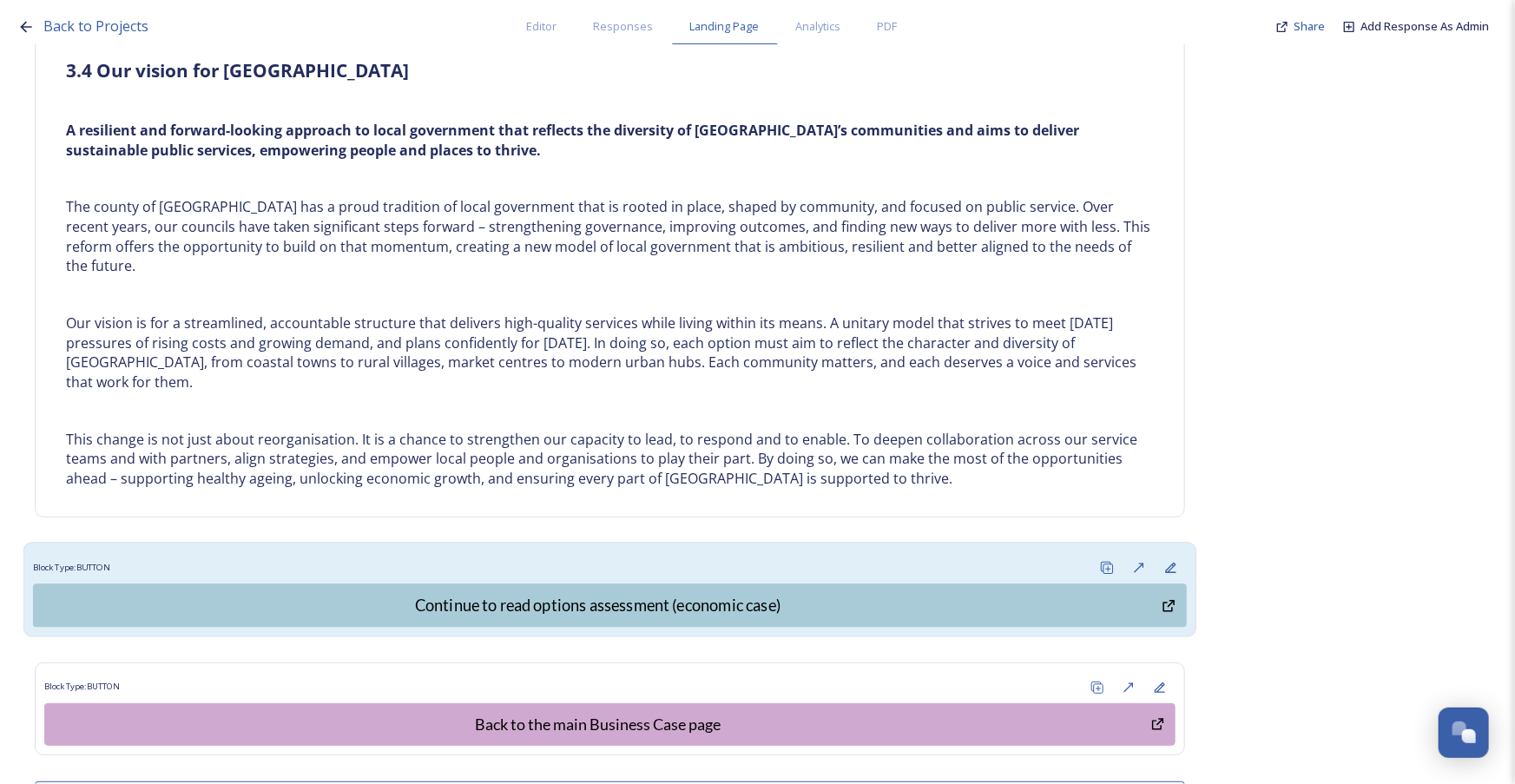
click at [582, 543] on div "Block Type: BUTTON Continue to read options assessment (economic case)" at bounding box center [610, 590] width 1174 height 95
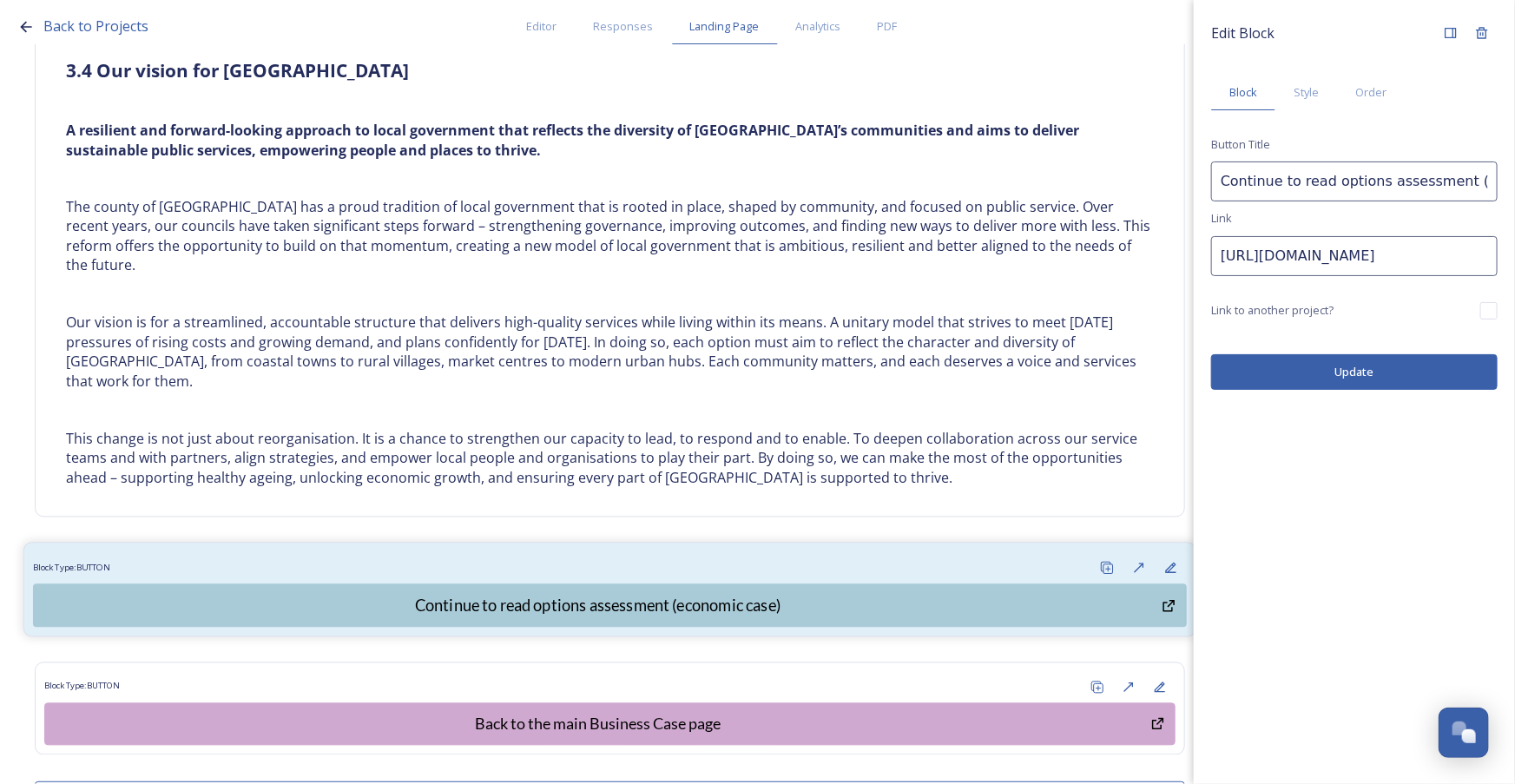
click at [634, 552] on div "Block Type: BUTTON" at bounding box center [610, 568] width 1154 height 32
drag, startPoint x: 1218, startPoint y: 256, endPoint x: 1808, endPoint y: 237, distance: 590.3
click at [1514, 237] on html "Back to Projects Editor Responses Landing Page Analytics PDF Share Add Response…" at bounding box center [757, 392] width 1515 height 784
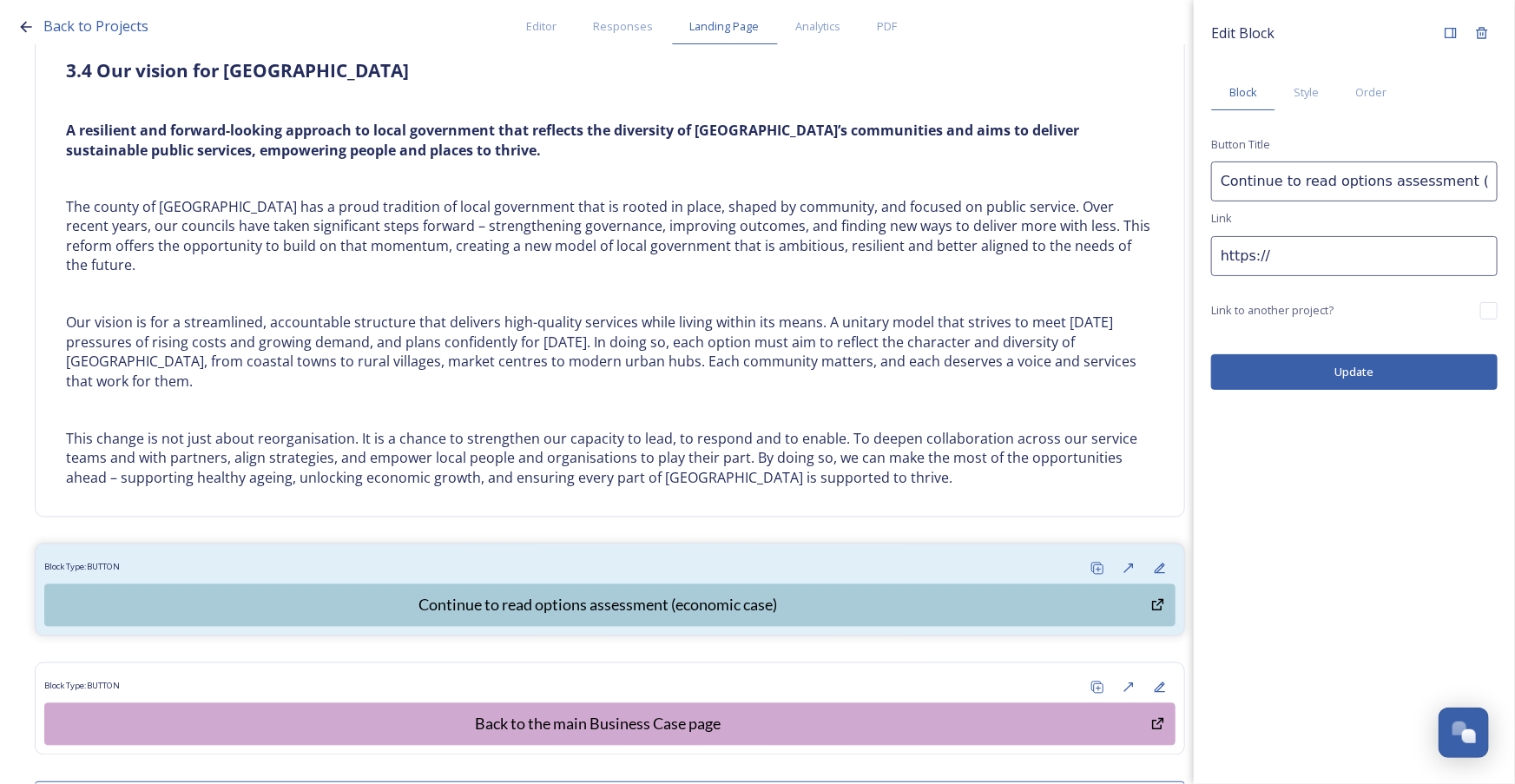
paste input "https://shapingwestsussex.org/p/c/shaping-west-sussex/shaping-west-sussex?page=…"
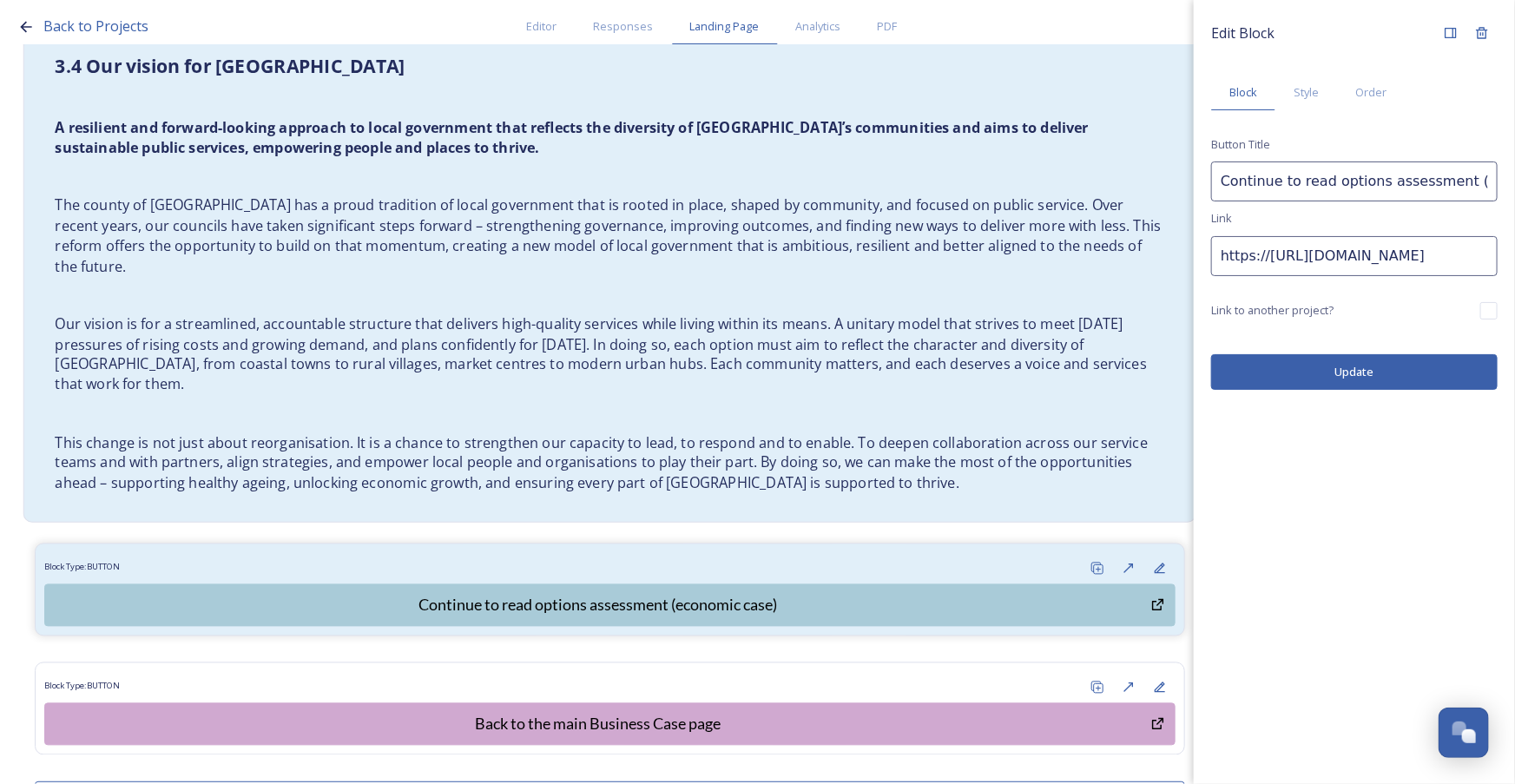
drag, startPoint x: 1263, startPoint y: 247, endPoint x: 1096, endPoint y: 266, distance: 168.1
click at [1096, 266] on div "Back to Projects Editor Responses Landing Page Analytics PDF Share Add Response…" at bounding box center [757, 392] width 1515 height 784
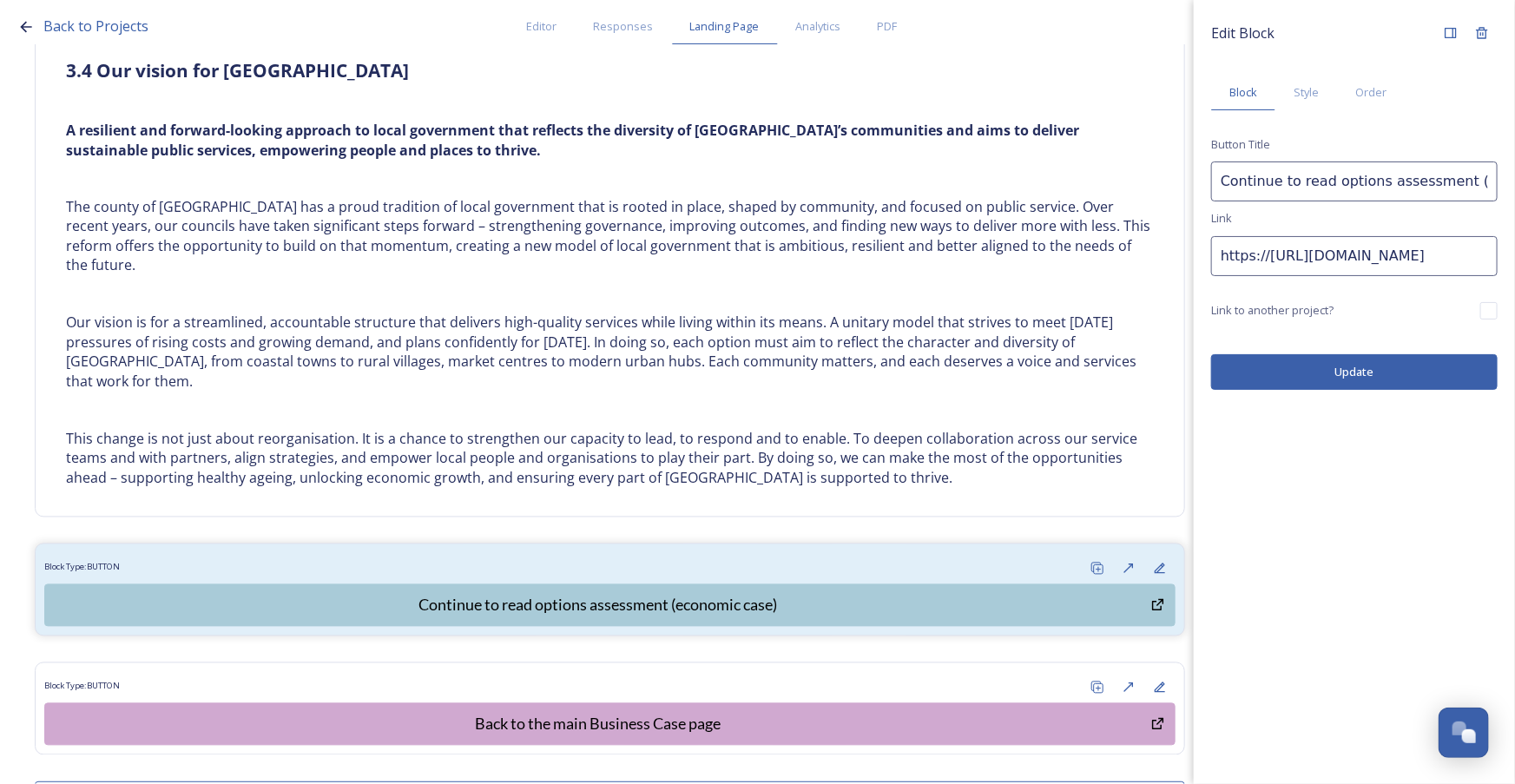
click at [1290, 260] on input "https://https://shapingwestsussex.org/p/c/shaping-west-sussex/shaping-west-suss…" at bounding box center [1354, 256] width 286 height 40
drag, startPoint x: 1311, startPoint y: 254, endPoint x: 1268, endPoint y: 251, distance: 43.1
click at [1268, 251] on input "https://https://shapingwestsussex.org/p/c/shaping-west-sussex/shaping-west-suss…" at bounding box center [1354, 256] width 286 height 40
type input "https://shapingwestsussex.org/p/c/shaping-west-sussex/shaping-west-sussex?page=…"
click at [1354, 367] on button "Update" at bounding box center [1354, 372] width 286 height 36
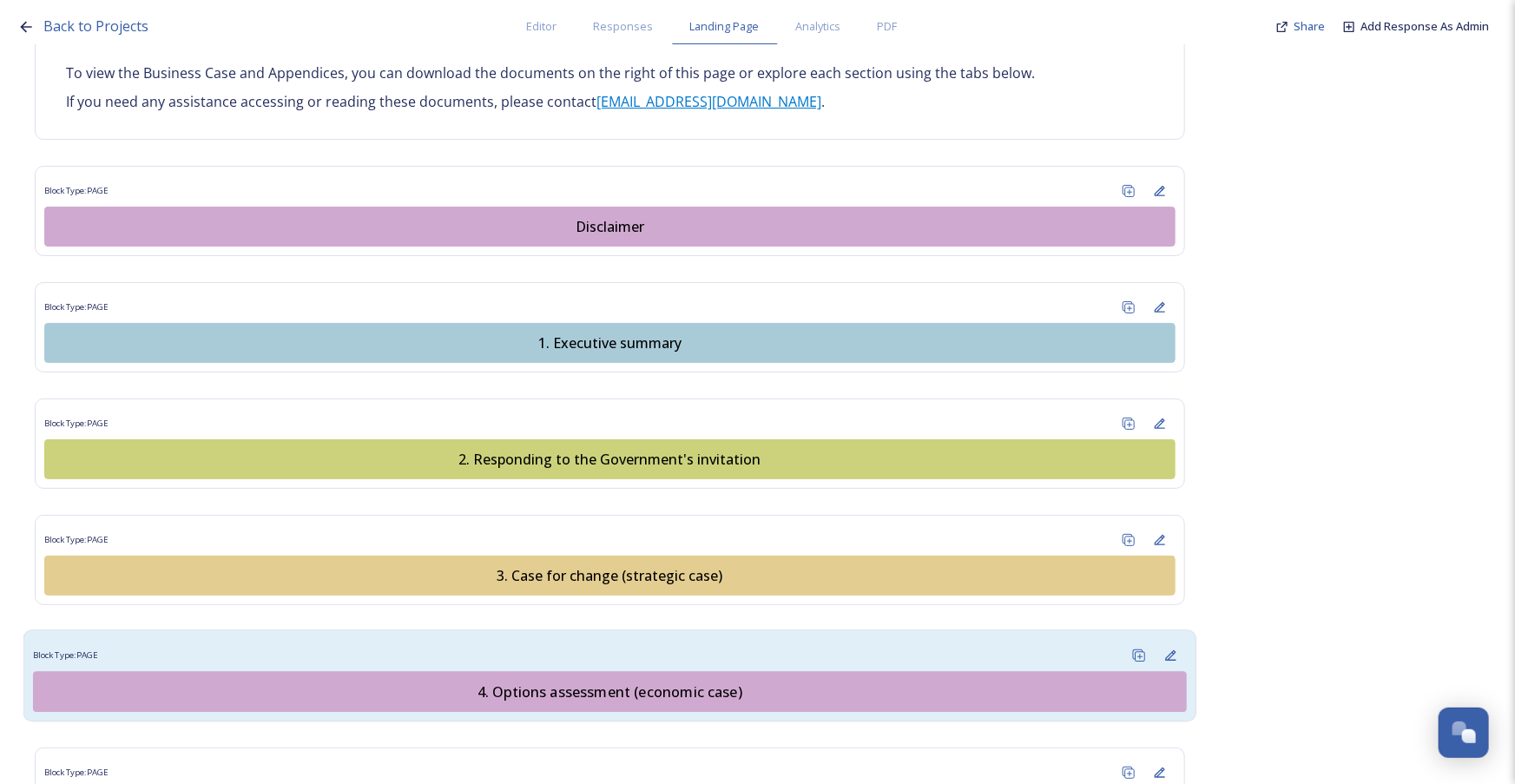
scroll to position [1736, 0]
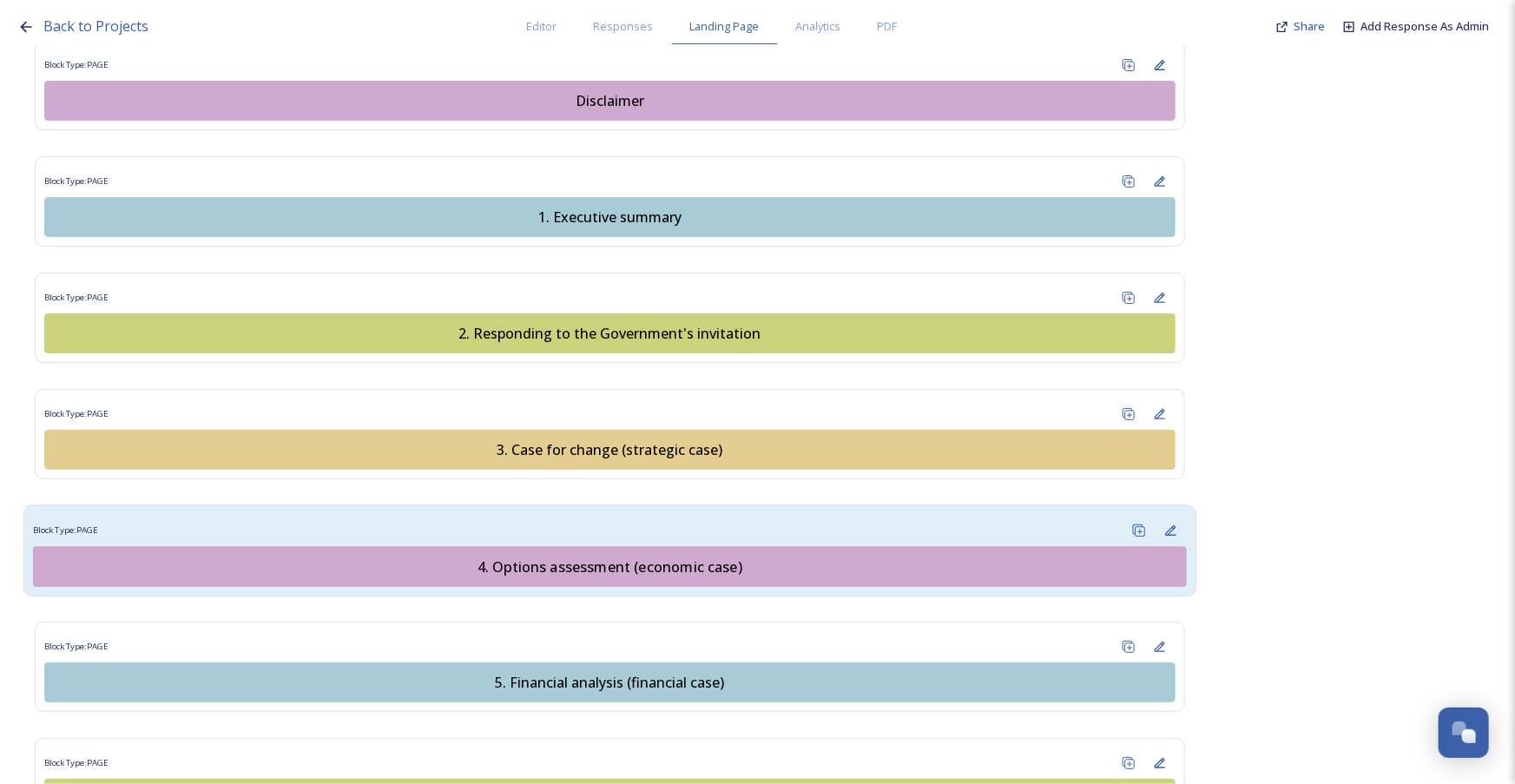
click at [671, 555] on div "4. Options assessment (economic case)" at bounding box center [609, 565] width 1134 height 21
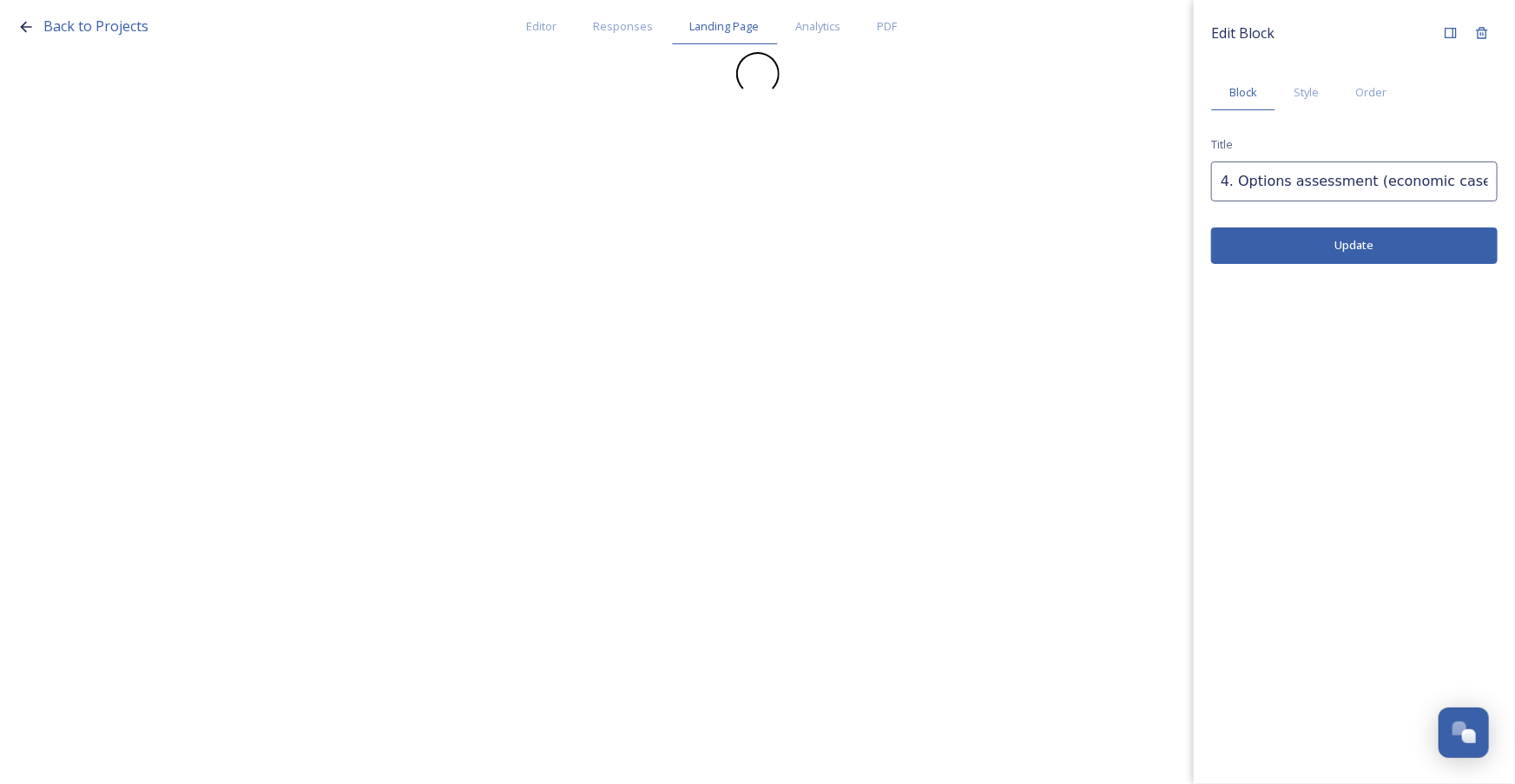
scroll to position [0, 0]
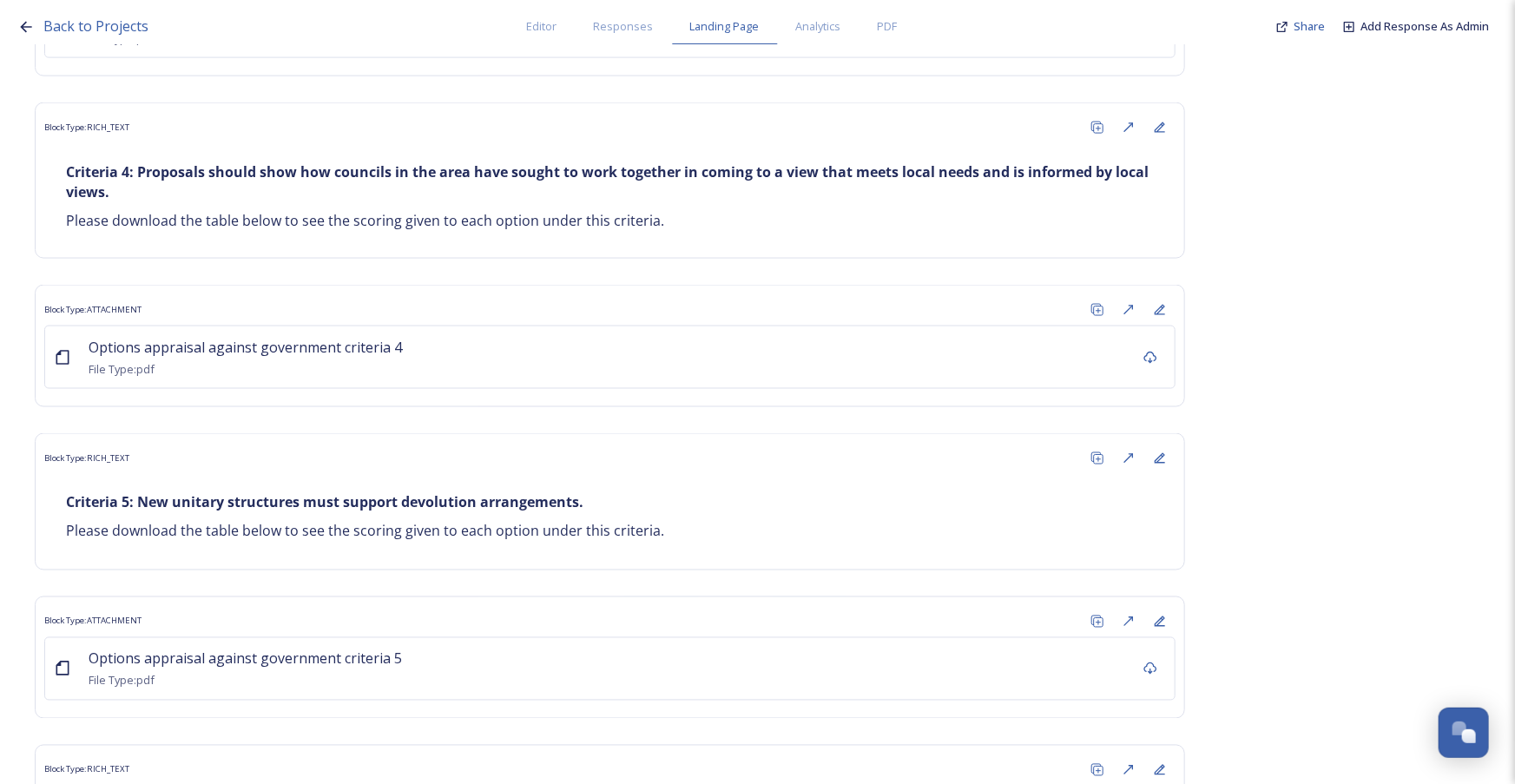
scroll to position [13287, 0]
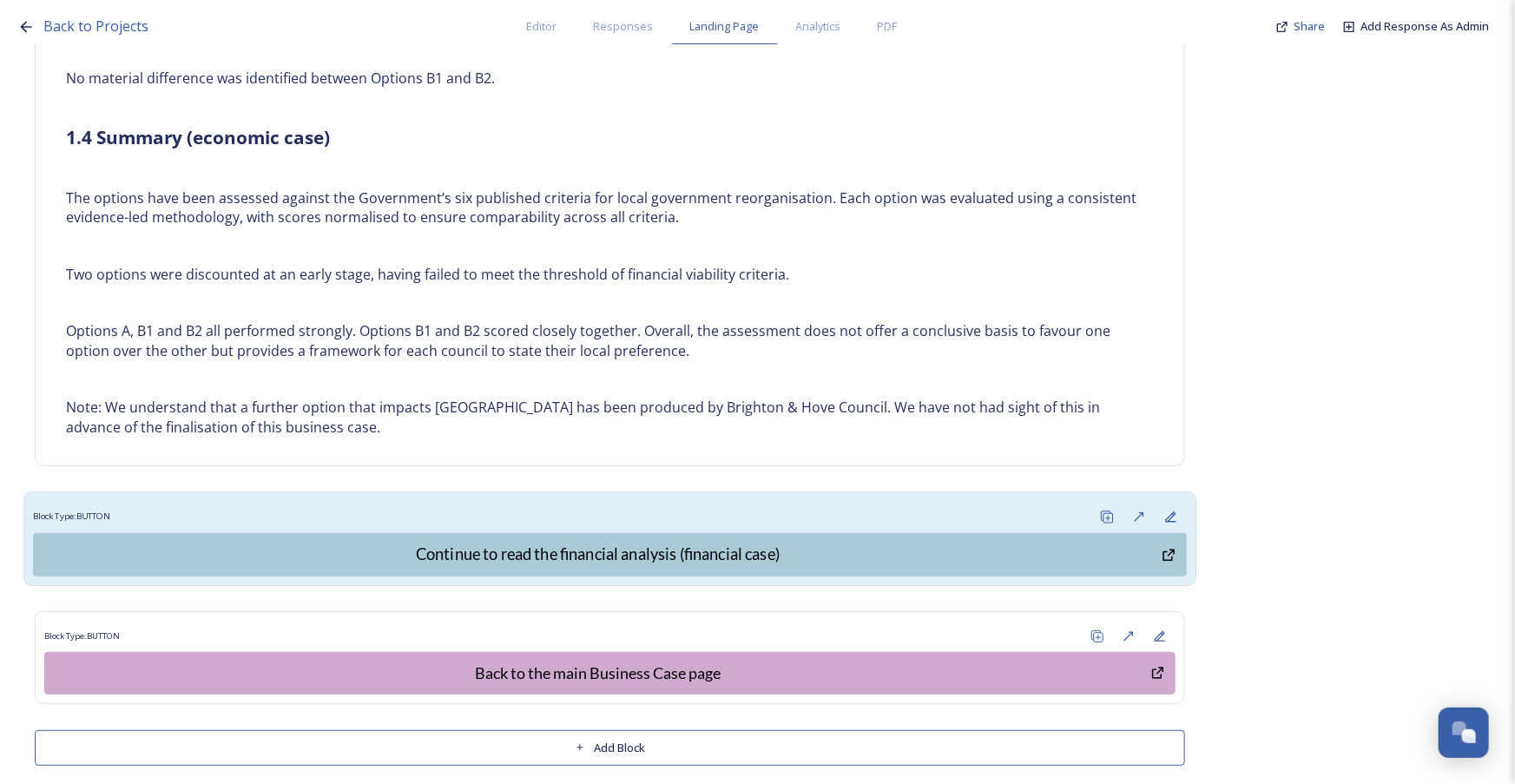
click at [580, 500] on div "Block Type: BUTTON" at bounding box center [610, 517] width 1154 height 32
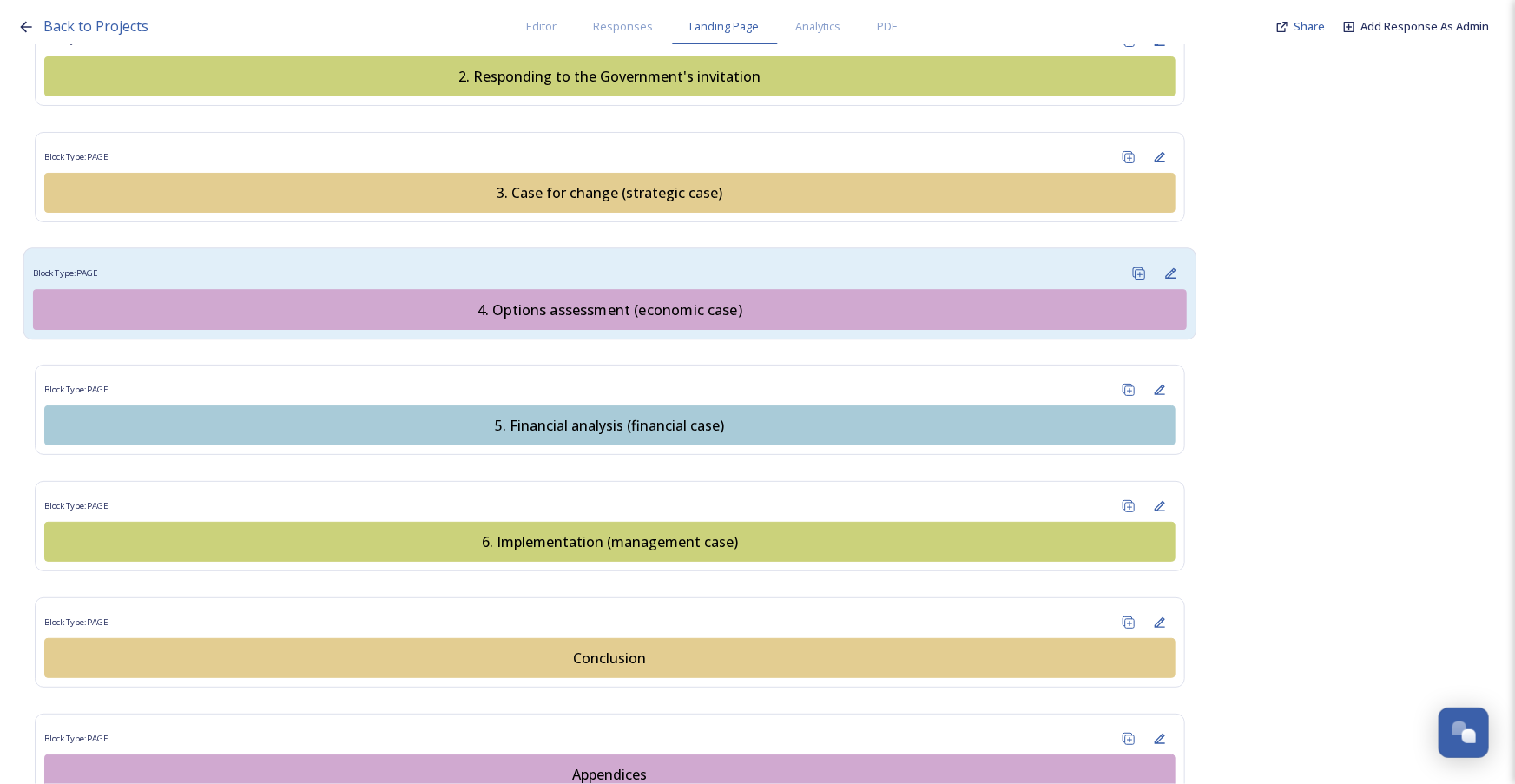
scroll to position [1960, 0]
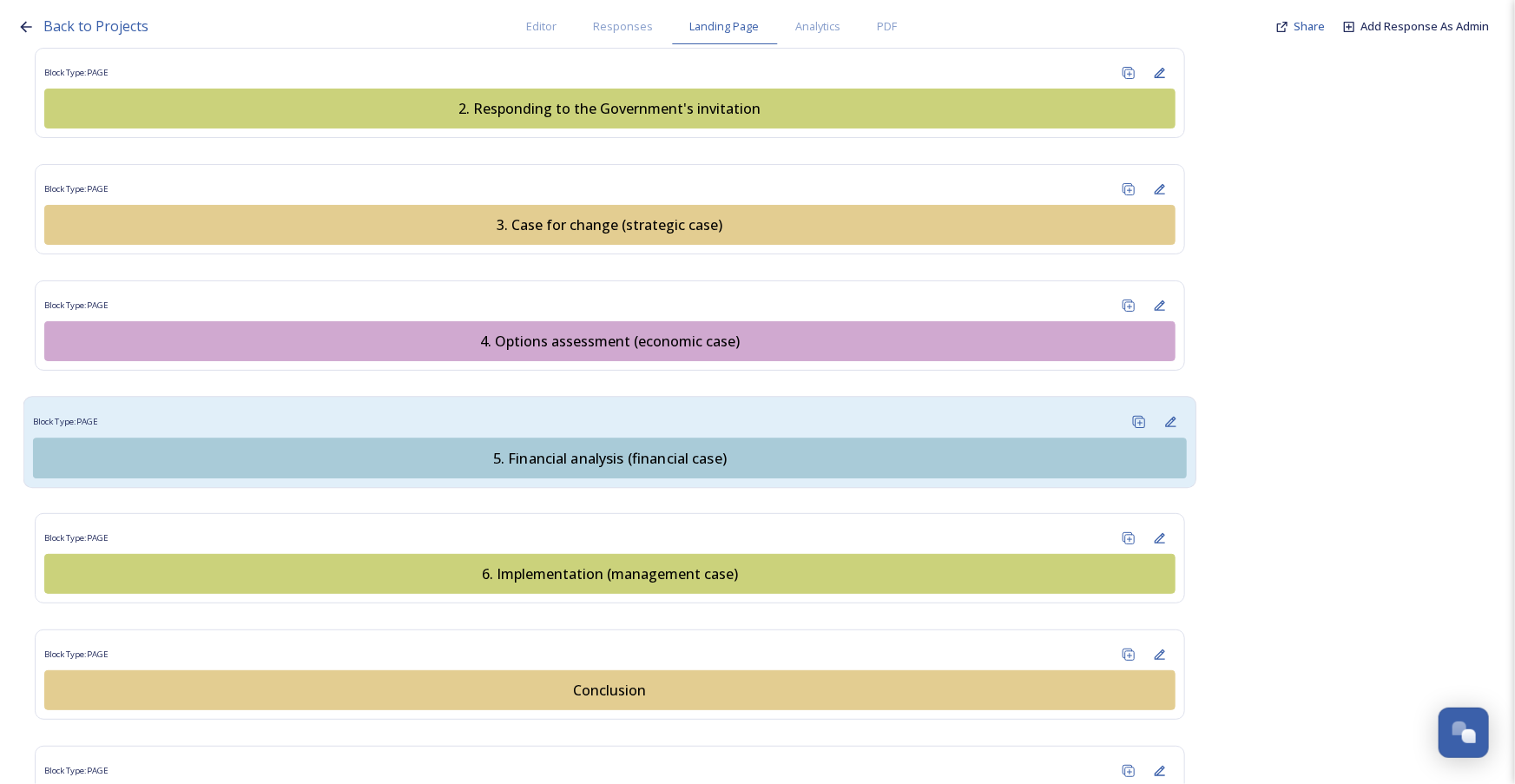
click at [641, 447] on div "5. Financial analysis (financial case)" at bounding box center [609, 457] width 1134 height 21
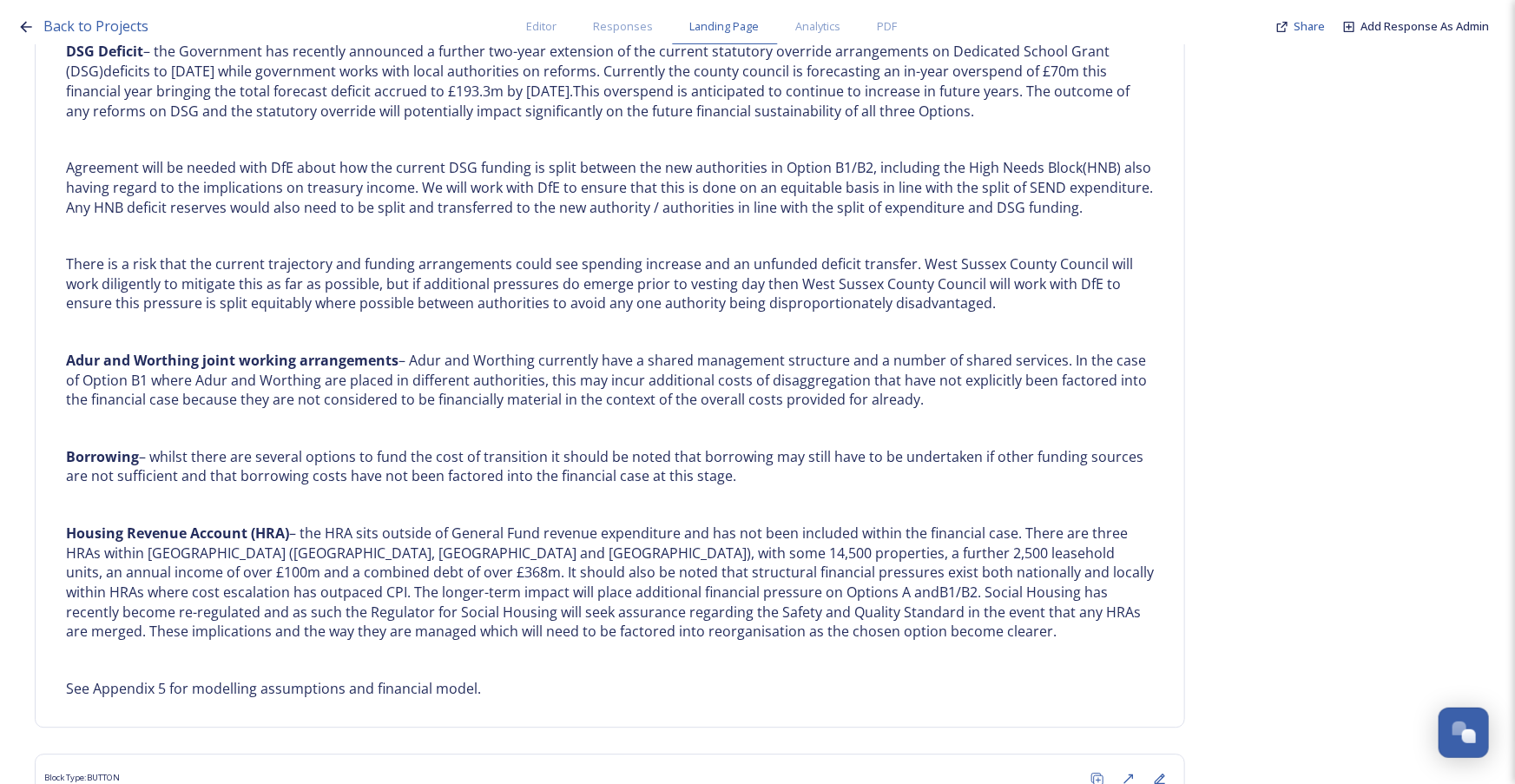
scroll to position [8912, 0]
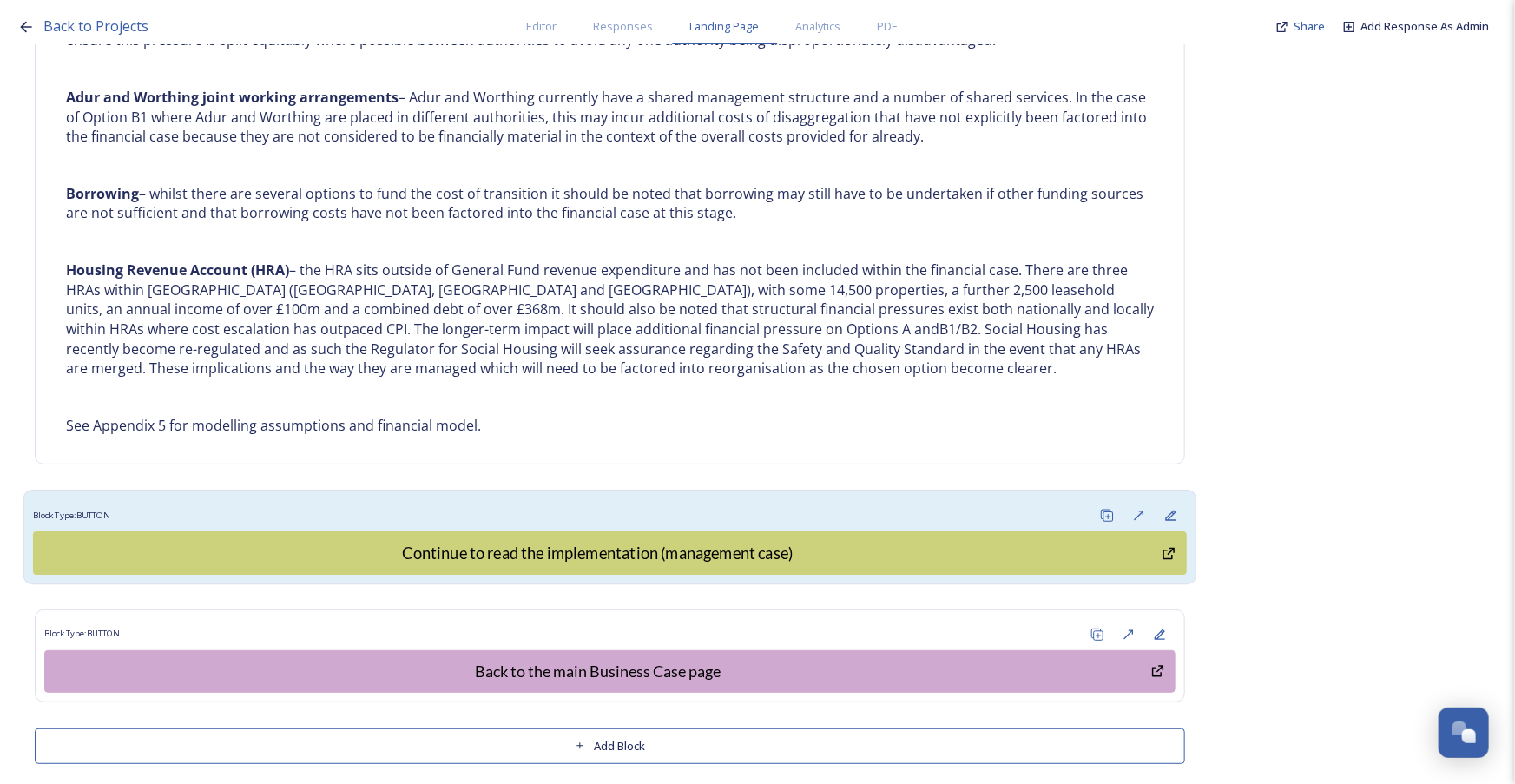
click at [488, 499] on div "Block Type: BUTTON" at bounding box center [610, 515] width 1154 height 32
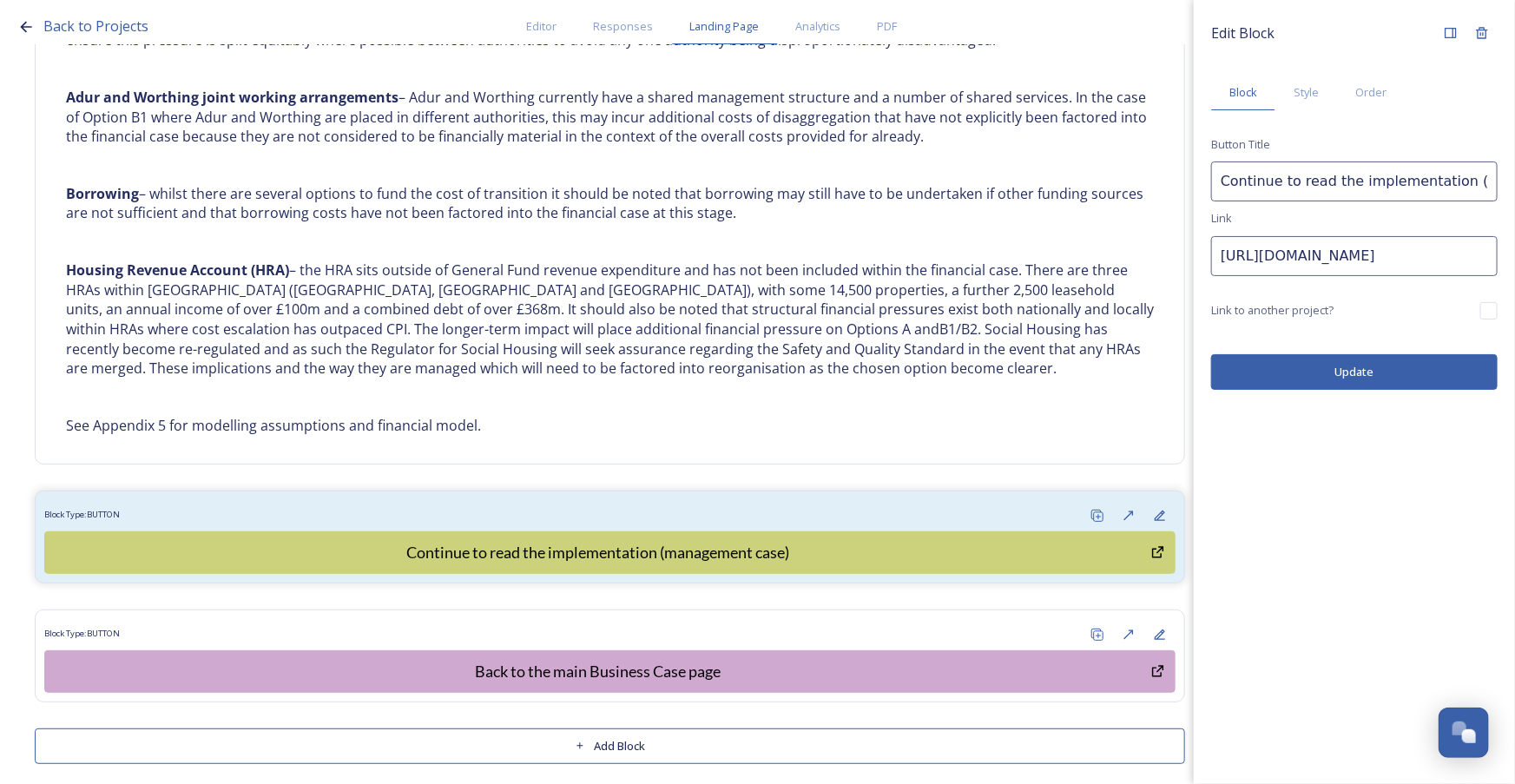
scroll to position [0, 600]
drag, startPoint x: 1222, startPoint y: 257, endPoint x: 1688, endPoint y: 259, distance: 466.0
click at [1514, 259] on html "Back to Projects Editor Responses Landing Page Analytics PDF Share Add Response…" at bounding box center [757, 392] width 1515 height 784
paste input "https://shapingwestsussex.org/p/c/shaping-west-sussex/shaping-west-sussex?page=…"
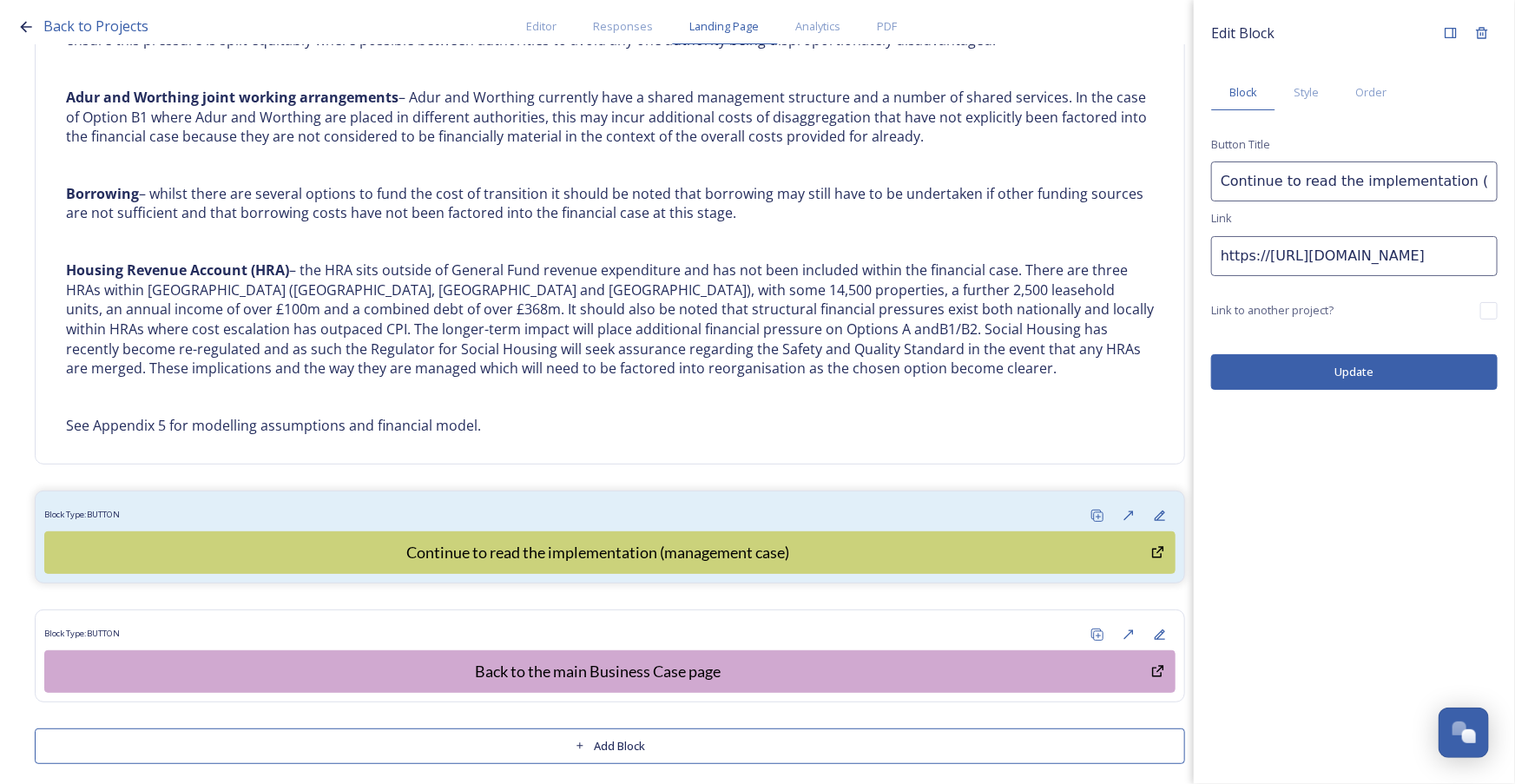
drag, startPoint x: 1269, startPoint y: 266, endPoint x: 1234, endPoint y: 273, distance: 35.7
click at [1015, 297] on div "Back to Projects Editor Responses Landing Page Analytics PDF Share Add Response…" at bounding box center [757, 392] width 1515 height 784
click at [1317, 256] on input "https://https://shapingwestsussex.org/p/c/shaping-west-sussex/shaping-west-suss…" at bounding box center [1354, 256] width 286 height 40
click at [1313, 256] on input "https://https://shapingwestsussex.org/p/c/shaping-west-sussex/shaping-west-suss…" at bounding box center [1354, 256] width 286 height 40
type input "https://shapingwestsussex.org/p/c/shaping-west-sussex/shaping-west-sussex?page=…"
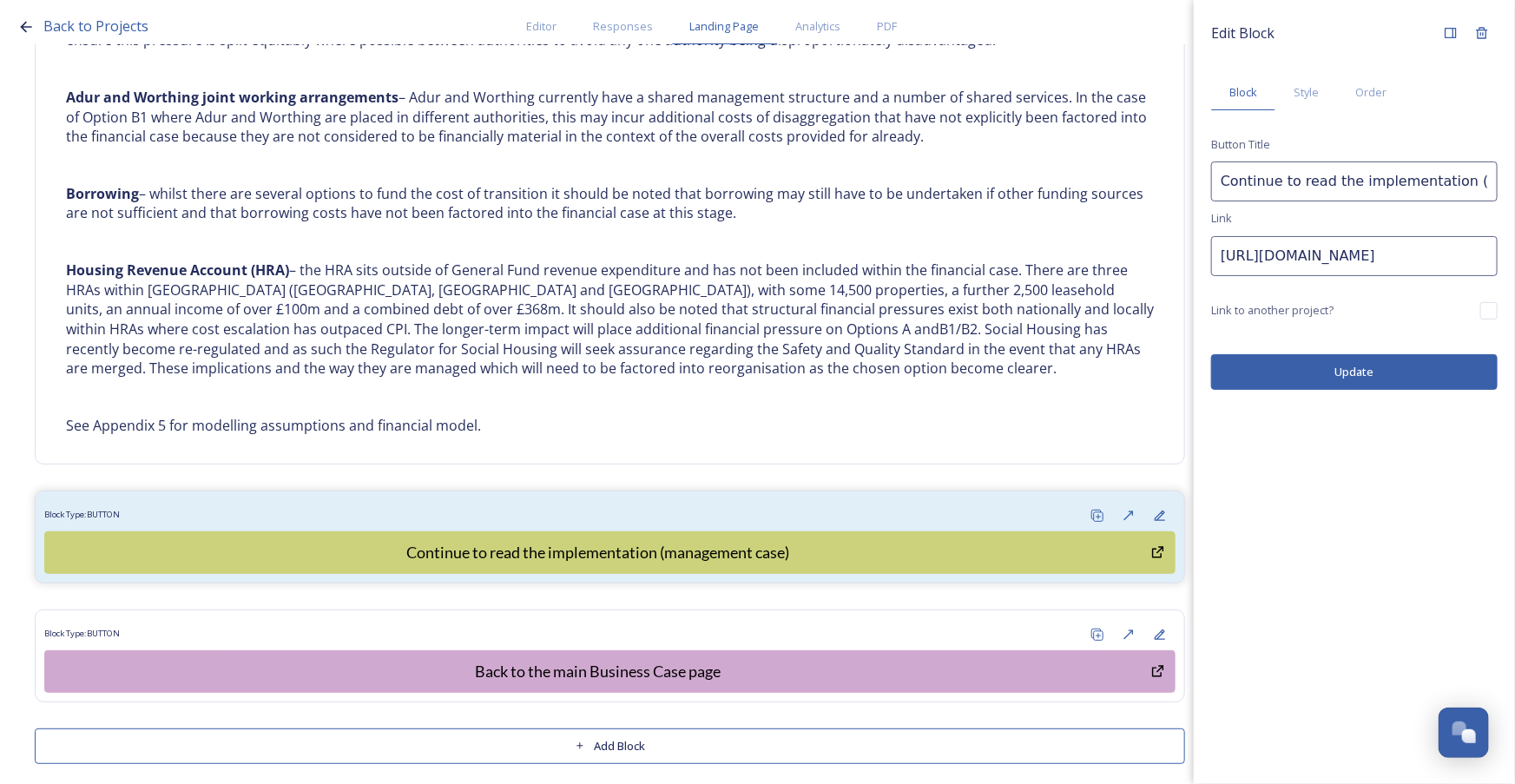
click at [1353, 358] on button "Update" at bounding box center [1354, 372] width 286 height 36
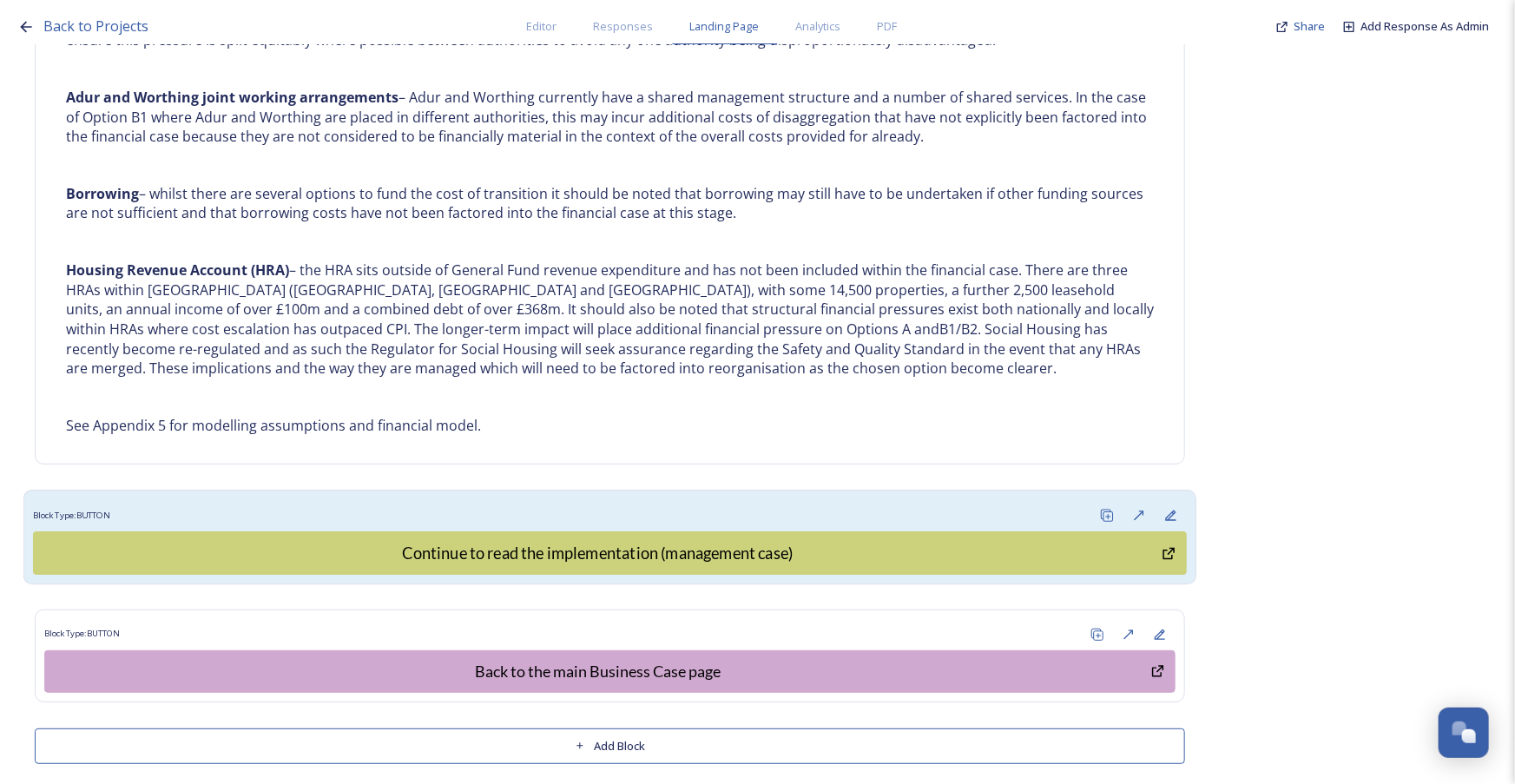
click at [654, 499] on div "Block Type: BUTTON" at bounding box center [610, 515] width 1154 height 32
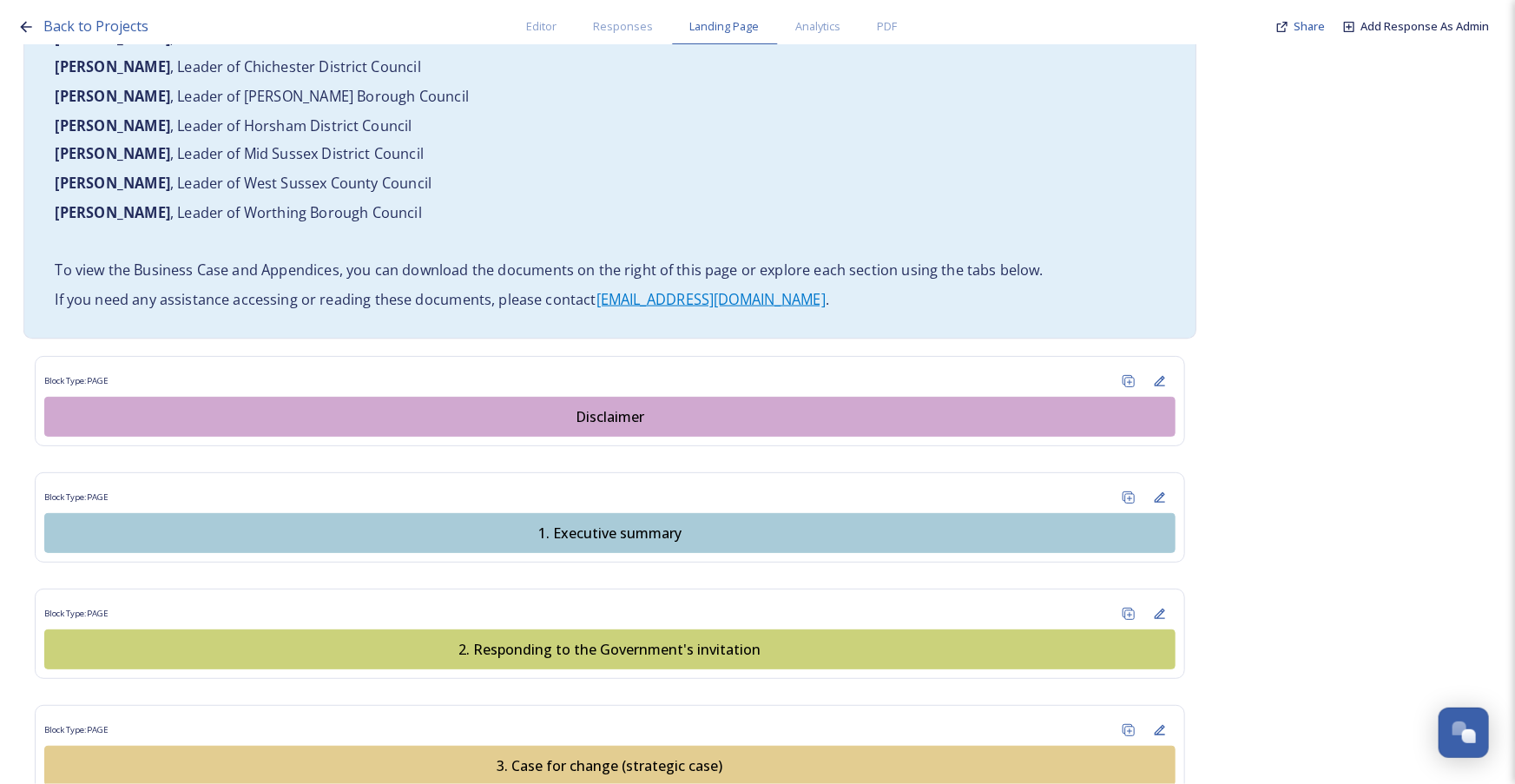
scroll to position [2040, 0]
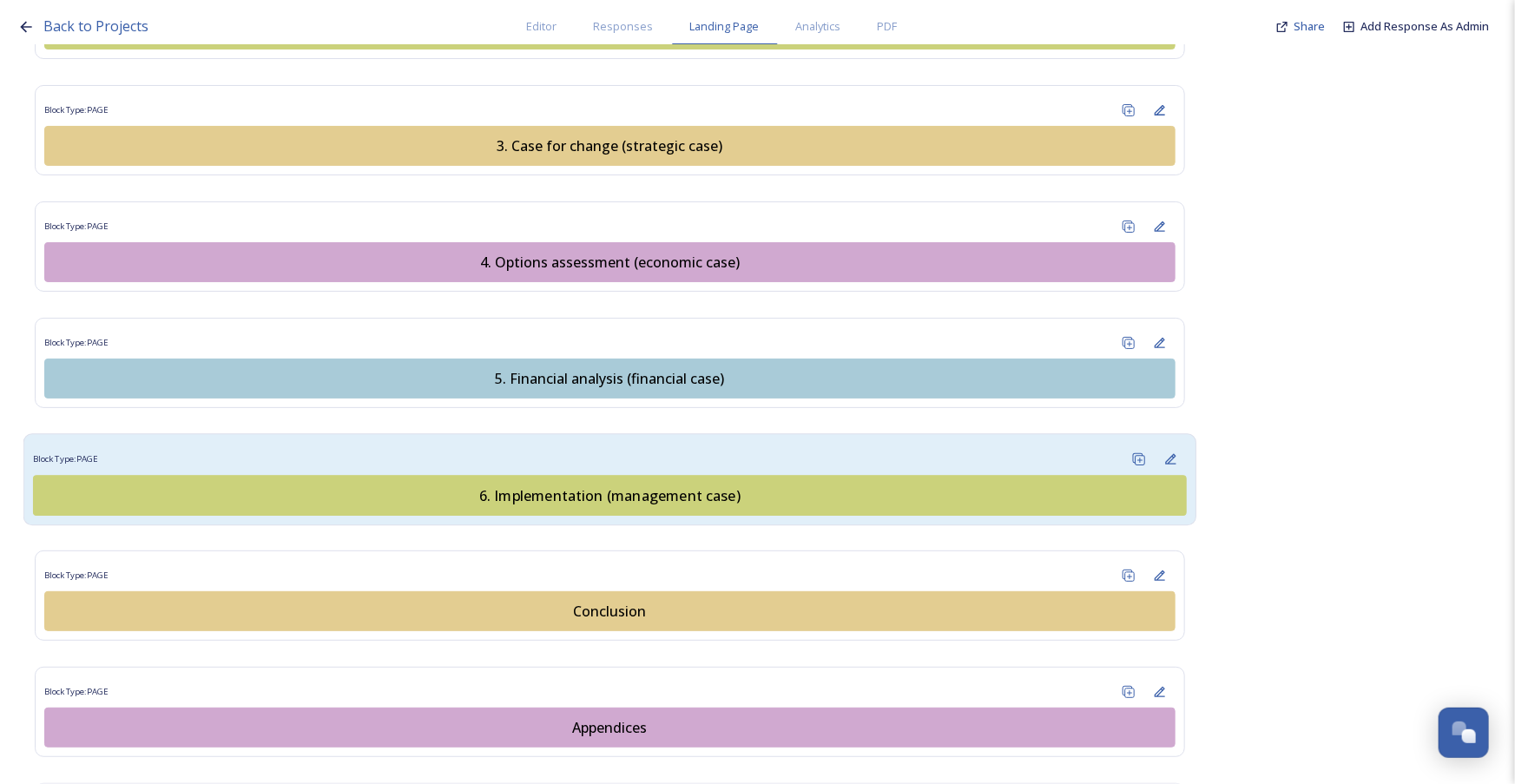
click at [431, 484] on div "6. Implementation (management case)" at bounding box center [609, 494] width 1134 height 21
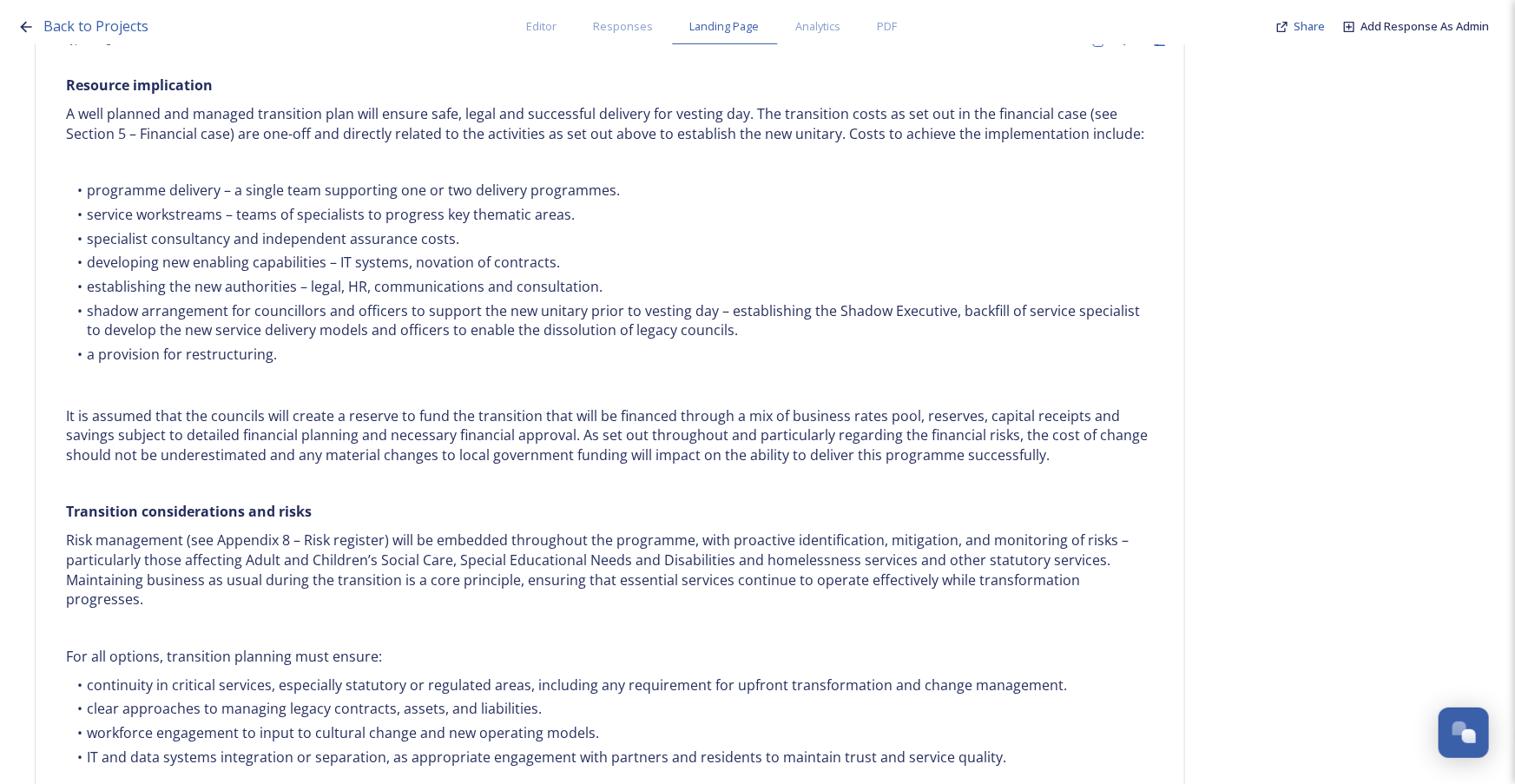
scroll to position [7024, 0]
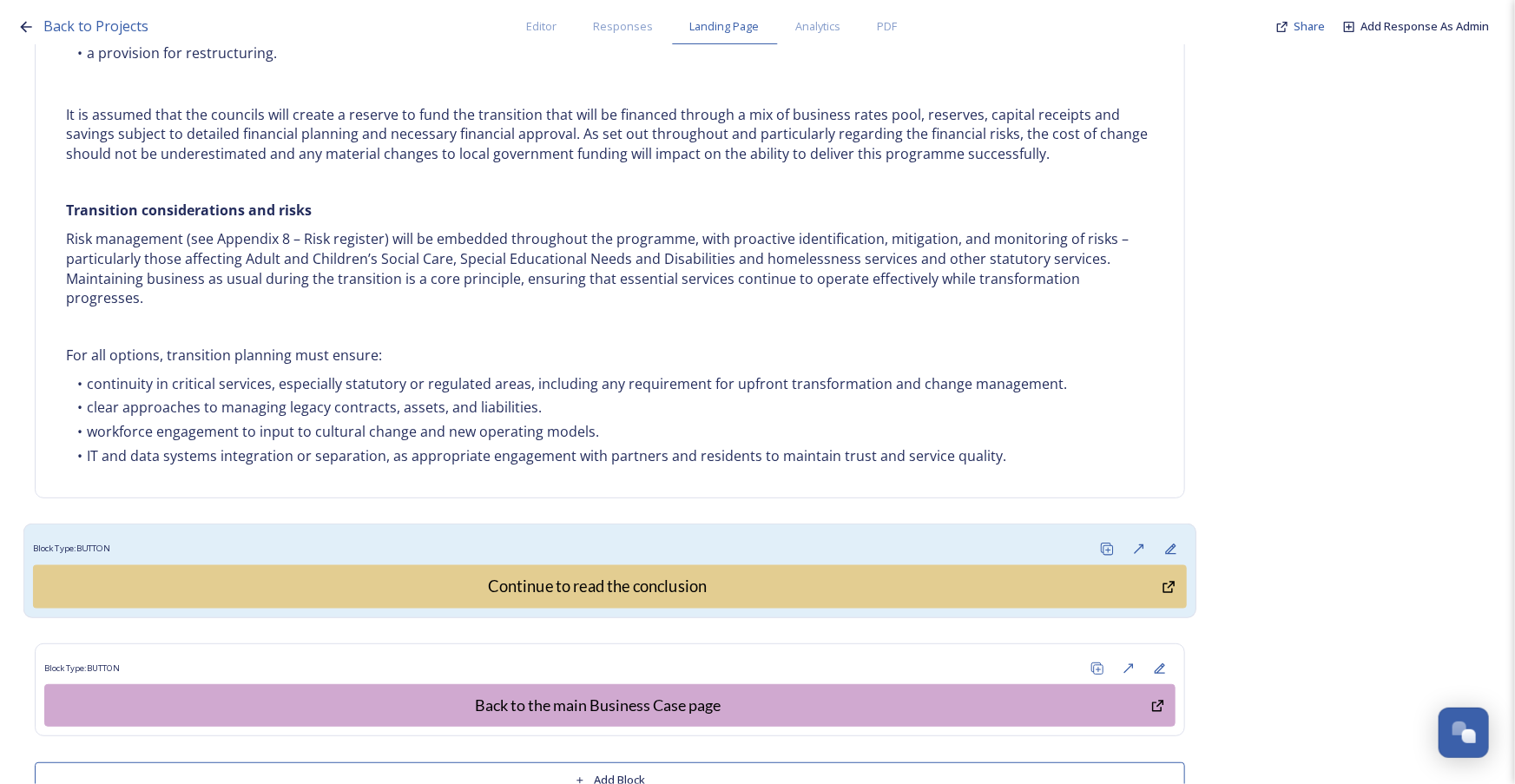
click at [583, 534] on div "Block Type: BUTTON" at bounding box center [610, 550] width 1154 height 32
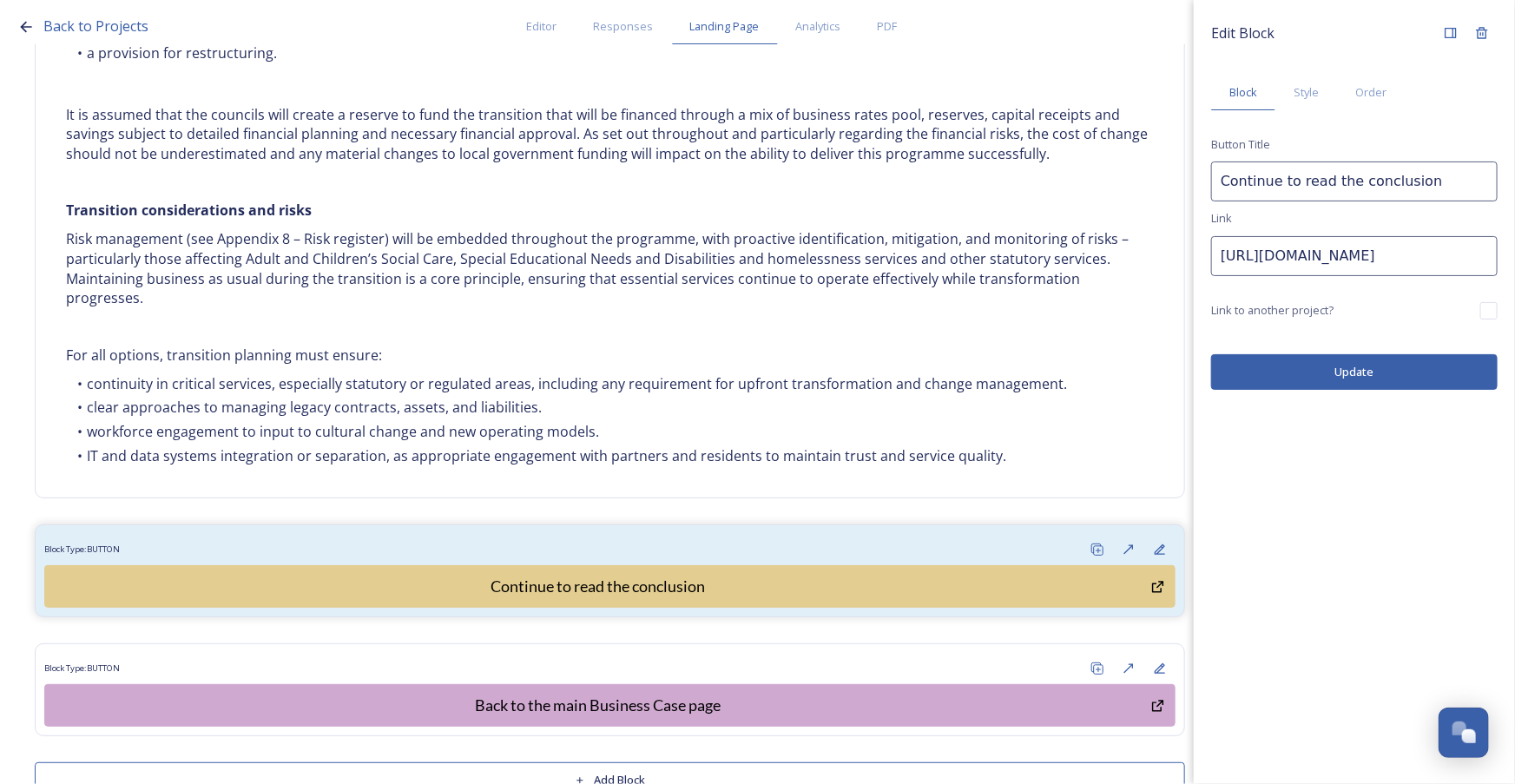
scroll to position [0, 606]
drag, startPoint x: 1221, startPoint y: 257, endPoint x: 1776, endPoint y: 256, distance: 555.0
click at [1514, 256] on html "Back to Projects Editor Responses Landing Page Analytics PDF Share Add Response…" at bounding box center [757, 392] width 1515 height 784
paste input "https://shapingwestsussex.org/p/c/shaping-west-sussex/shaping-west-sussex?page=…"
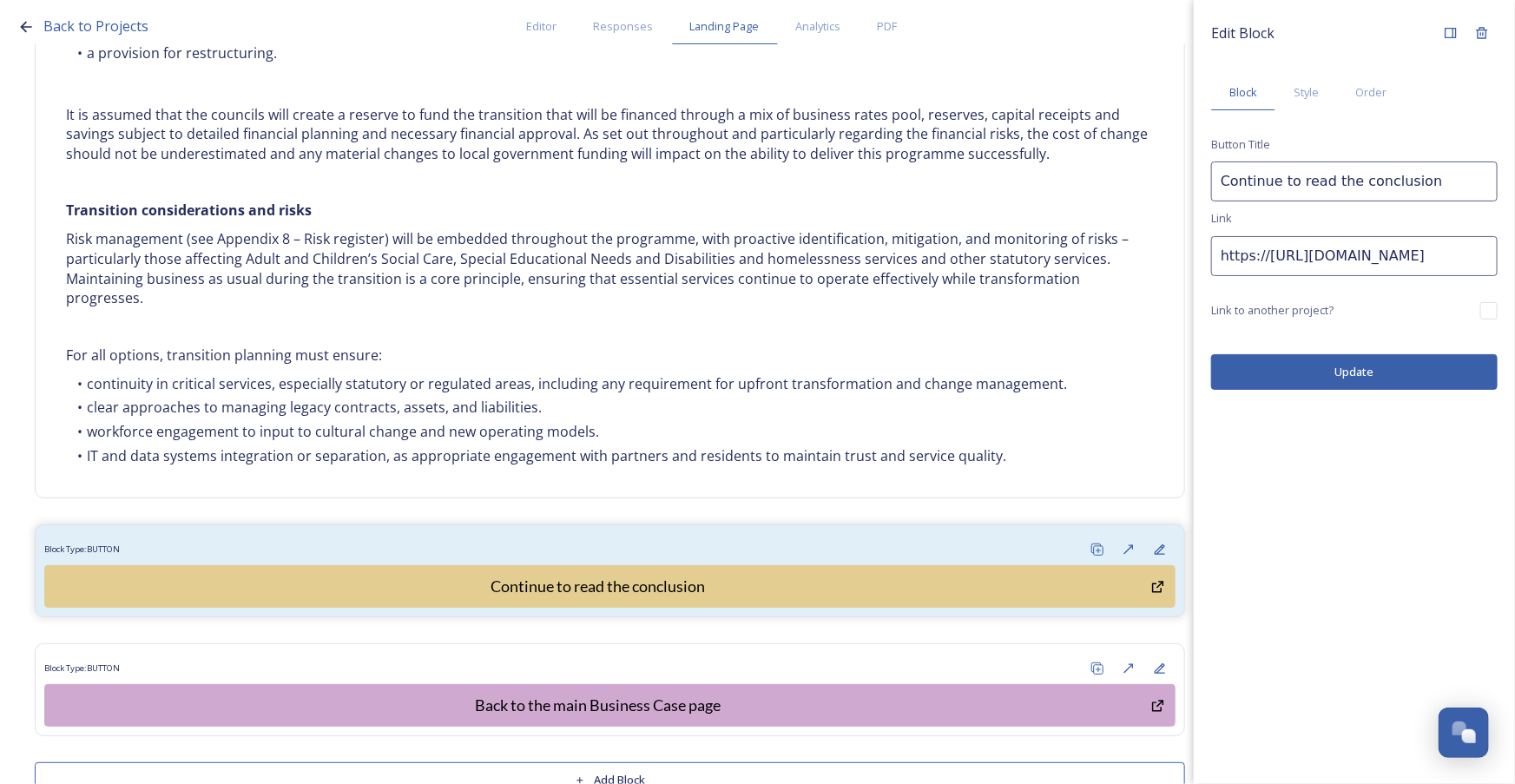
drag, startPoint x: 1276, startPoint y: 263, endPoint x: 1235, endPoint y: 261, distance: 41.0
click at [1048, 284] on div "Back to Projects Editor Responses Landing Page Analytics PDF Share Add Response…" at bounding box center [757, 392] width 1515 height 784
click at [1316, 257] on input "https://https://shapingwestsussex.org/p/c/shaping-west-sussex/shaping-west-suss…" at bounding box center [1354, 256] width 286 height 40
drag, startPoint x: 1312, startPoint y: 258, endPoint x: 1269, endPoint y: 259, distance: 43.0
click at [1269, 259] on input "https://https://shapingwestsussex.org/p/c/shaping-west-sussex/shaping-west-suss…" at bounding box center [1354, 256] width 286 height 40
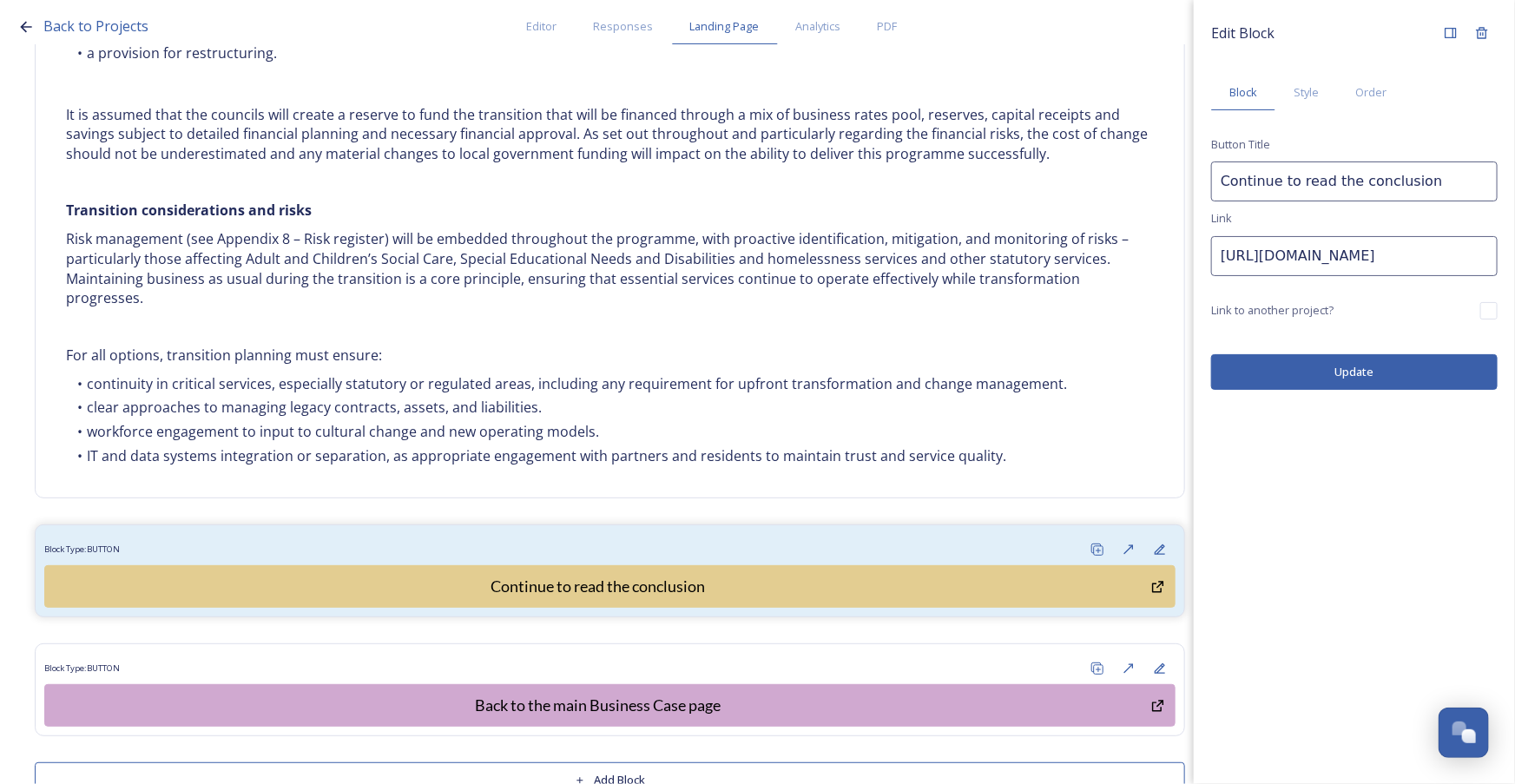
type input "https://shapingwestsussex.org/p/c/shaping-west-sussex/shaping-west-sussex?page=…"
click at [1293, 369] on button "Update" at bounding box center [1354, 372] width 286 height 36
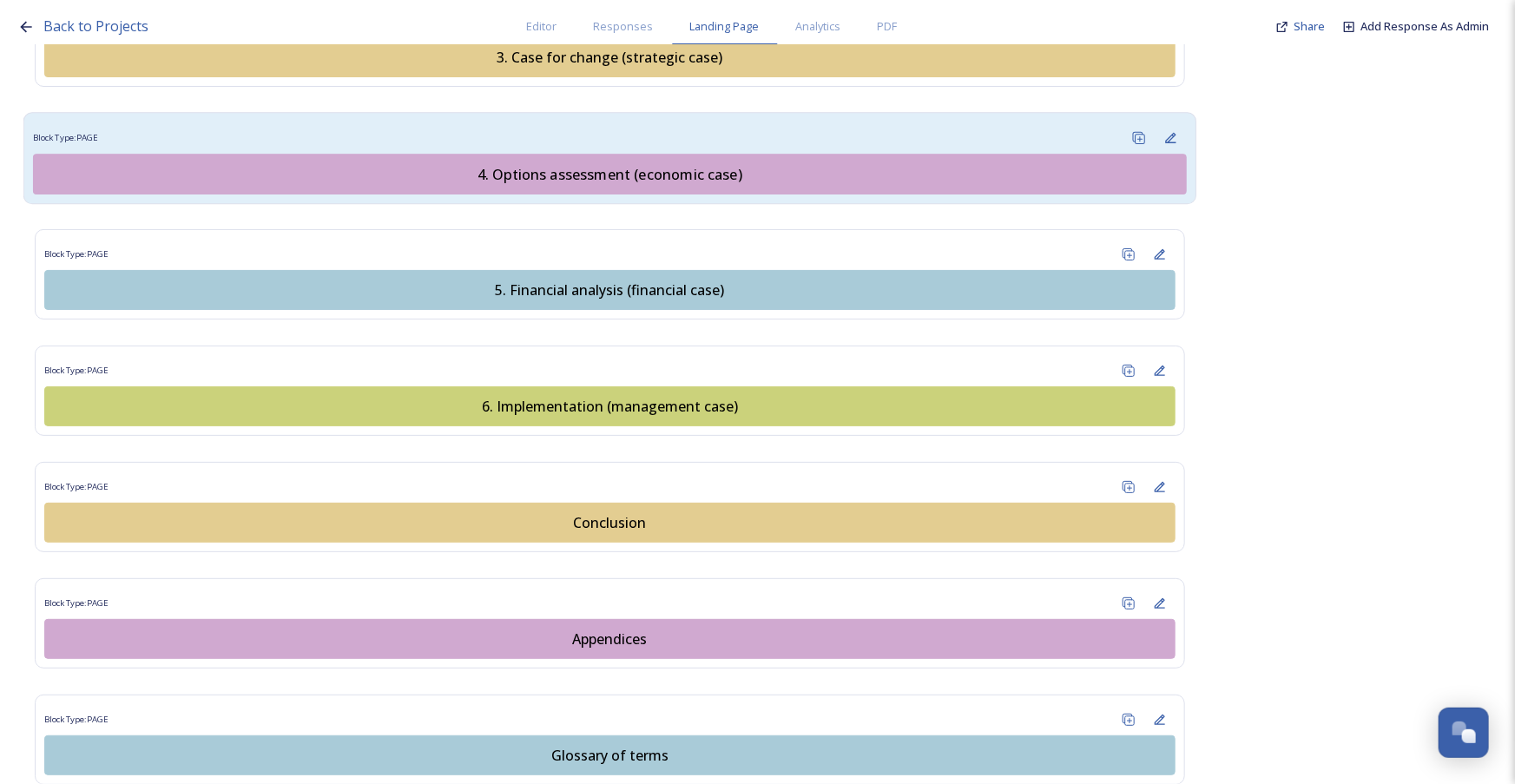
scroll to position [2130, 0]
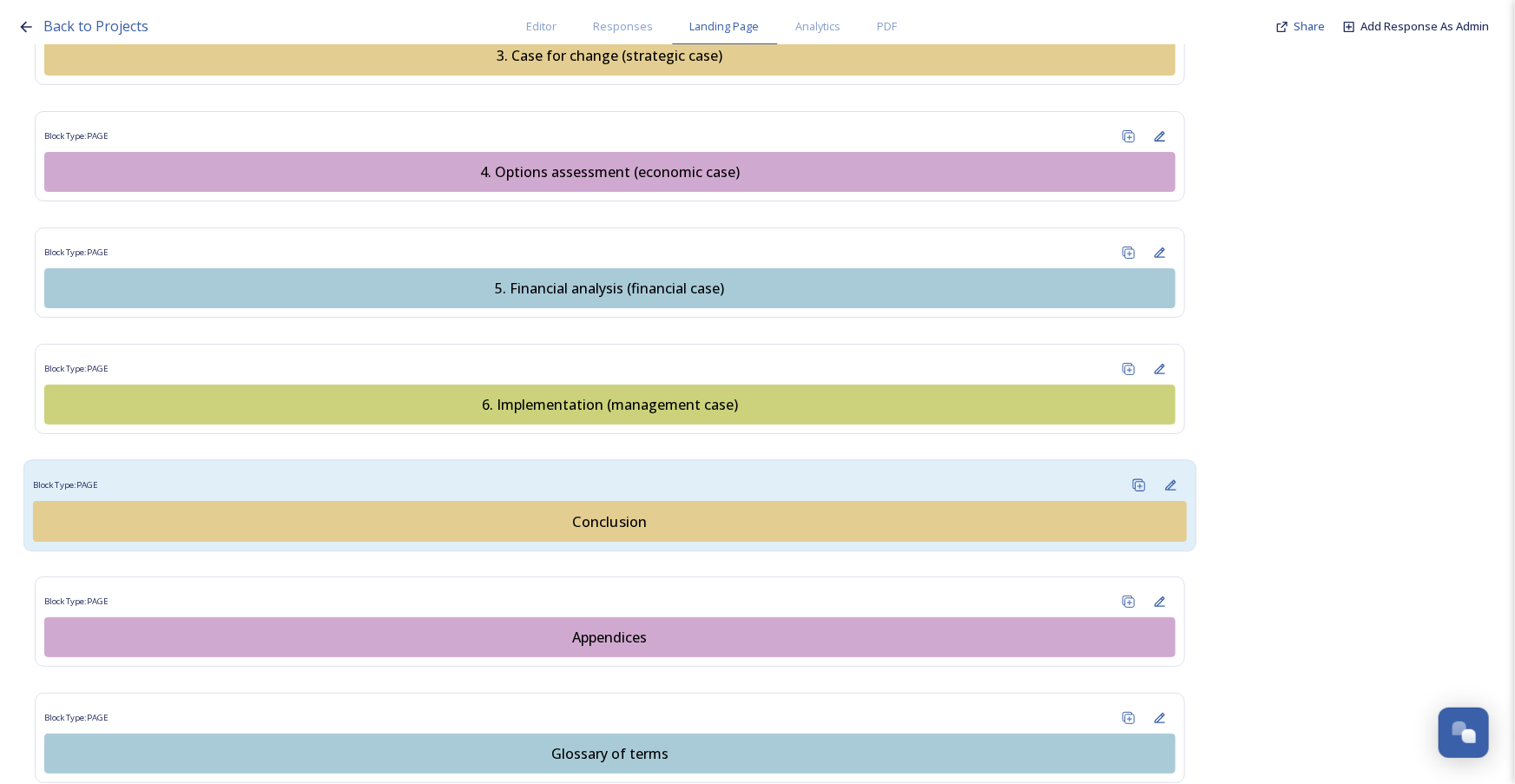
click at [662, 469] on div "Block Type: PAGE" at bounding box center [610, 485] width 1154 height 32
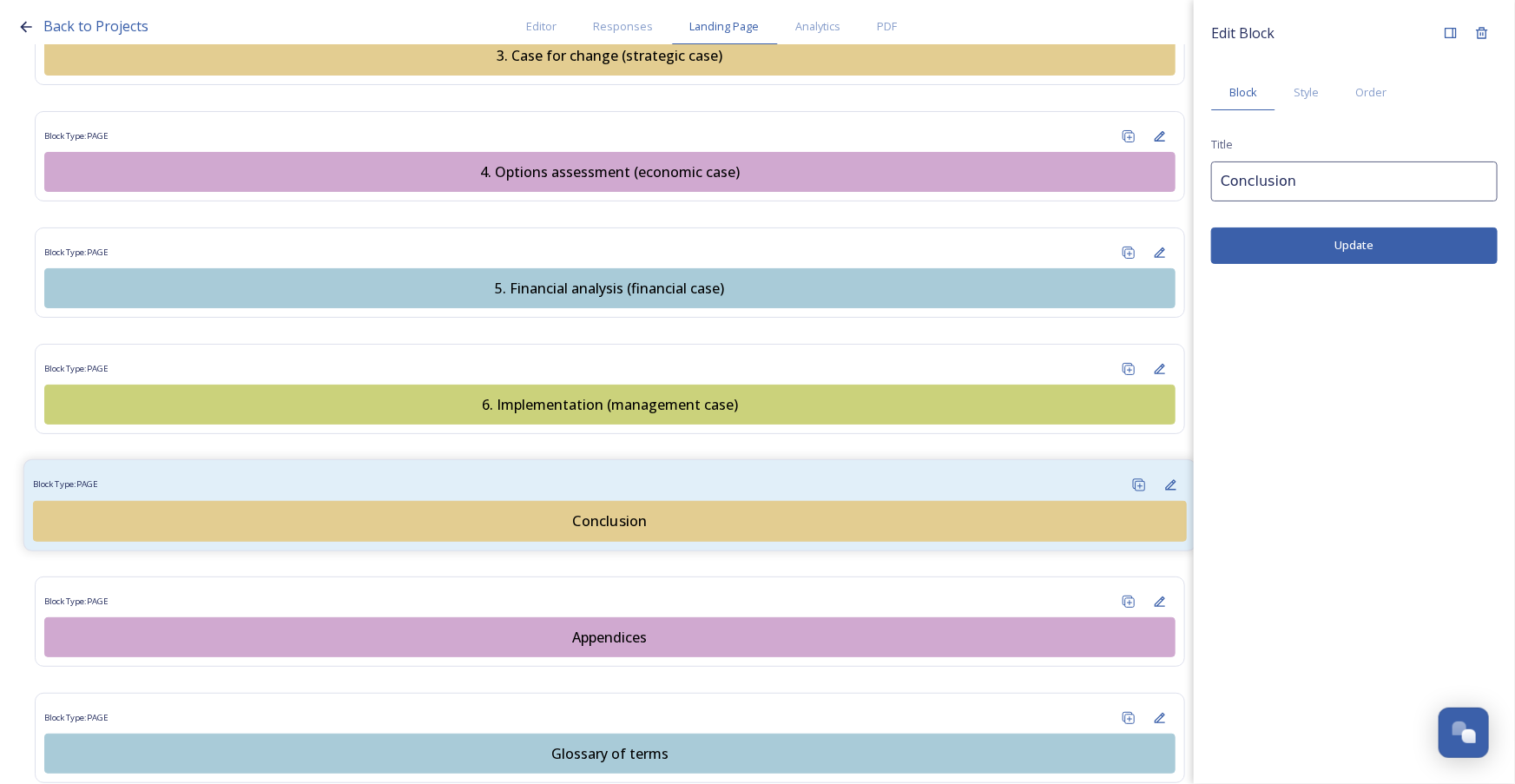
click at [696, 469] on div "Block Type: PAGE" at bounding box center [610, 485] width 1154 height 32
click at [672, 505] on button "Conclusion" at bounding box center [610, 520] width 1154 height 41
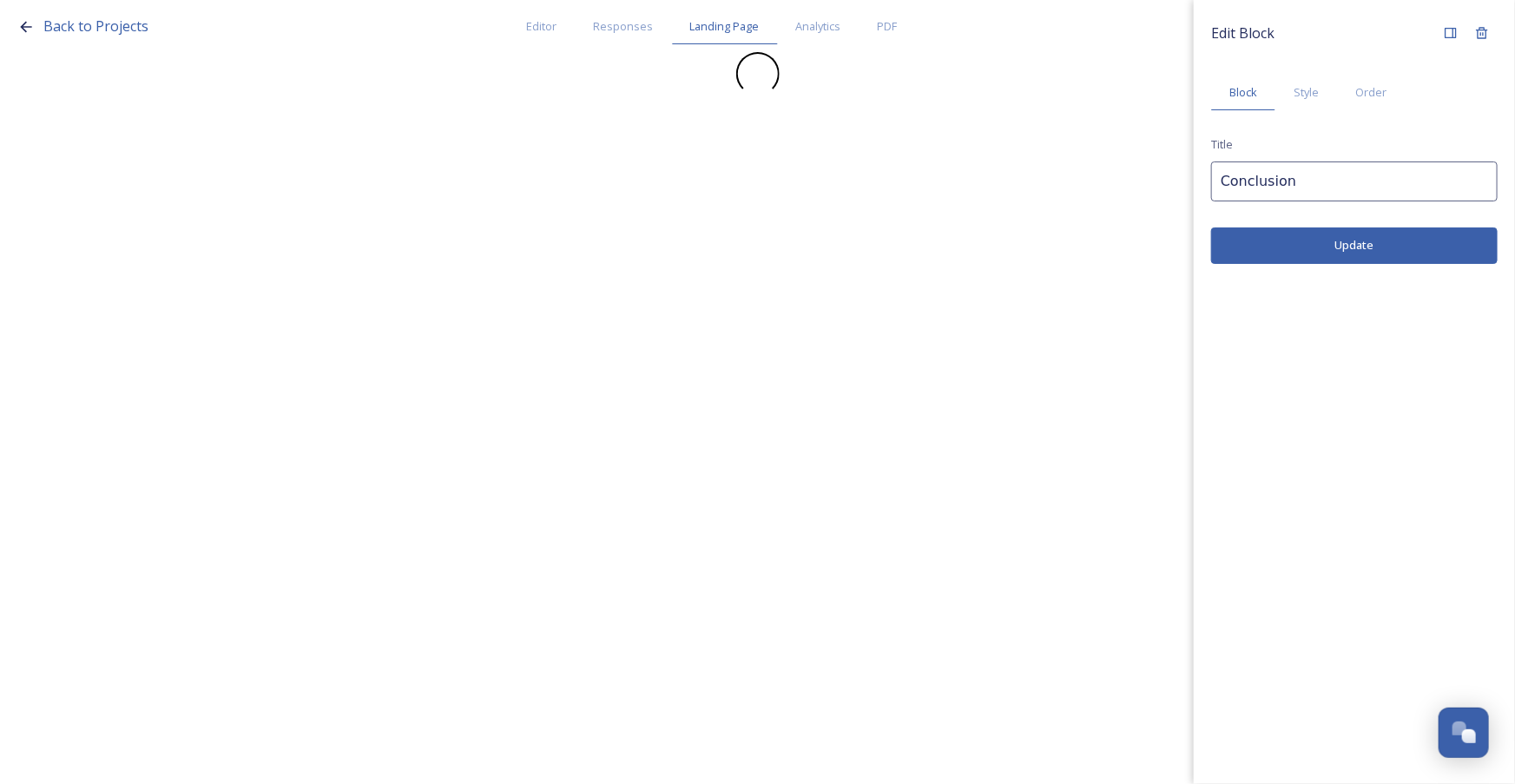
scroll to position [0, 0]
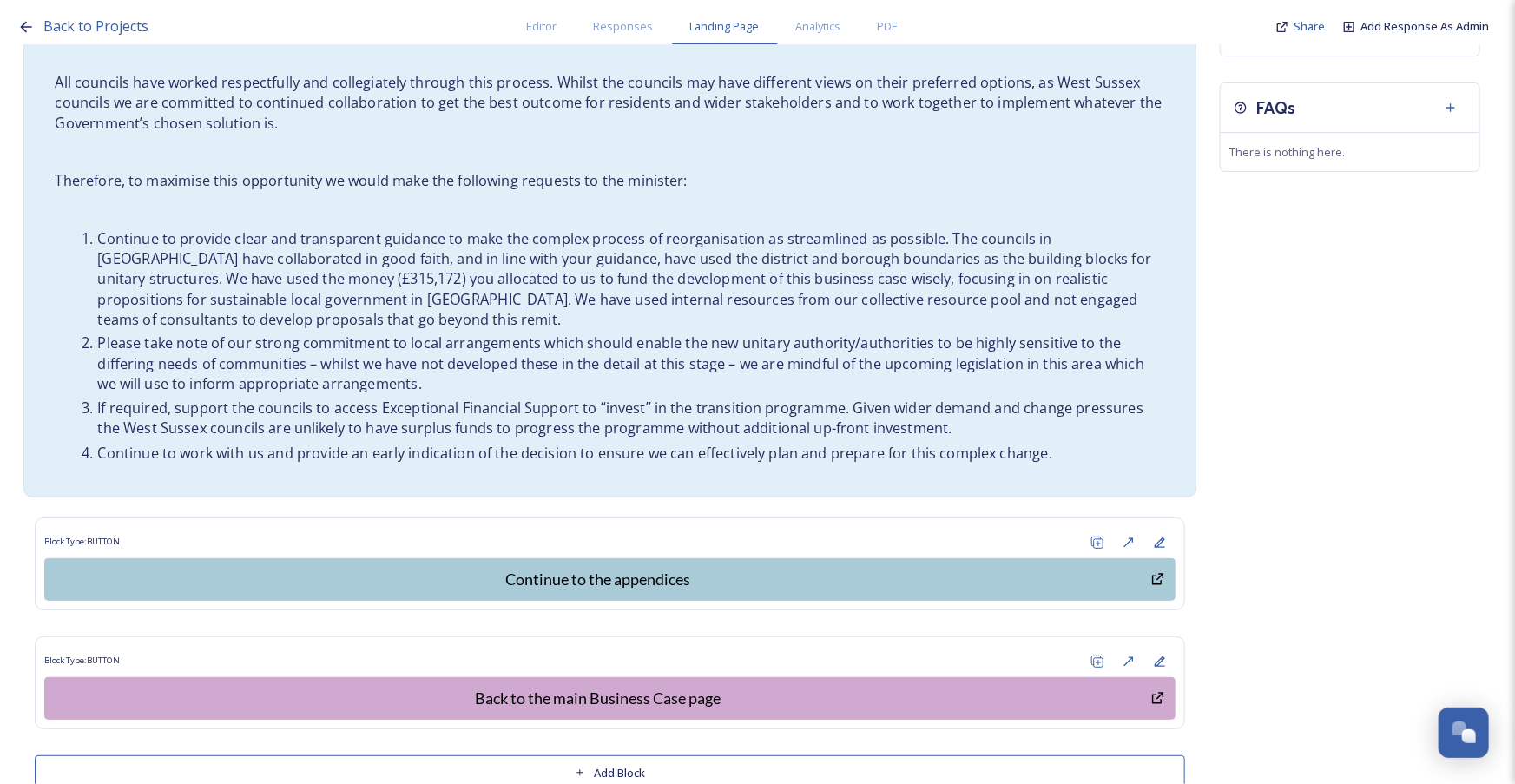
scroll to position [1037, 0]
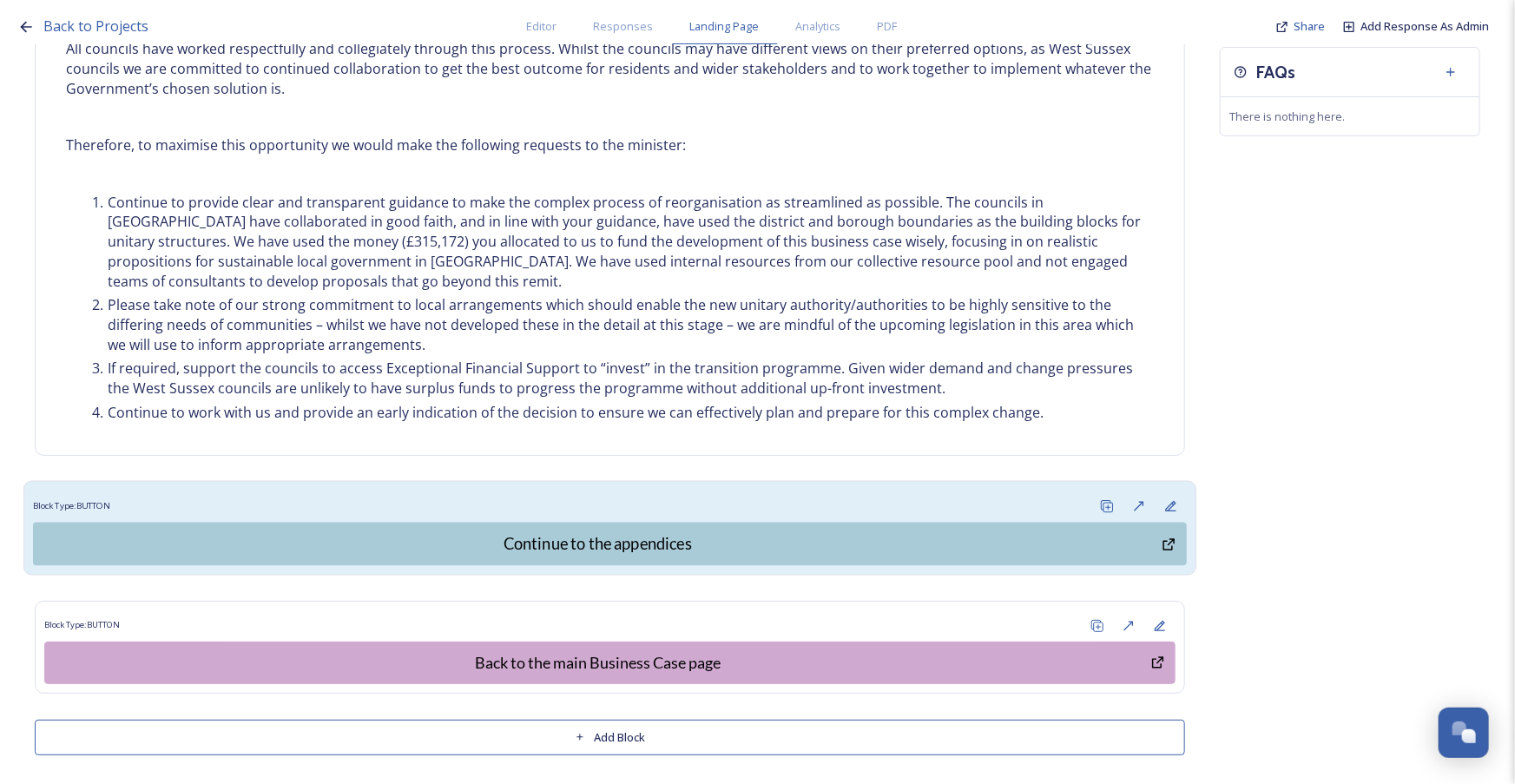
click at [555, 491] on div "Block Type: BUTTON" at bounding box center [610, 507] width 1154 height 32
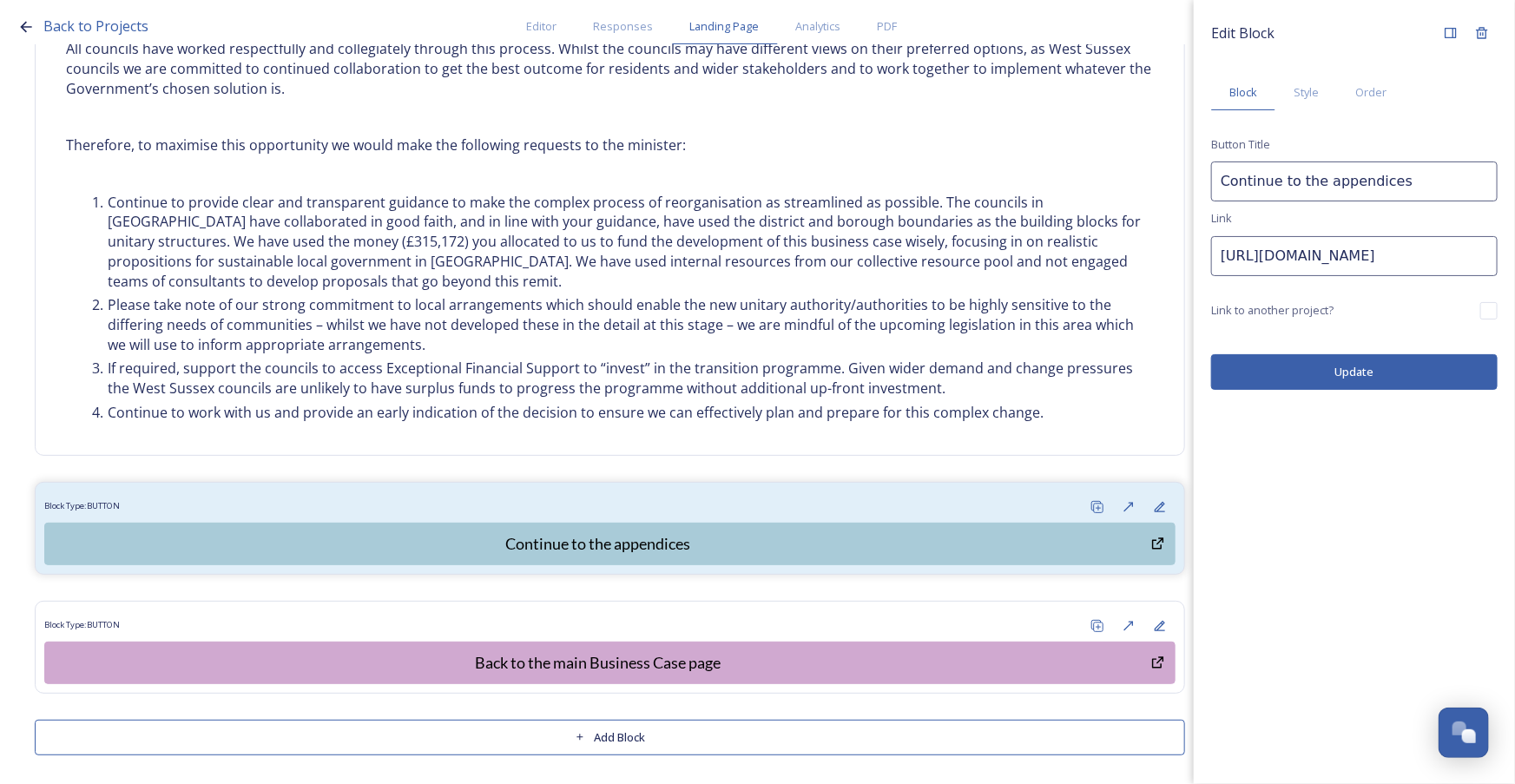
scroll to position [0, 600]
drag, startPoint x: 1218, startPoint y: 257, endPoint x: 1826, endPoint y: 257, distance: 608.0
click at [1514, 257] on html "Back to Projects Editor Responses Landing Page Analytics PDF Share Add Response…" at bounding box center [757, 392] width 1515 height 784
paste input "shapingwestsussex.org/p/c/shaping-west-sussex/shaping-west-sussex"
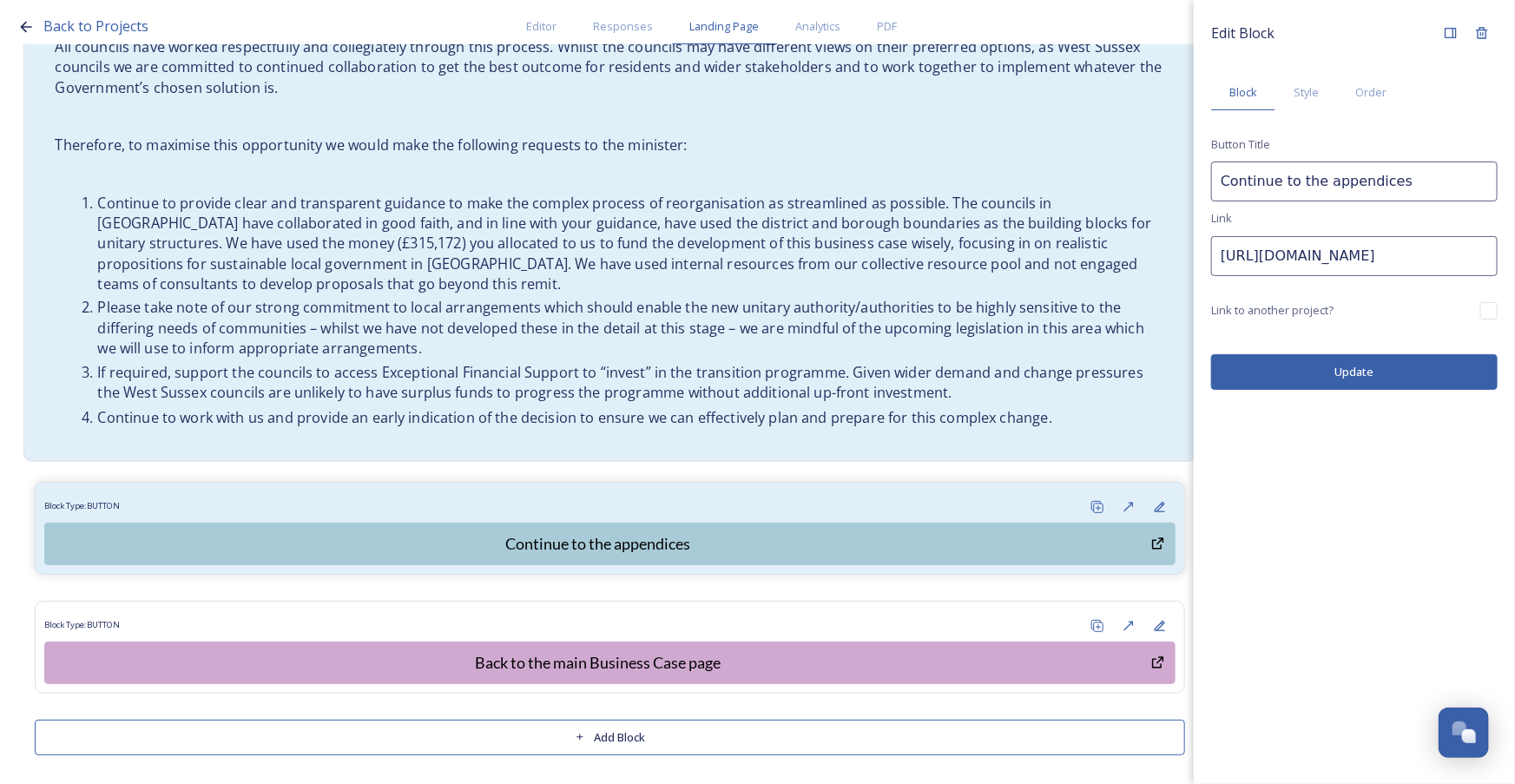
scroll to position [0, 0]
drag, startPoint x: 1273, startPoint y: 257, endPoint x: 1062, endPoint y: 262, distance: 211.1
click at [1062, 262] on div "Back to Projects Editor Responses Landing Page Analytics PDF Share Add Response…" at bounding box center [757, 392] width 1515 height 784
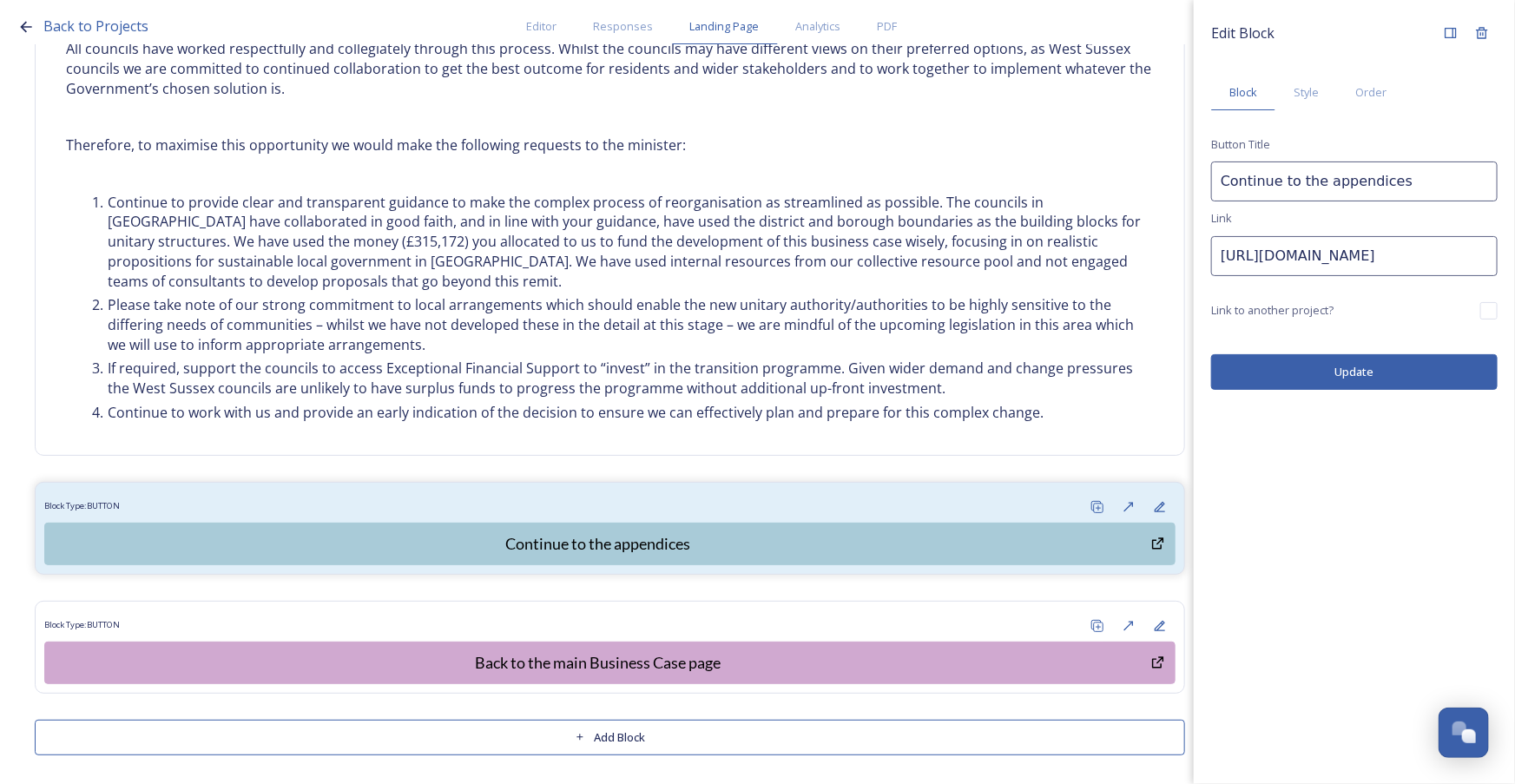
type input "https://shapingwestsussex.org/p/c/shaping-west-sussex/shaping-west-sussex?page=…"
click at [1411, 369] on button "Update" at bounding box center [1354, 372] width 286 height 36
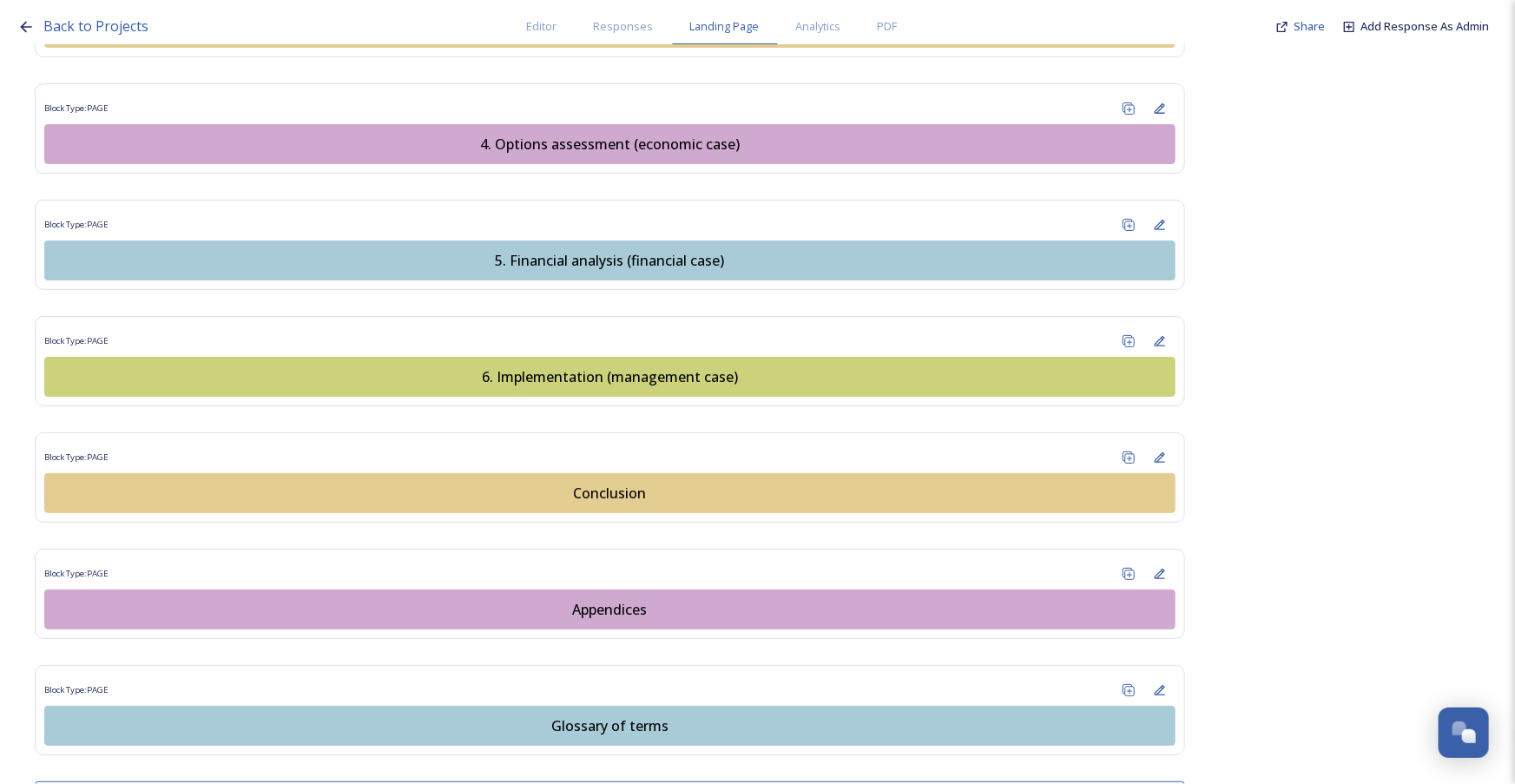
scroll to position [2197, 0]
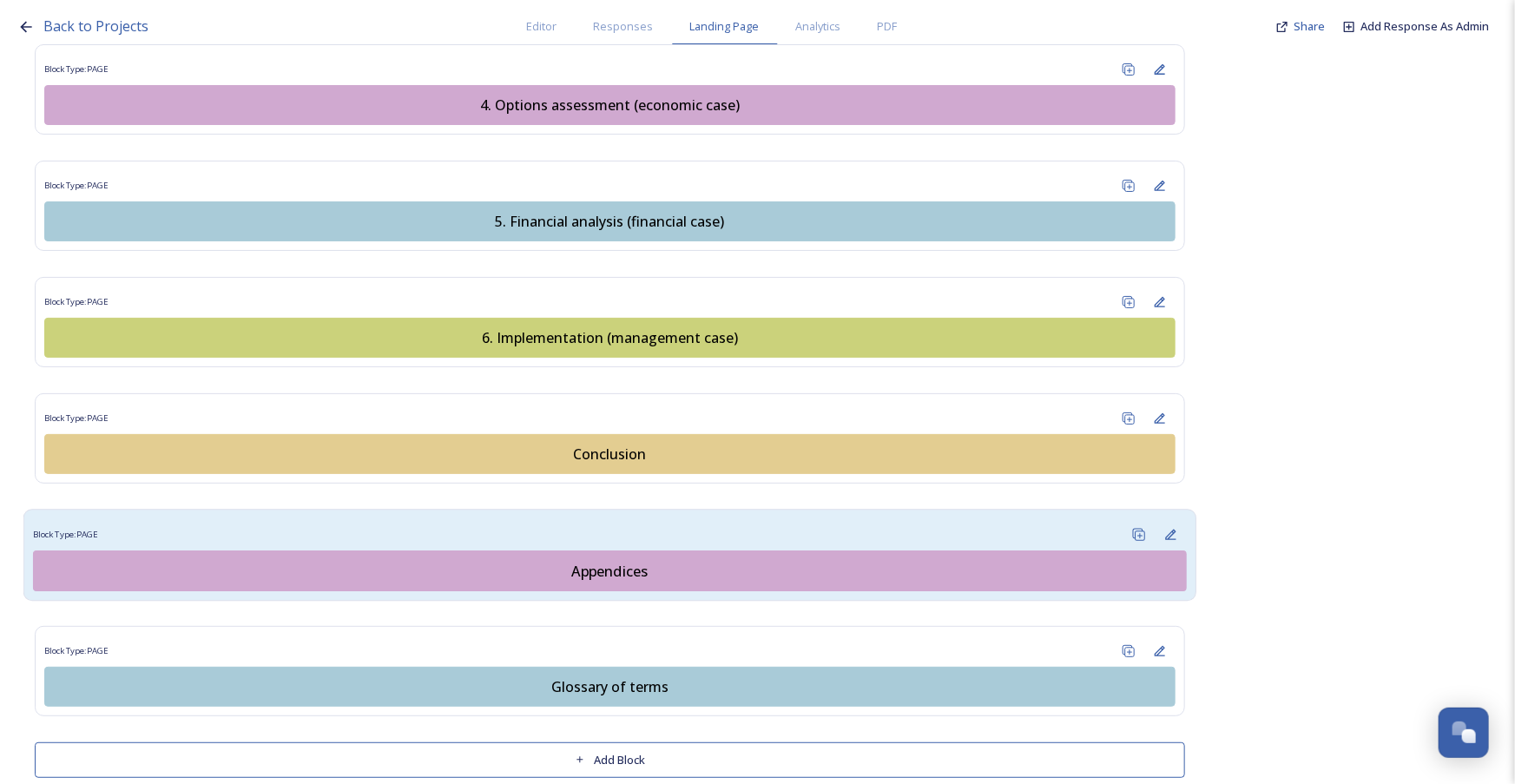
click at [684, 560] on div "Appendices" at bounding box center [609, 570] width 1134 height 21
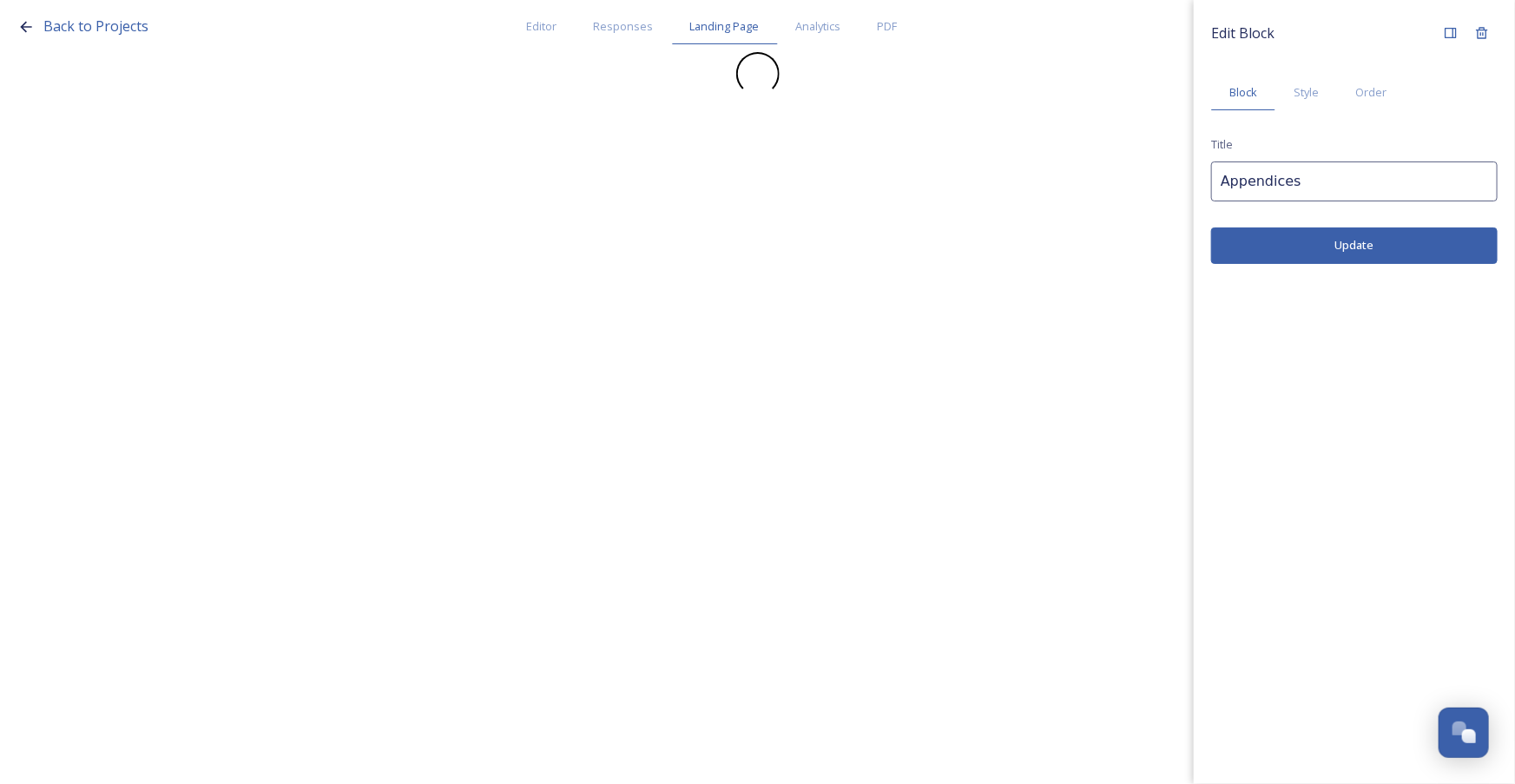
scroll to position [0, 0]
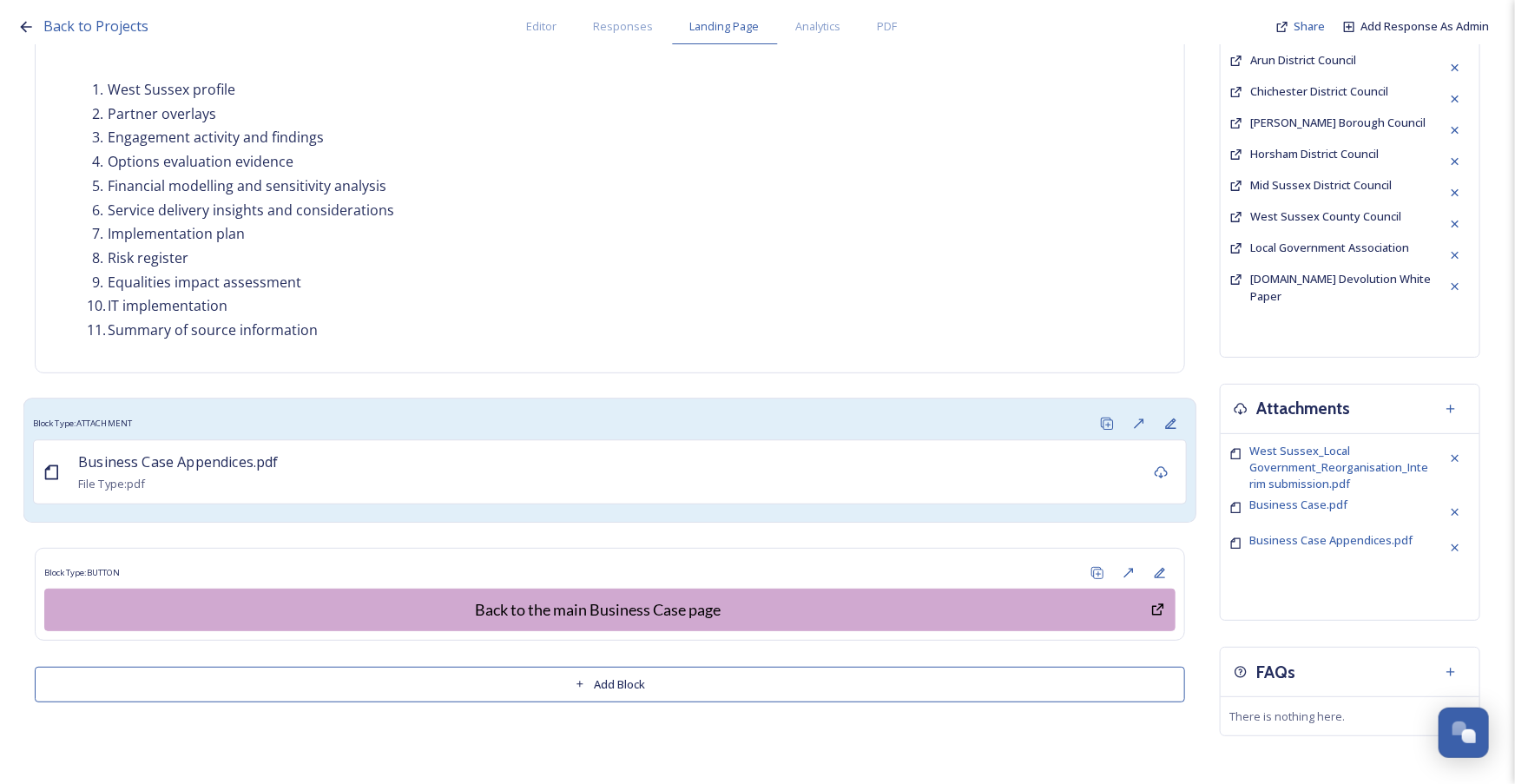
scroll to position [438, 0]
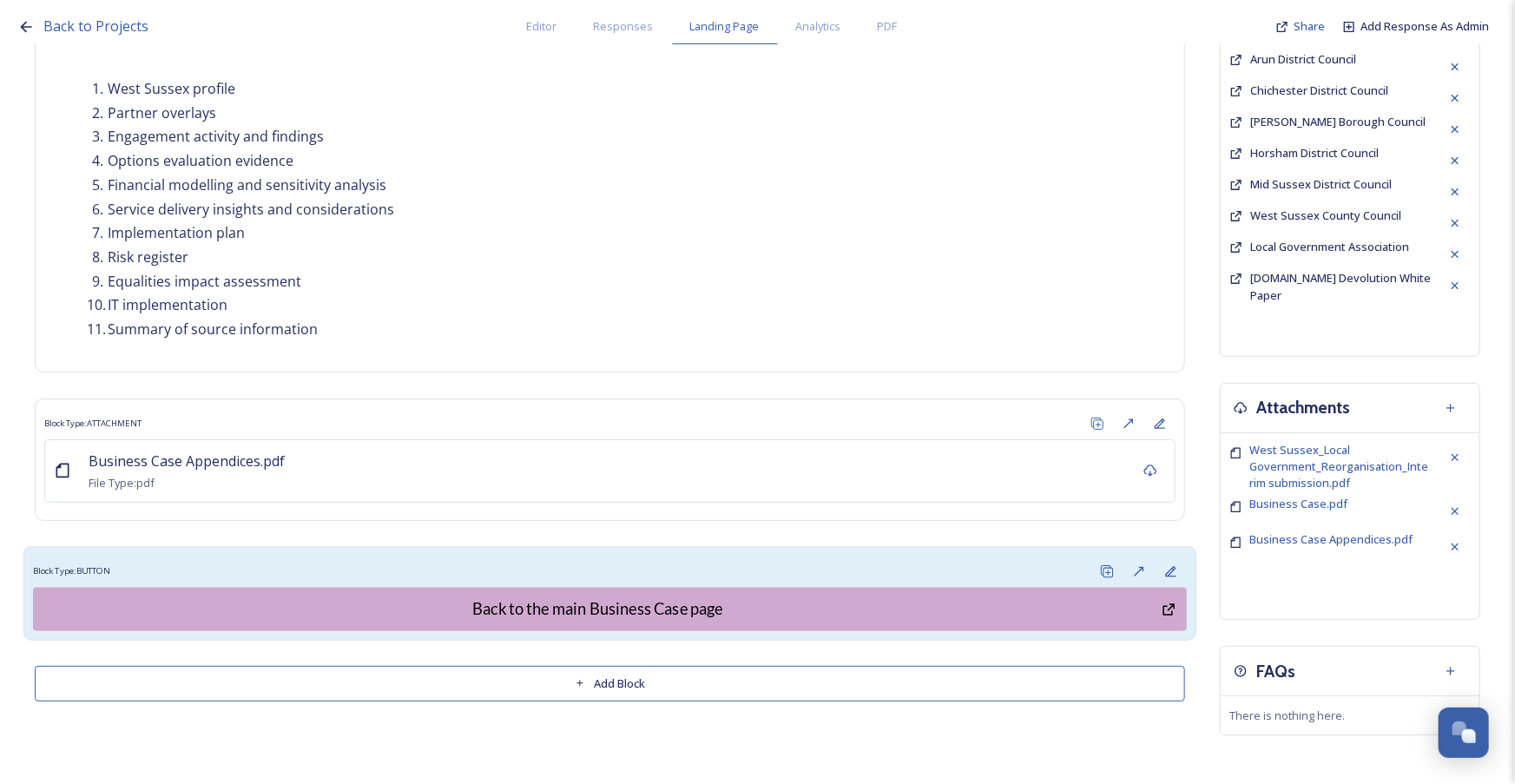
click at [720, 563] on div "Block Type: BUTTON" at bounding box center [610, 572] width 1154 height 32
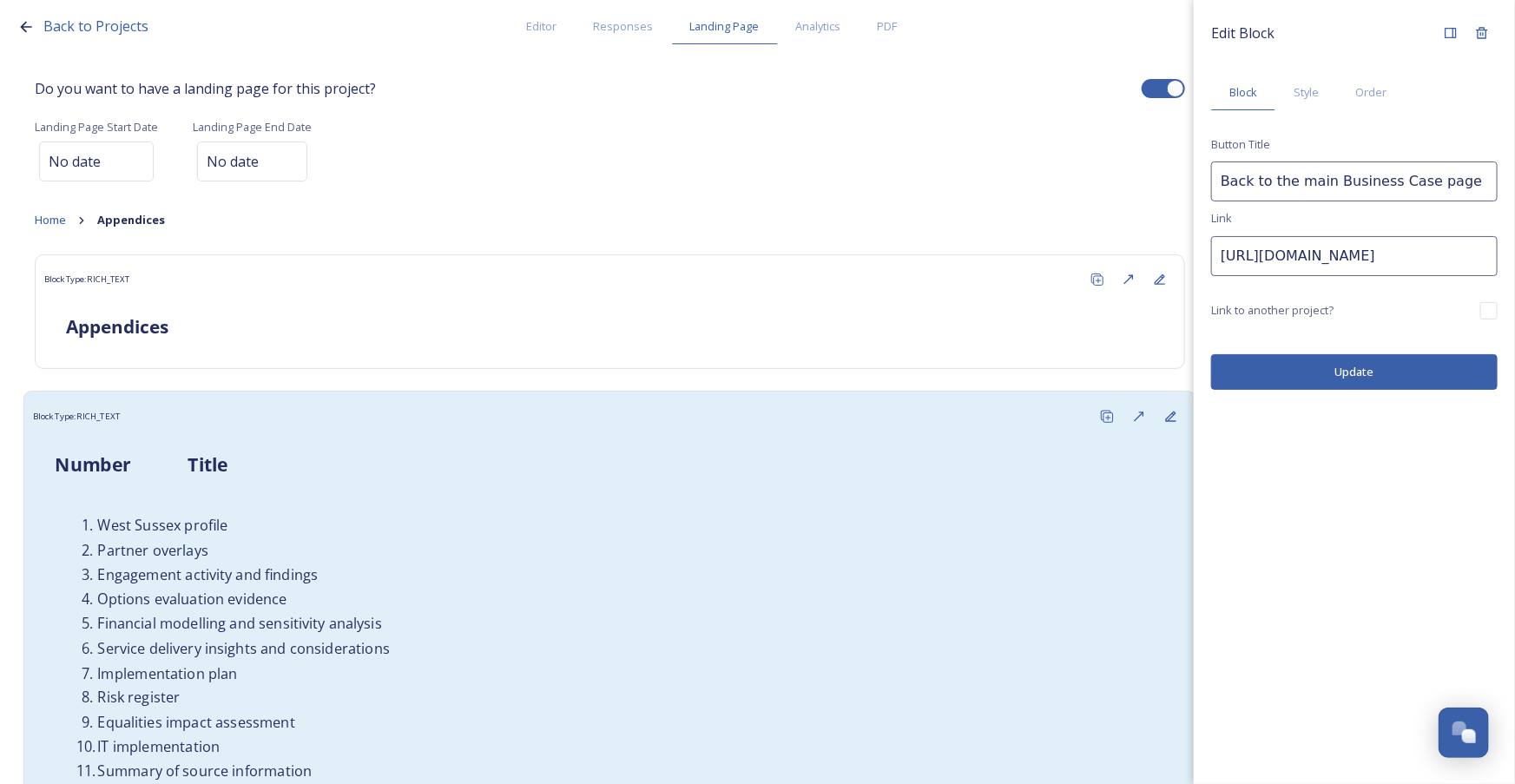
scroll to position [0, 0]
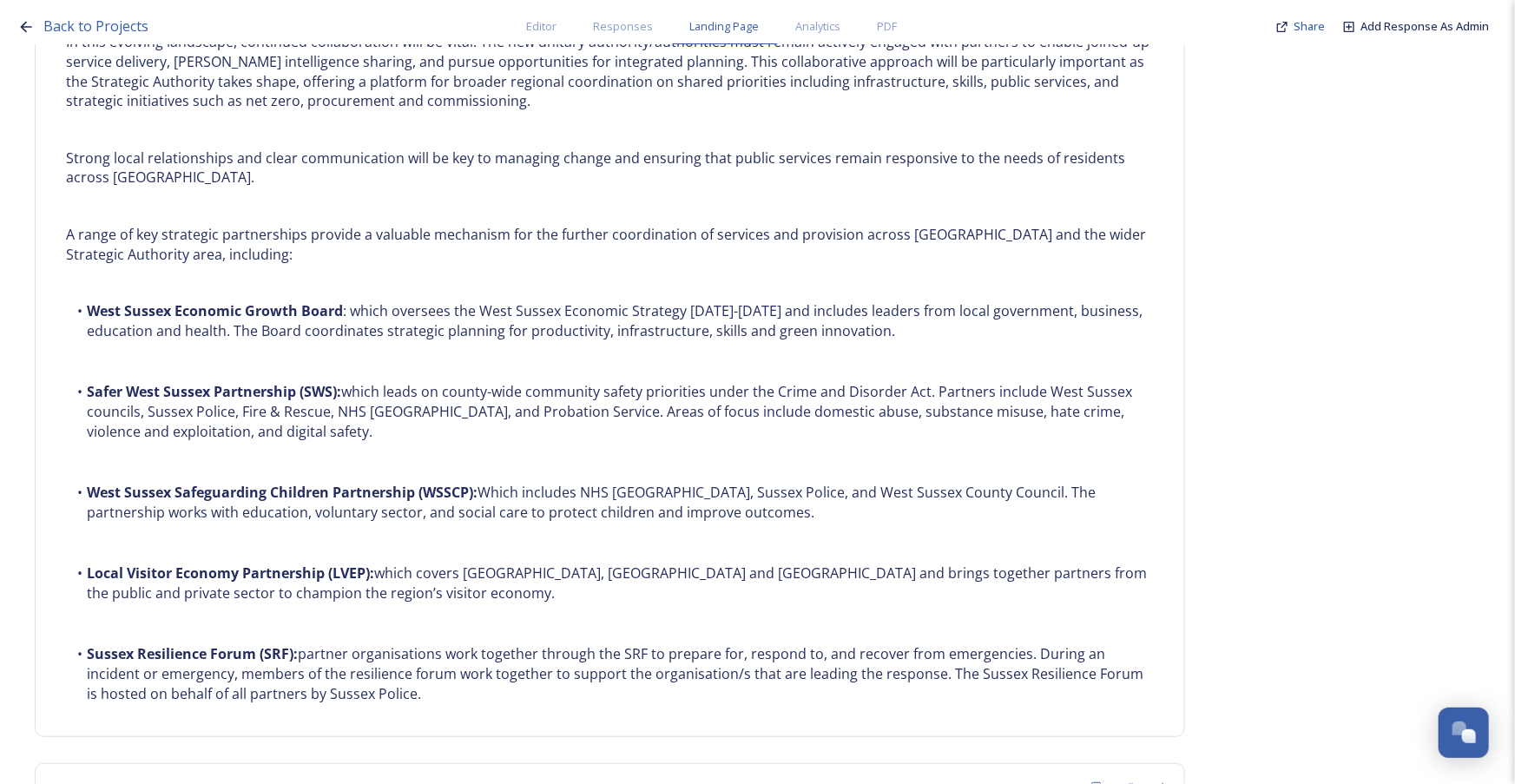
scroll to position [4788, 0]
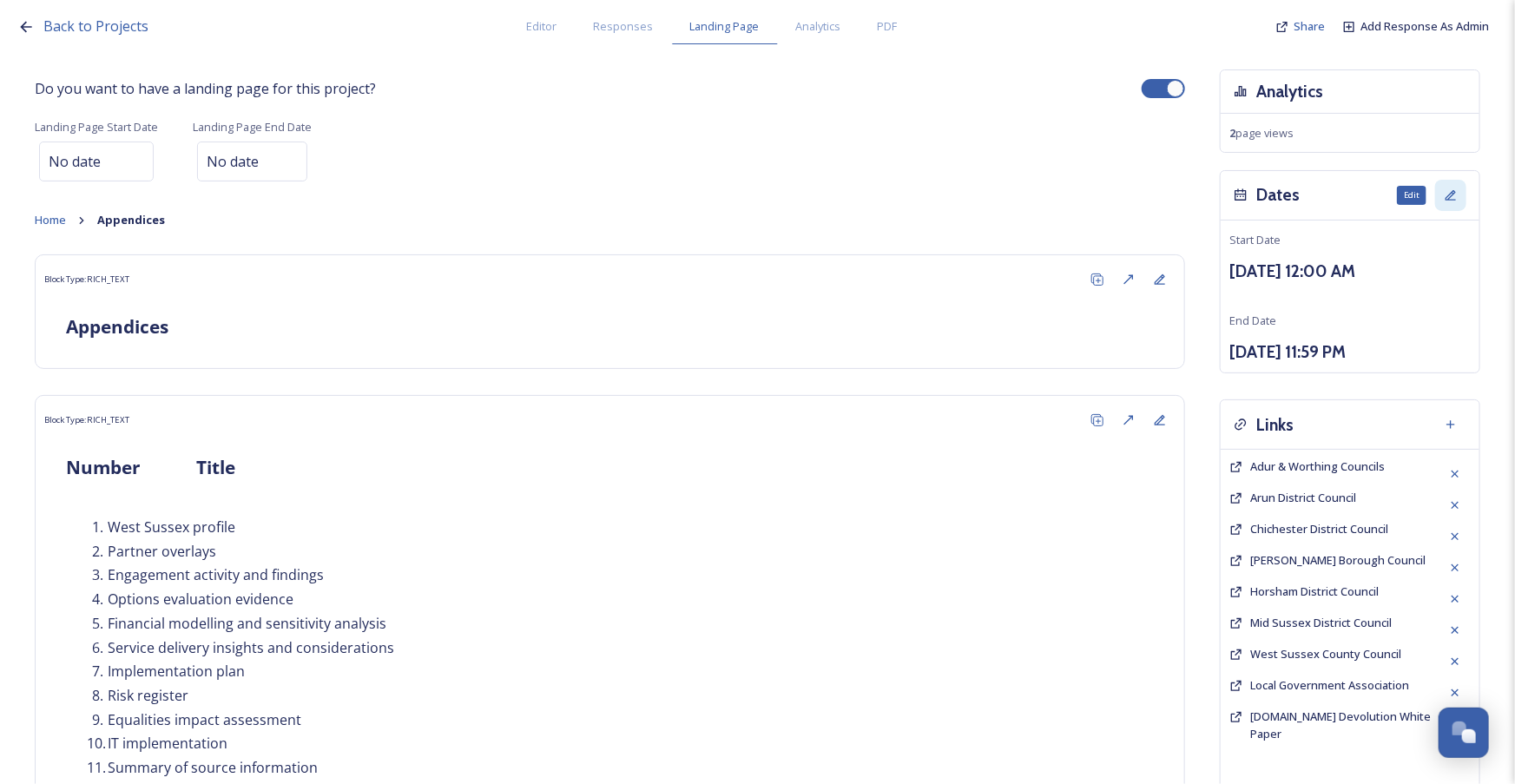
click at [1444, 194] on icon at bounding box center [1450, 194] width 14 height 14
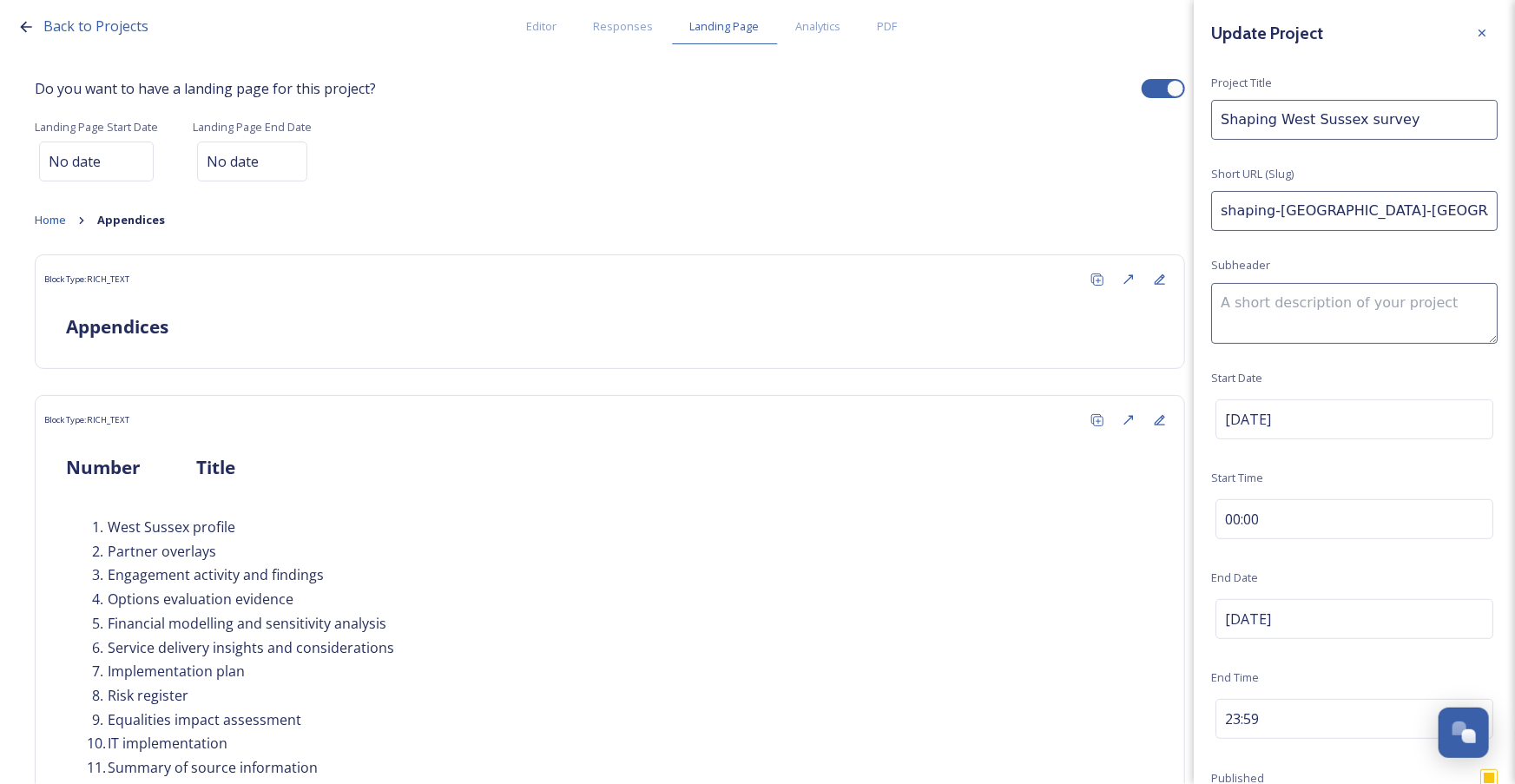
drag, startPoint x: 1398, startPoint y: 122, endPoint x: 1351, endPoint y: 131, distance: 47.9
click at [1351, 131] on input "Shaping West Sussex survey" at bounding box center [1354, 120] width 286 height 40
type input "Shaping [GEOGRAPHIC_DATA]"
type input "shaping-west-[GEOGRAPHIC_DATA]-"
type input "Shaping [GEOGRAPHIC_DATA]"
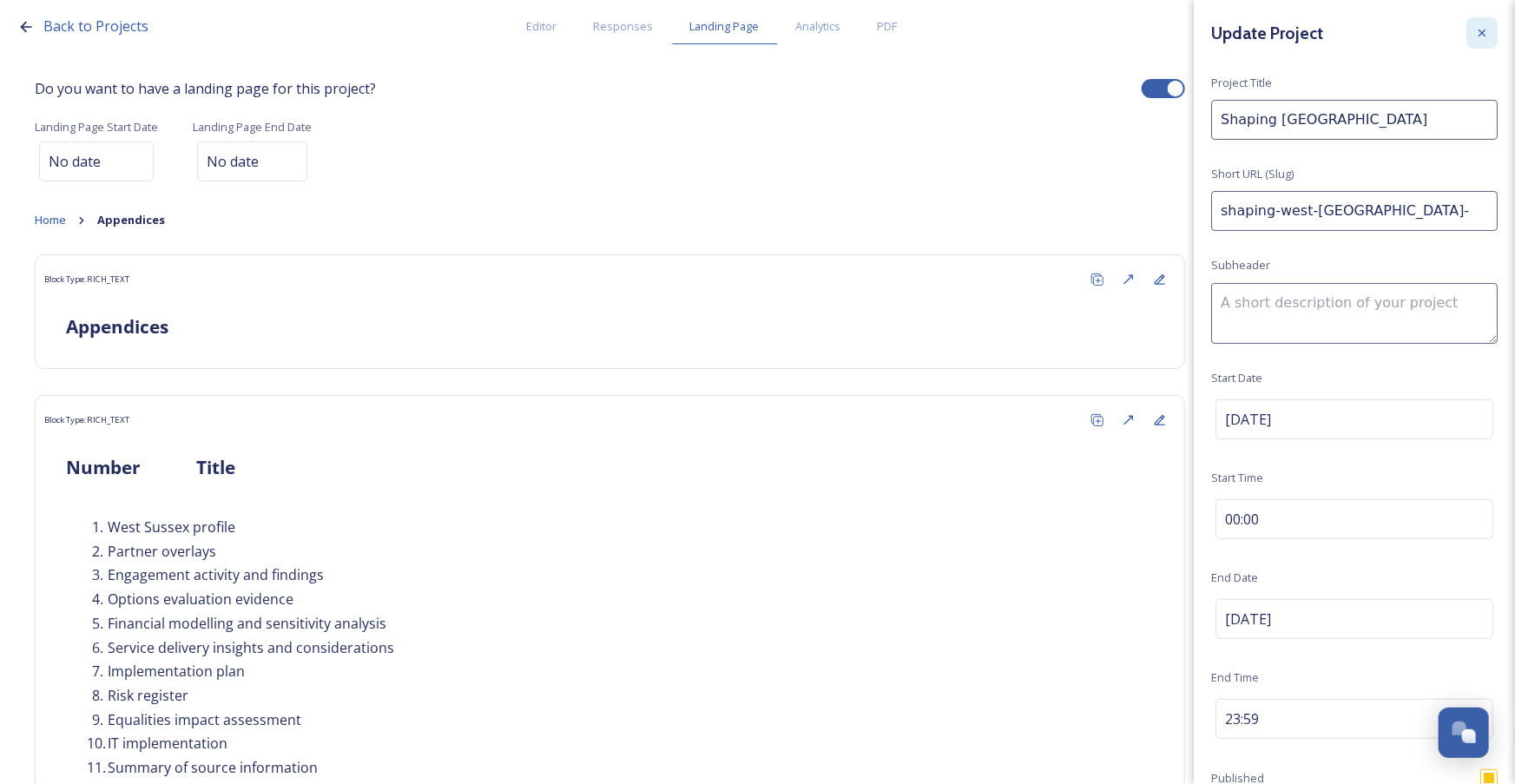
click at [1474, 26] on icon at bounding box center [1481, 32] width 14 height 14
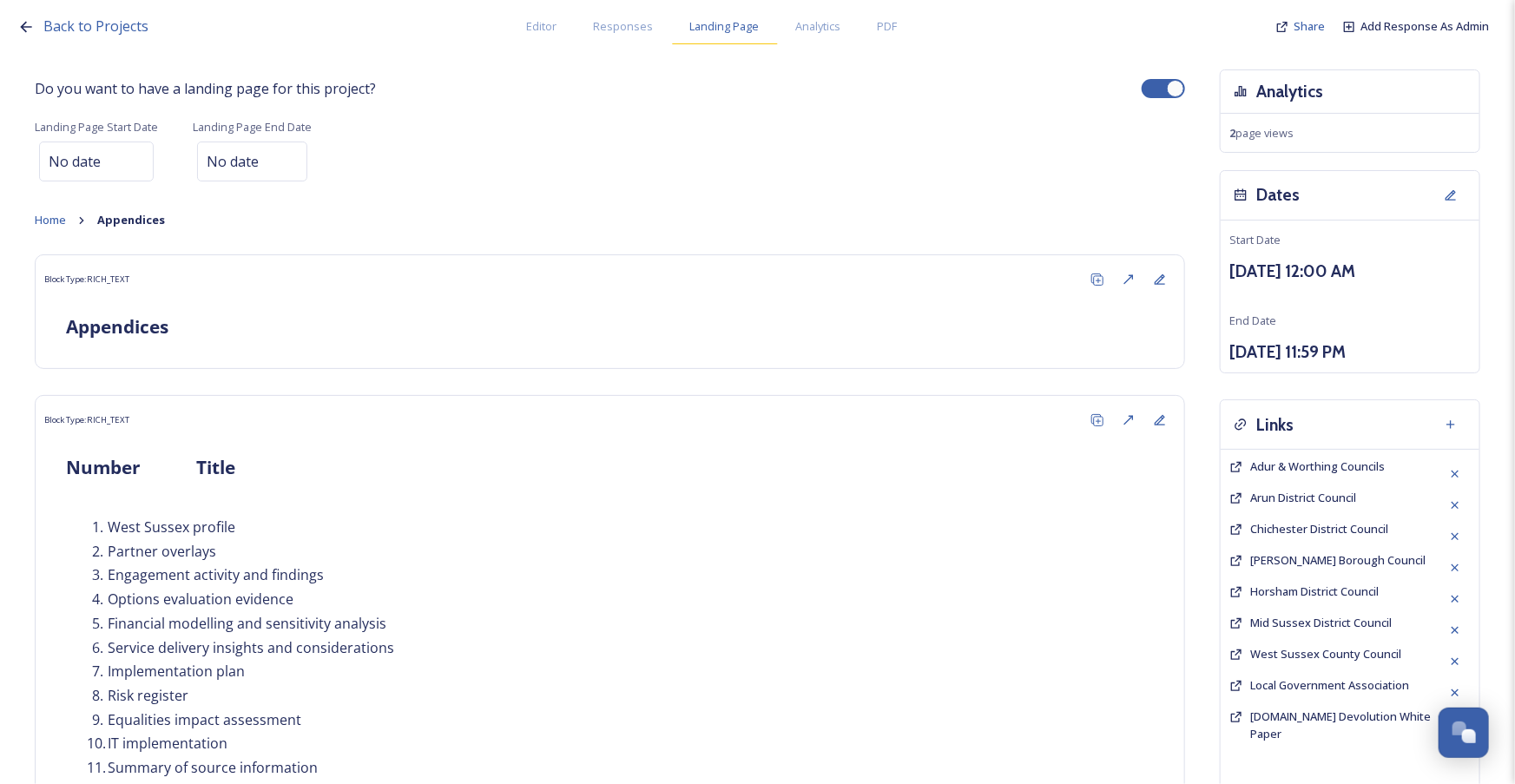
click at [694, 24] on span "Landing Page" at bounding box center [725, 26] width 69 height 16
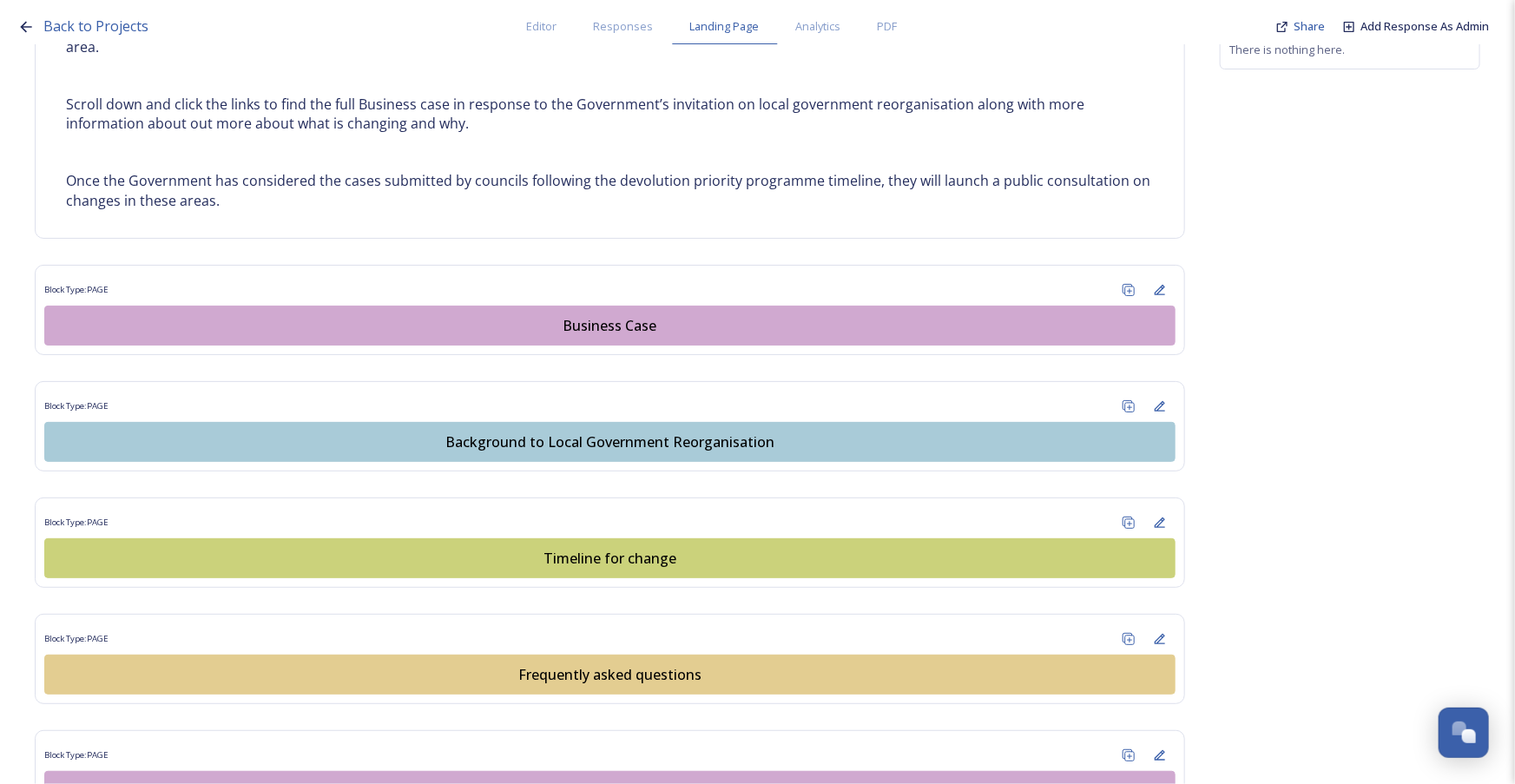
scroll to position [946, 0]
